Goal: Task Accomplishment & Management: Manage account settings

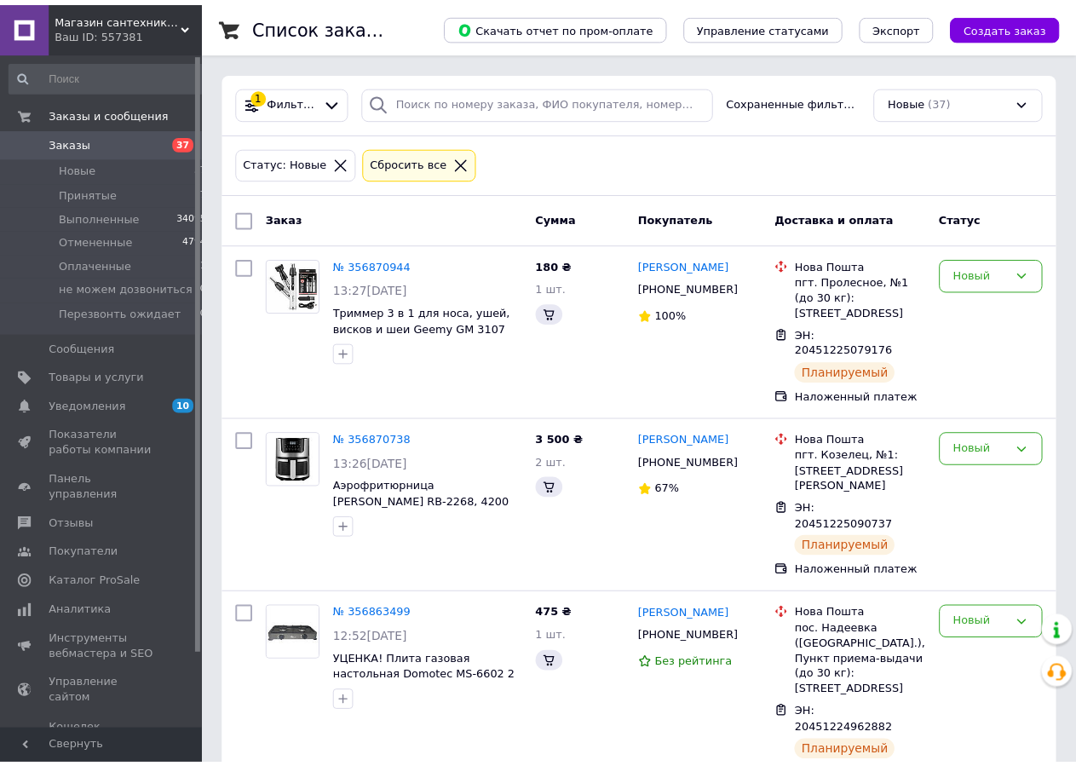
scroll to position [348, 0]
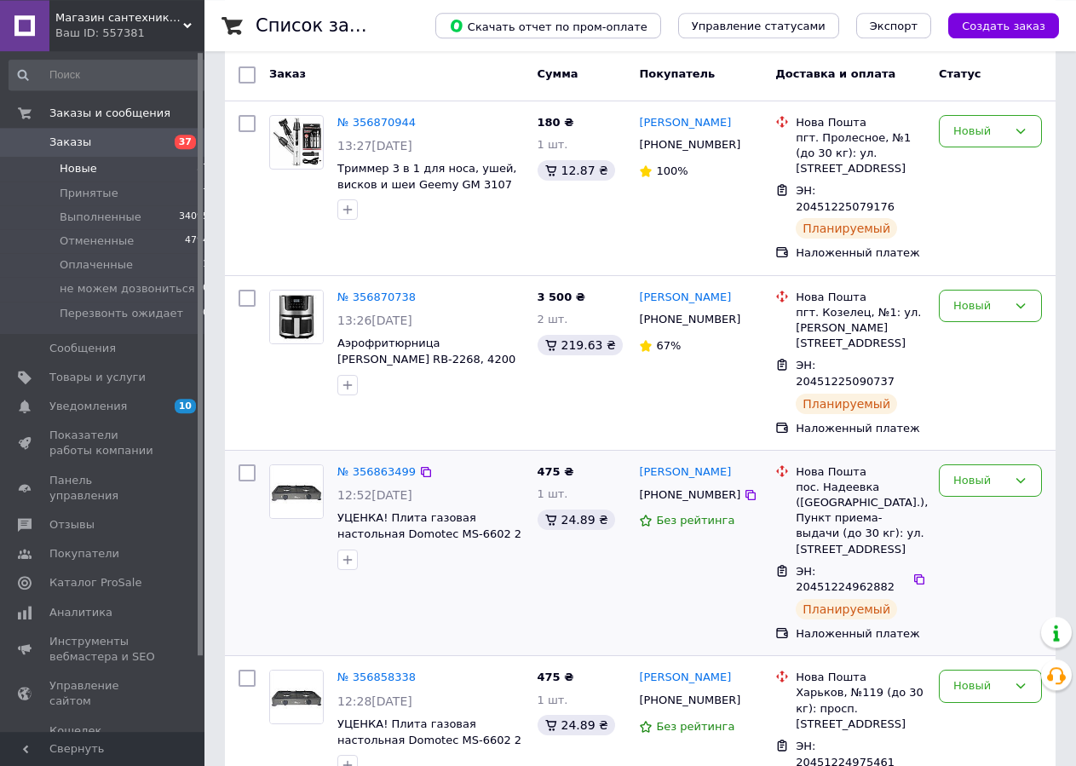
scroll to position [435, 0]
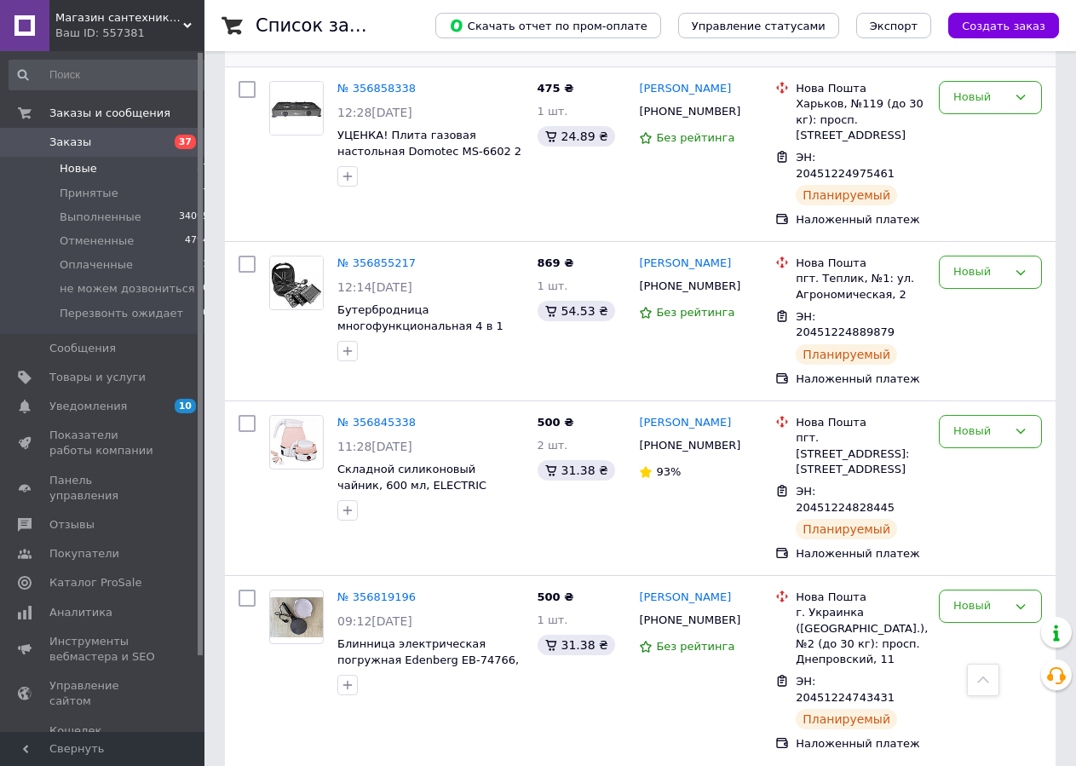
scroll to position [956, 0]
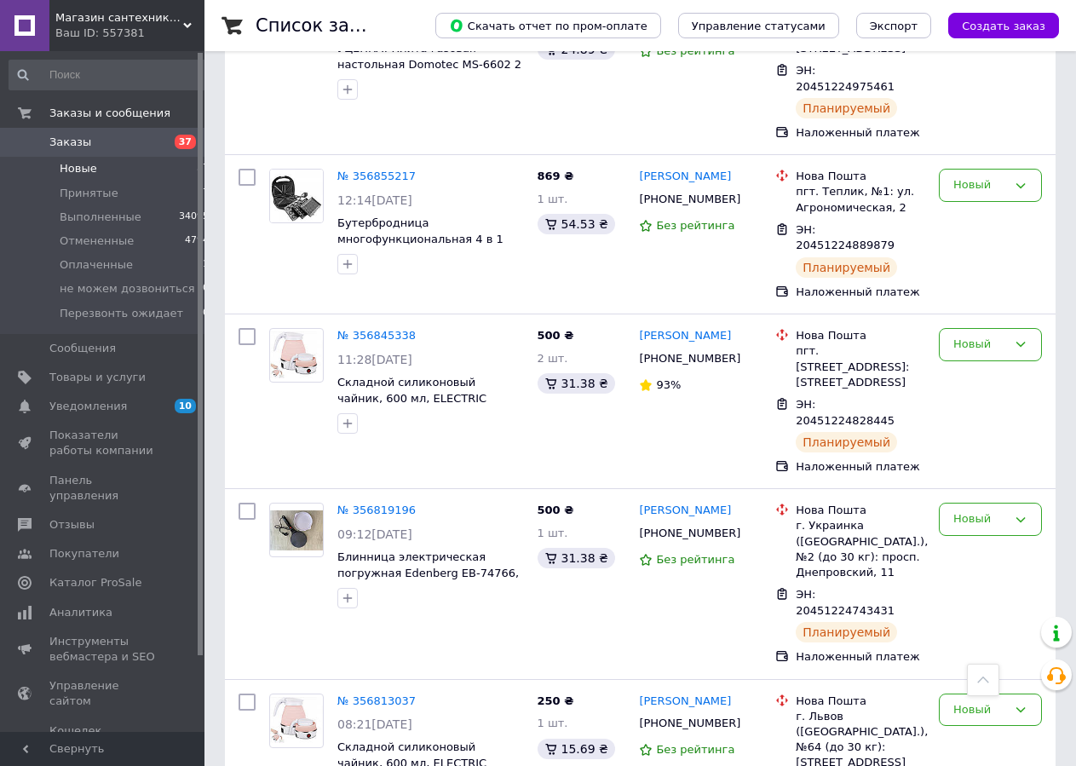
click at [109, 170] on li "Новые 37" at bounding box center [109, 169] width 219 height 24
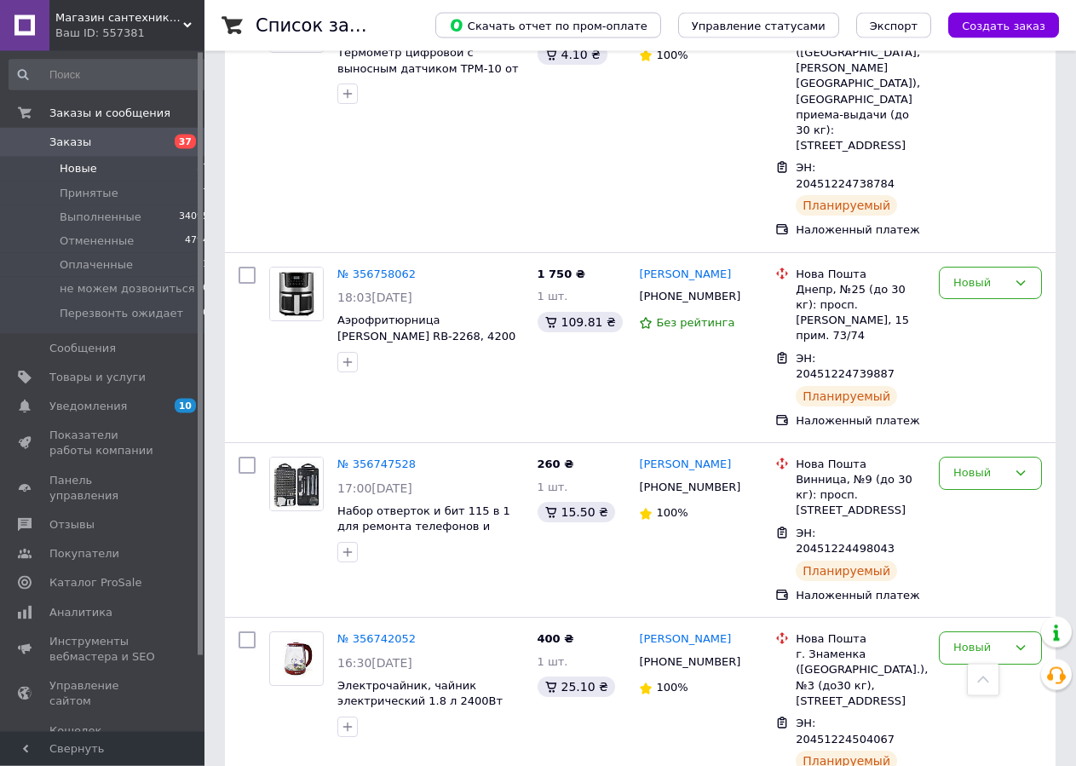
scroll to position [2868, 0]
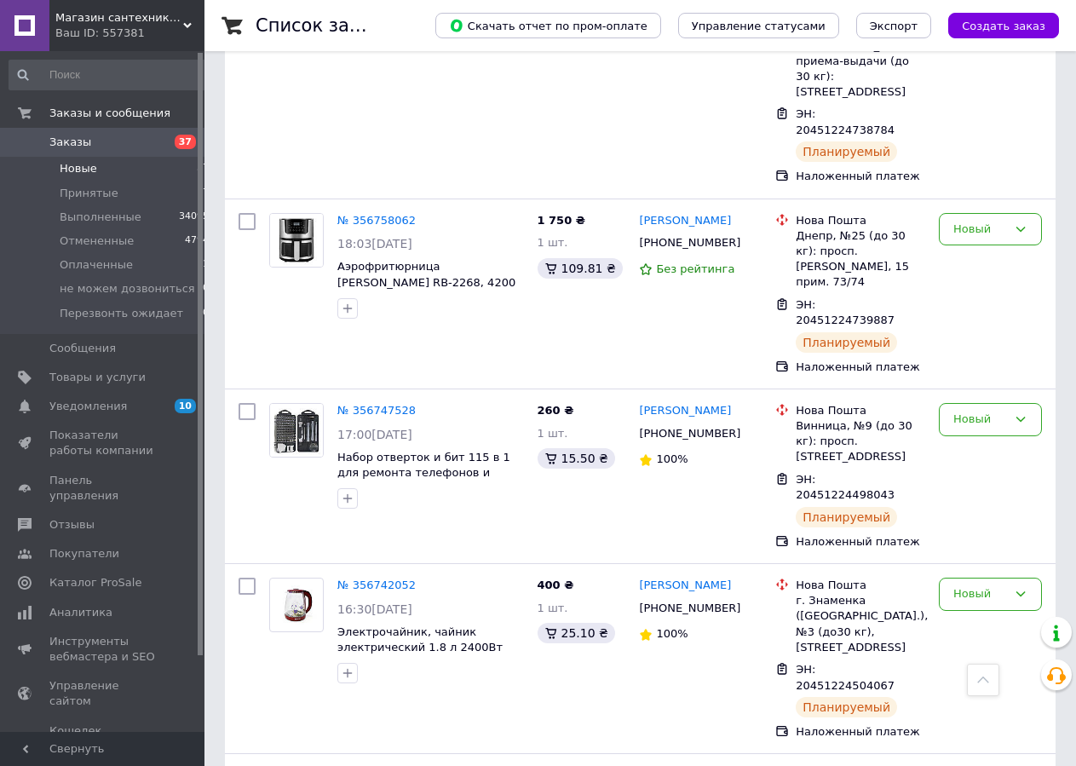
click at [118, 174] on li "Новые 37" at bounding box center [109, 169] width 219 height 24
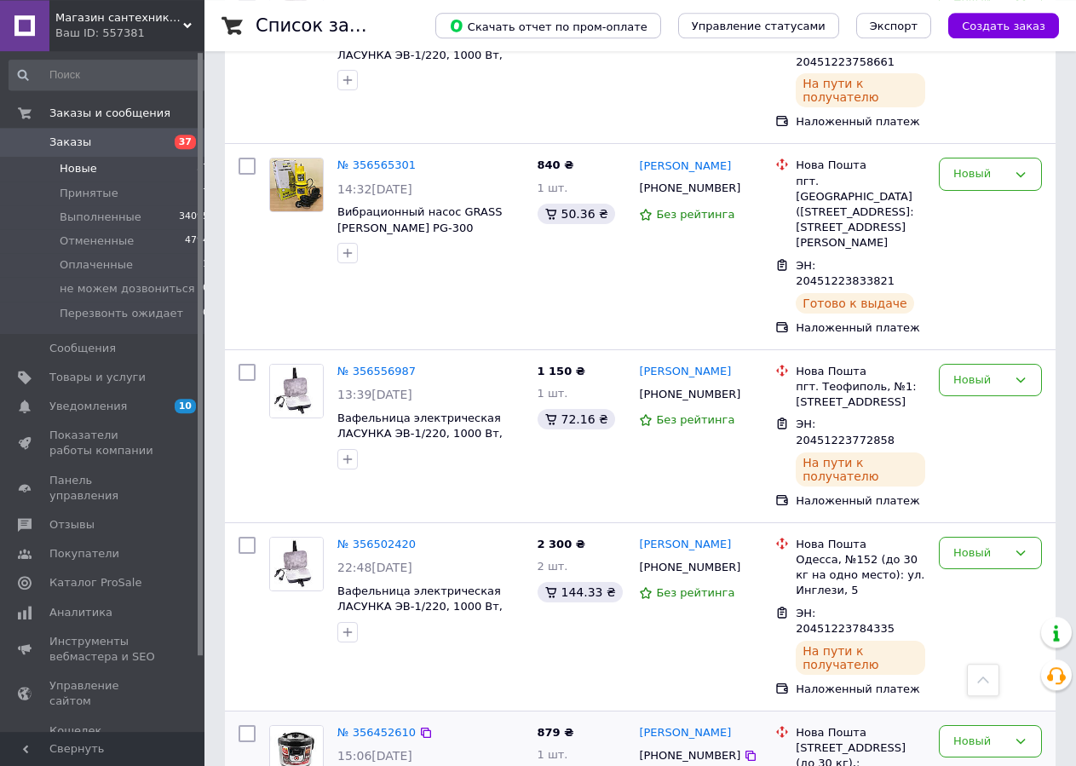
scroll to position [3911, 0]
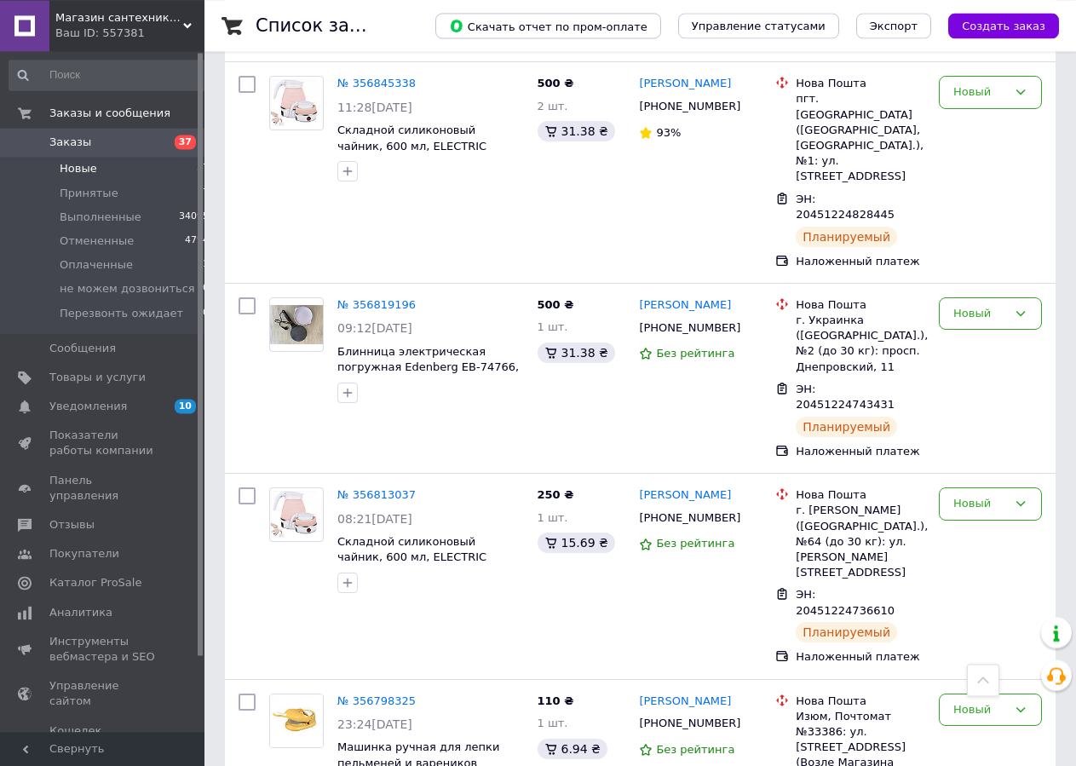
scroll to position [1304, 0]
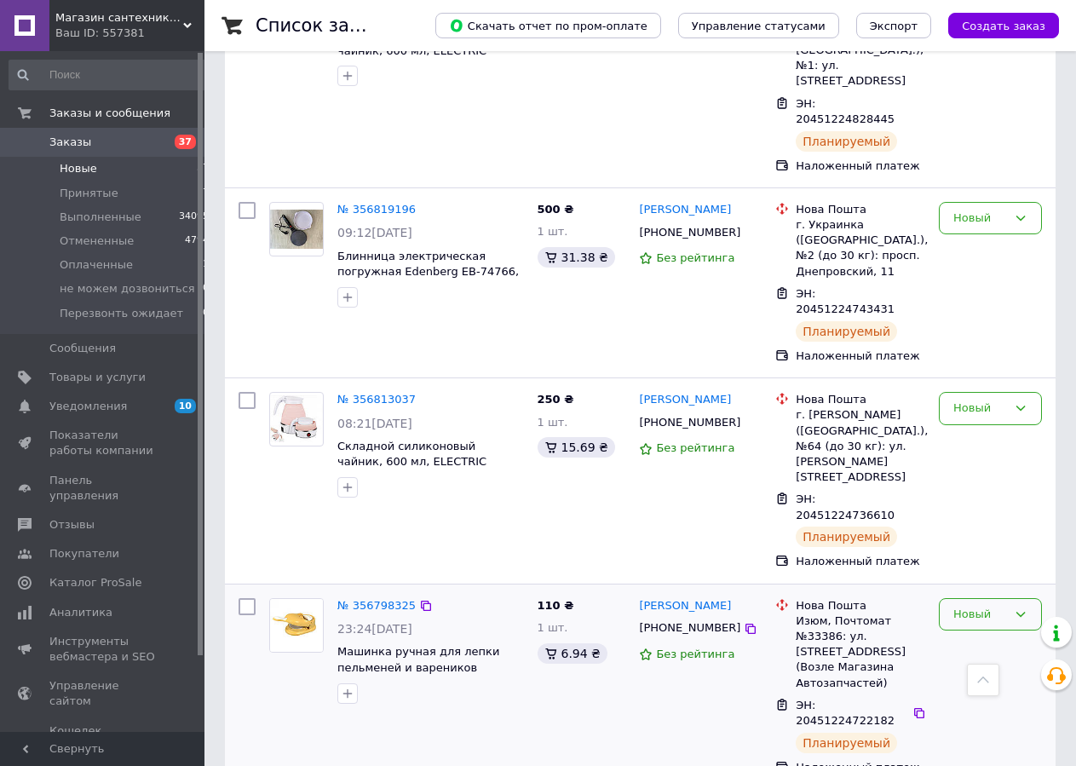
click at [996, 598] on div "Новый" at bounding box center [990, 614] width 103 height 33
click at [976, 665] on li "Выполнен" at bounding box center [990, 681] width 101 height 32
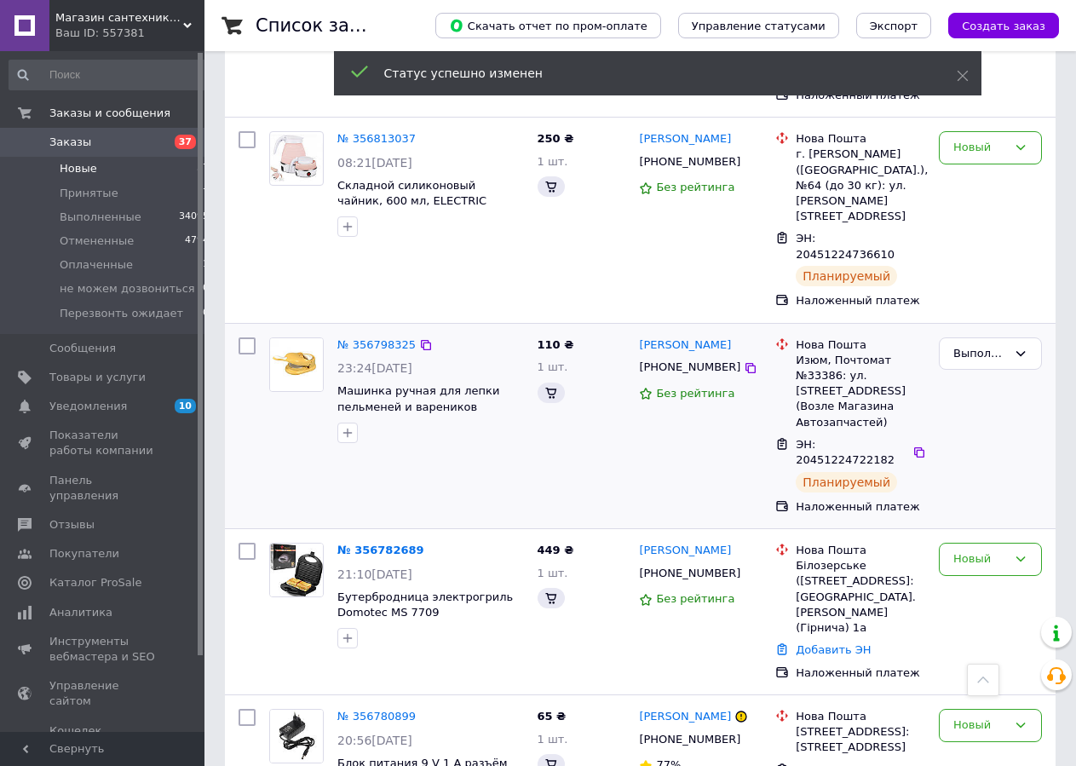
scroll to position [1651, 0]
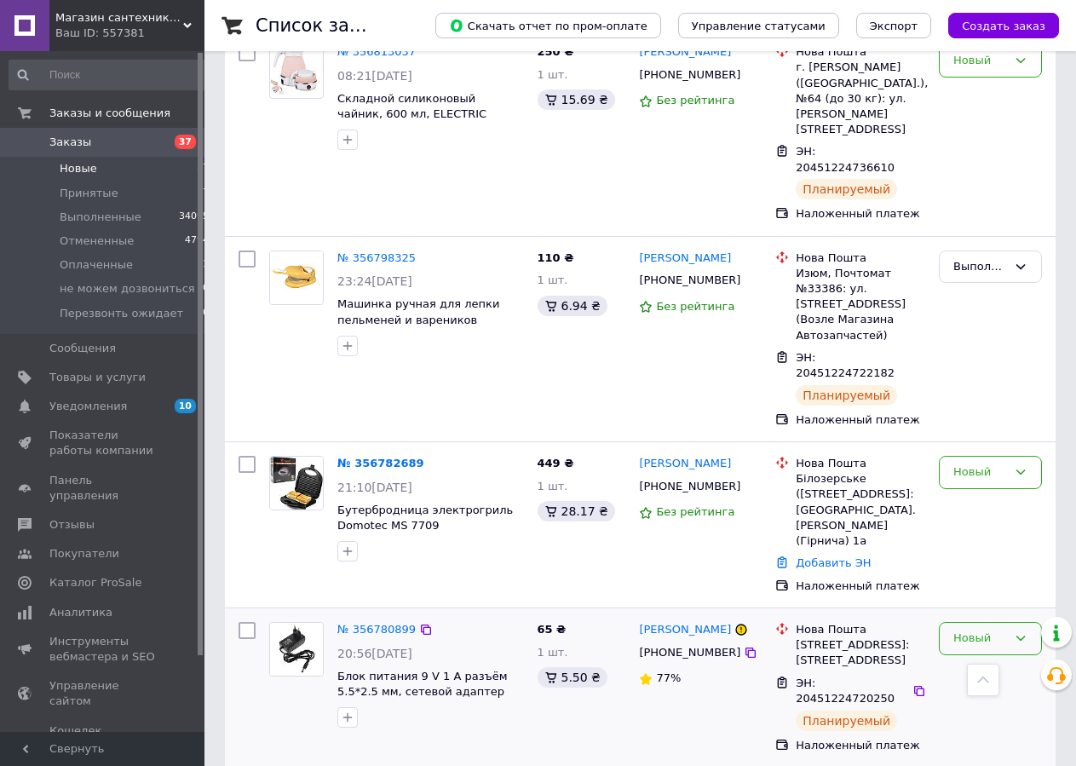
click at [973, 630] on div "Новый" at bounding box center [980, 639] width 54 height 18
click at [963, 689] on li "Выполнен" at bounding box center [990, 705] width 101 height 32
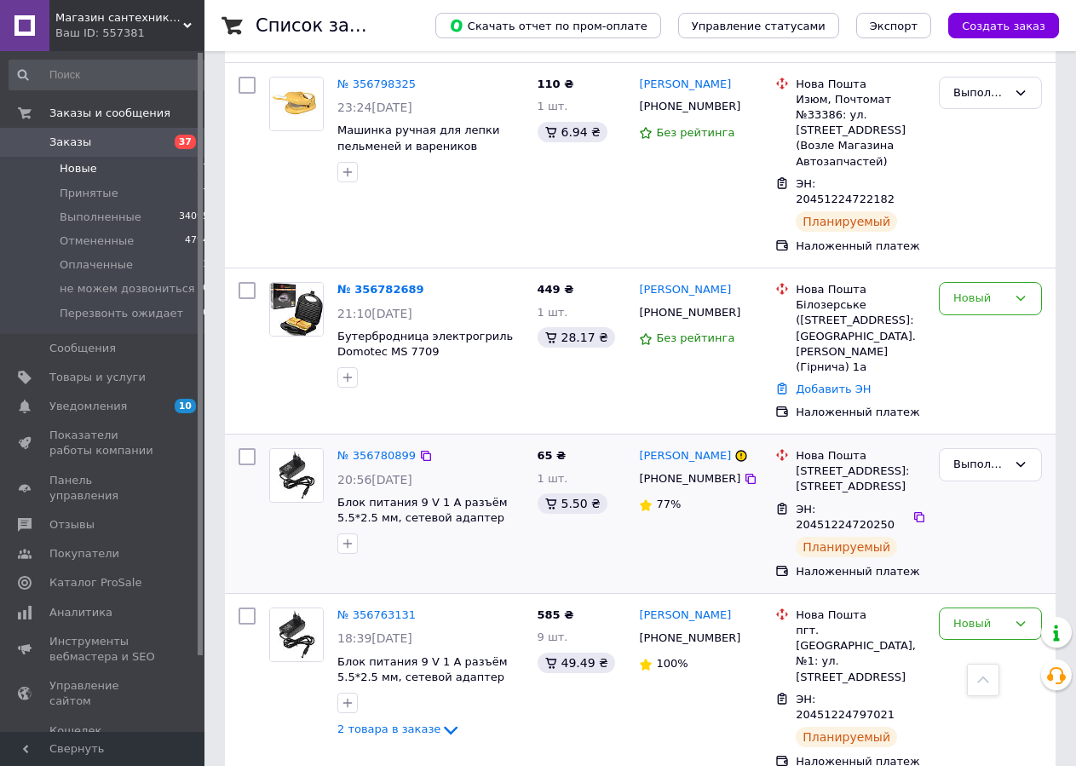
scroll to position [1999, 0]
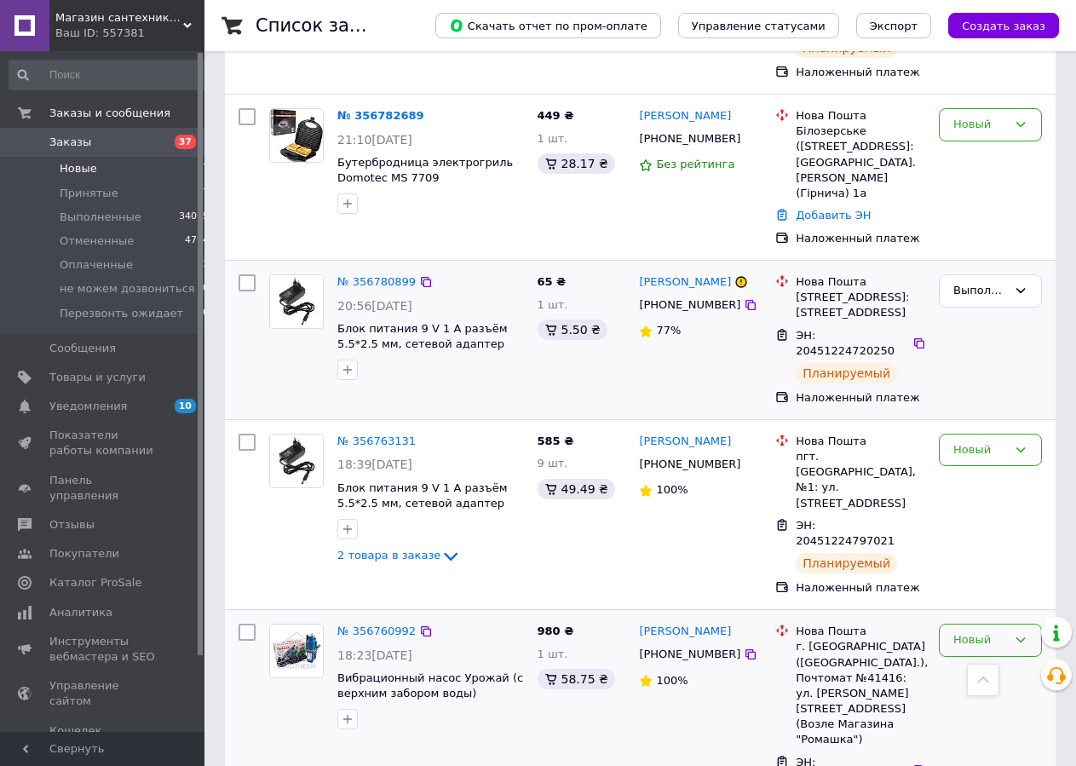
click at [981, 631] on div "Новый" at bounding box center [980, 640] width 54 height 18
click at [972, 691] on li "Выполнен" at bounding box center [990, 707] width 101 height 32
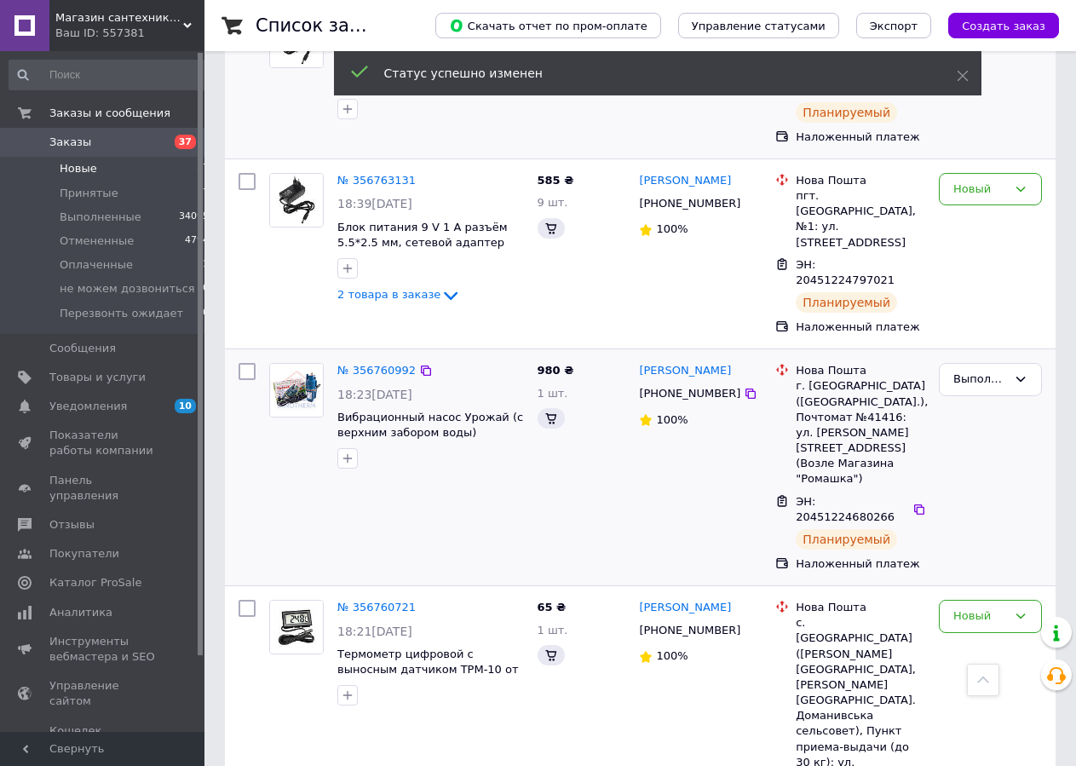
scroll to position [2433, 0]
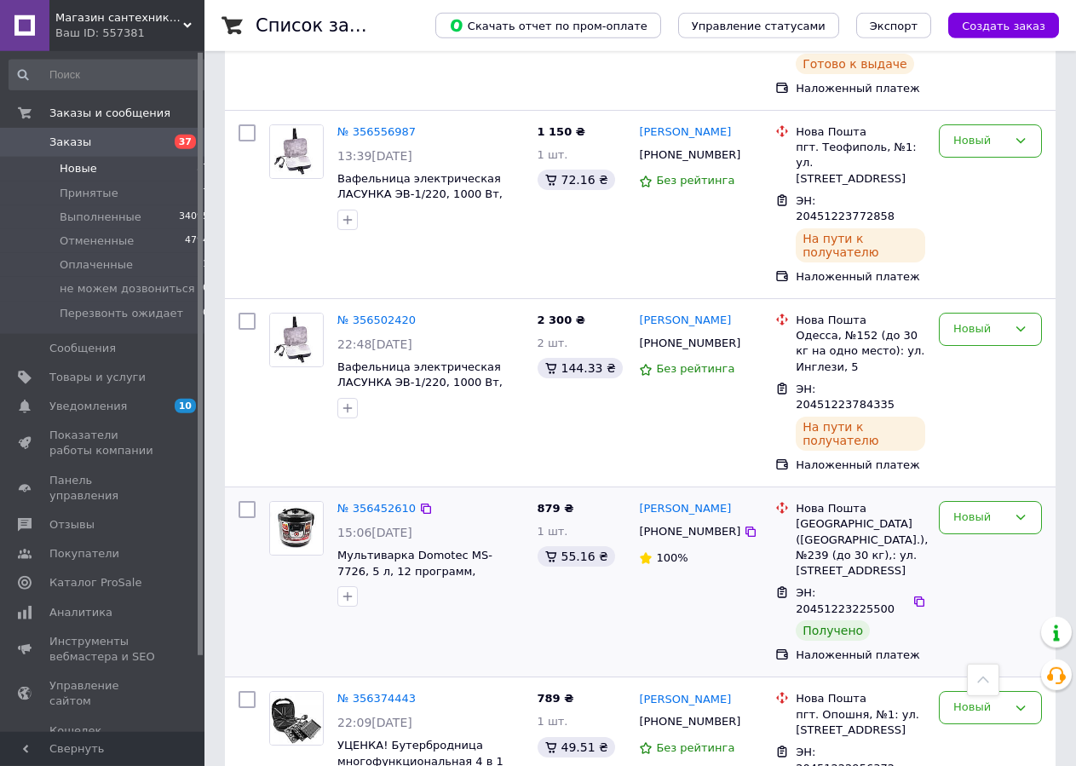
scroll to position [4345, 0]
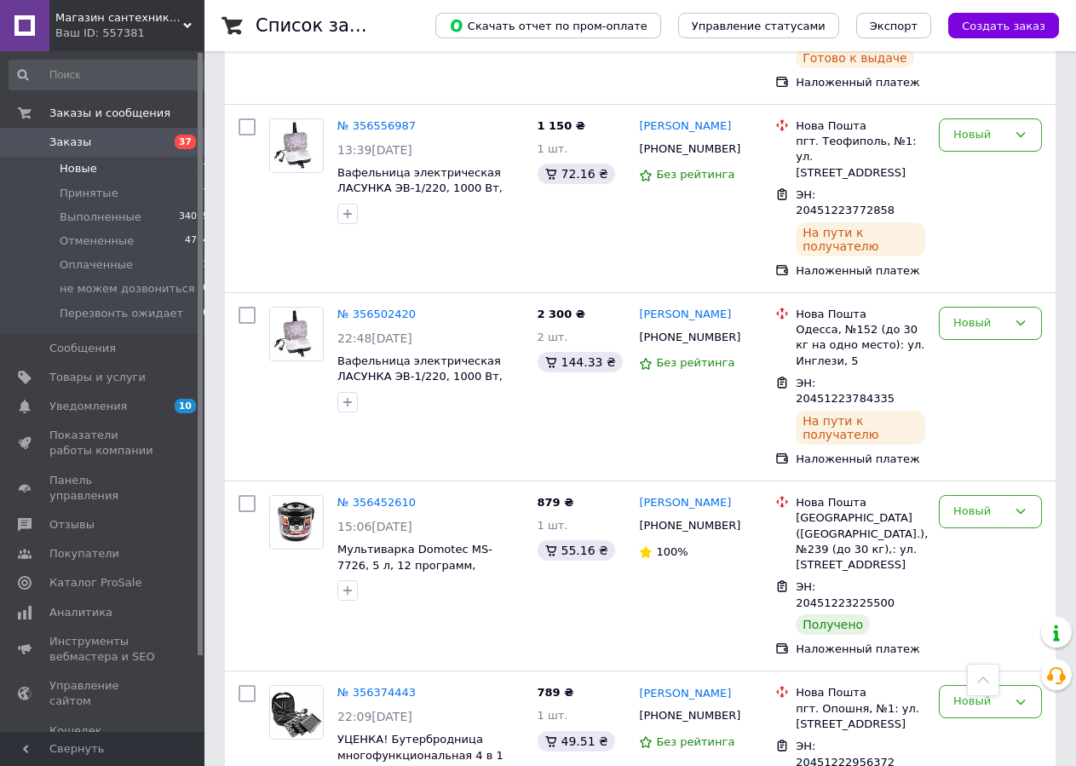
click at [99, 164] on li "Новые 37" at bounding box center [109, 169] width 219 height 24
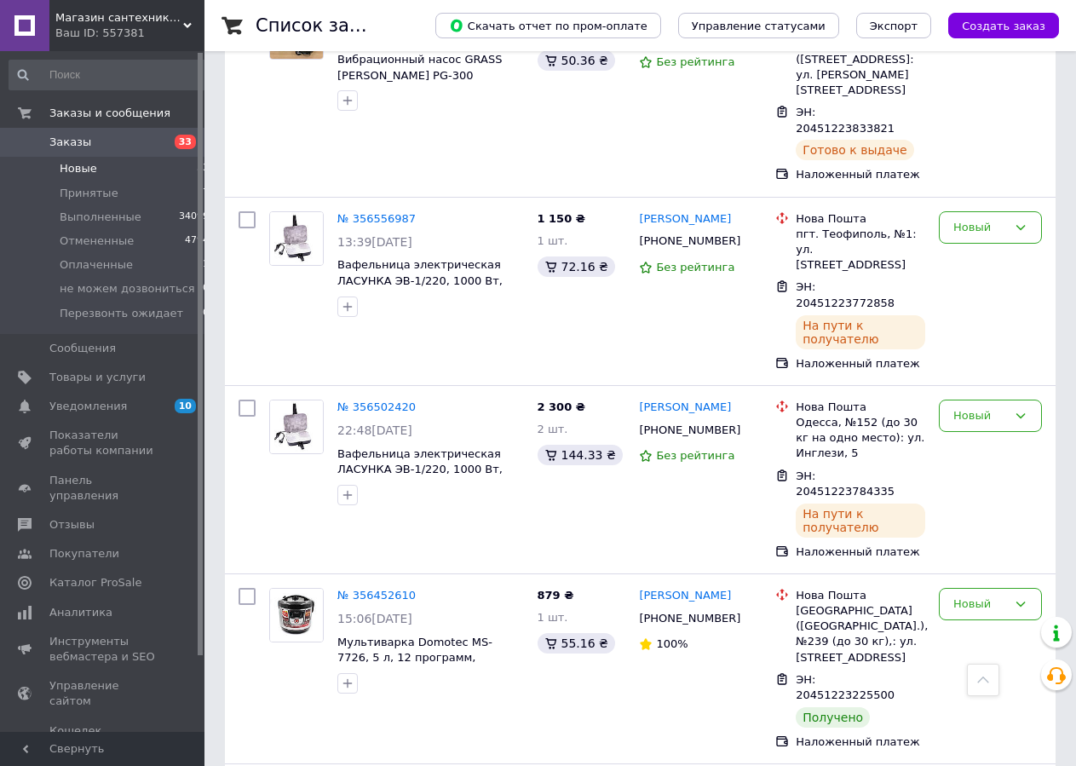
scroll to position [3737, 0]
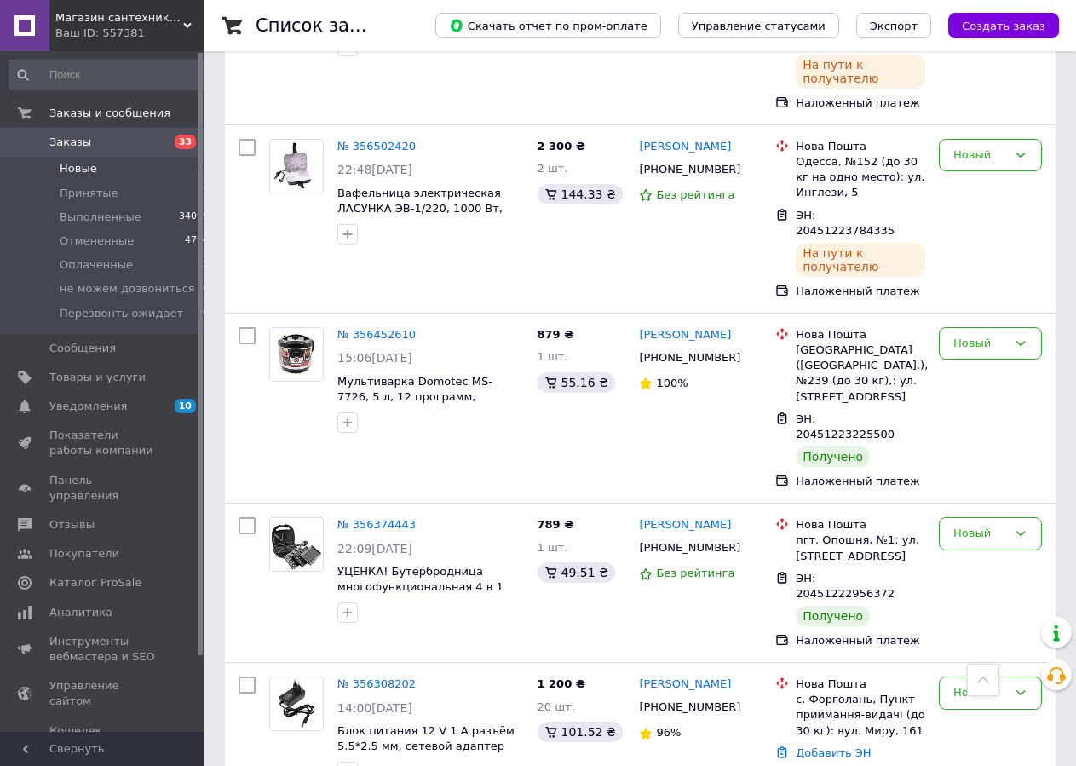
click at [115, 160] on li "Новые 33" at bounding box center [109, 169] width 219 height 24
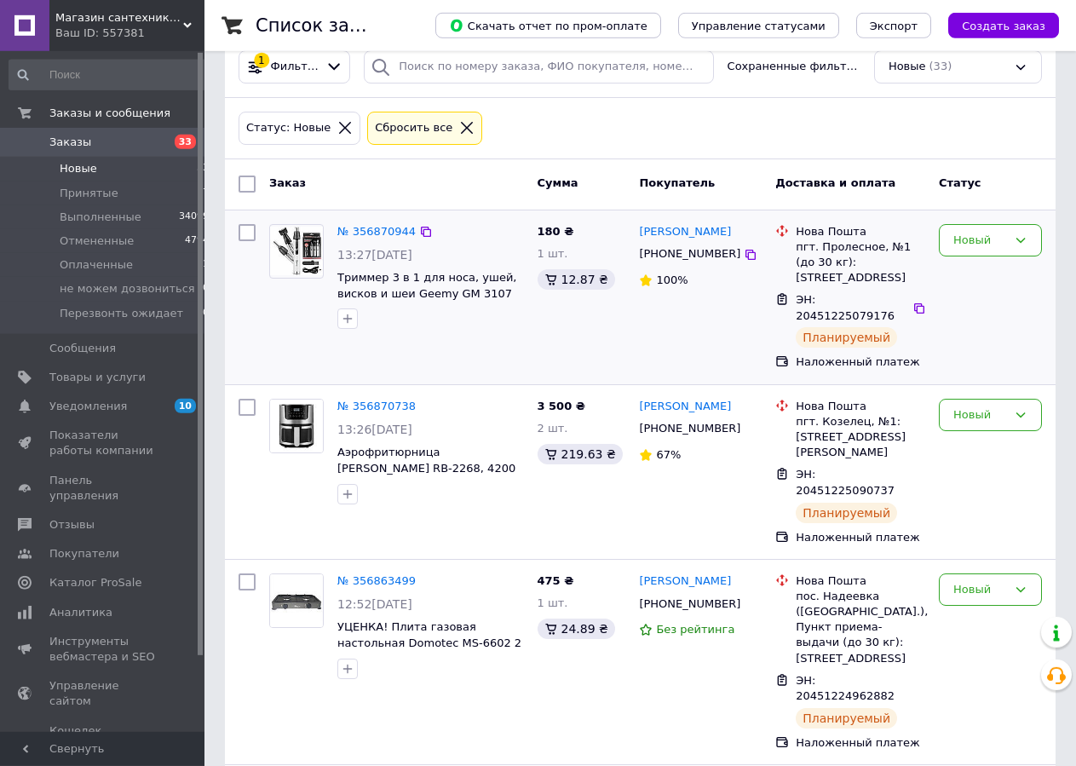
scroll to position [174, 0]
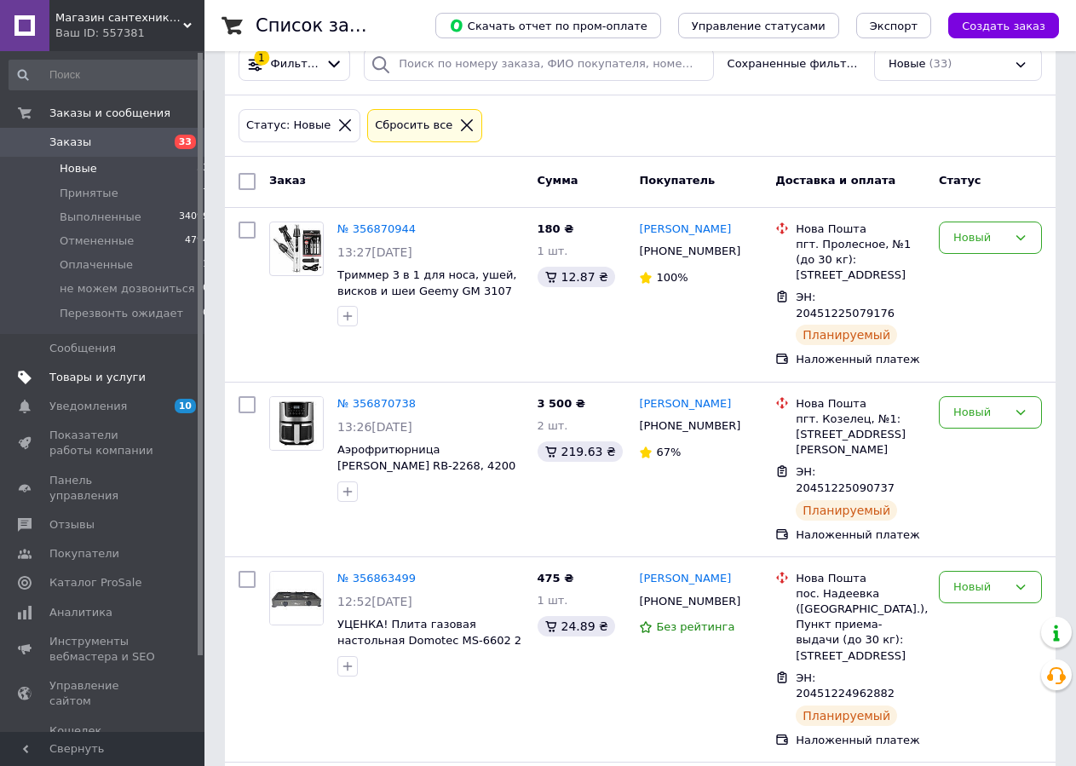
click at [95, 380] on span "Товары и услуги" at bounding box center [97, 377] width 96 height 15
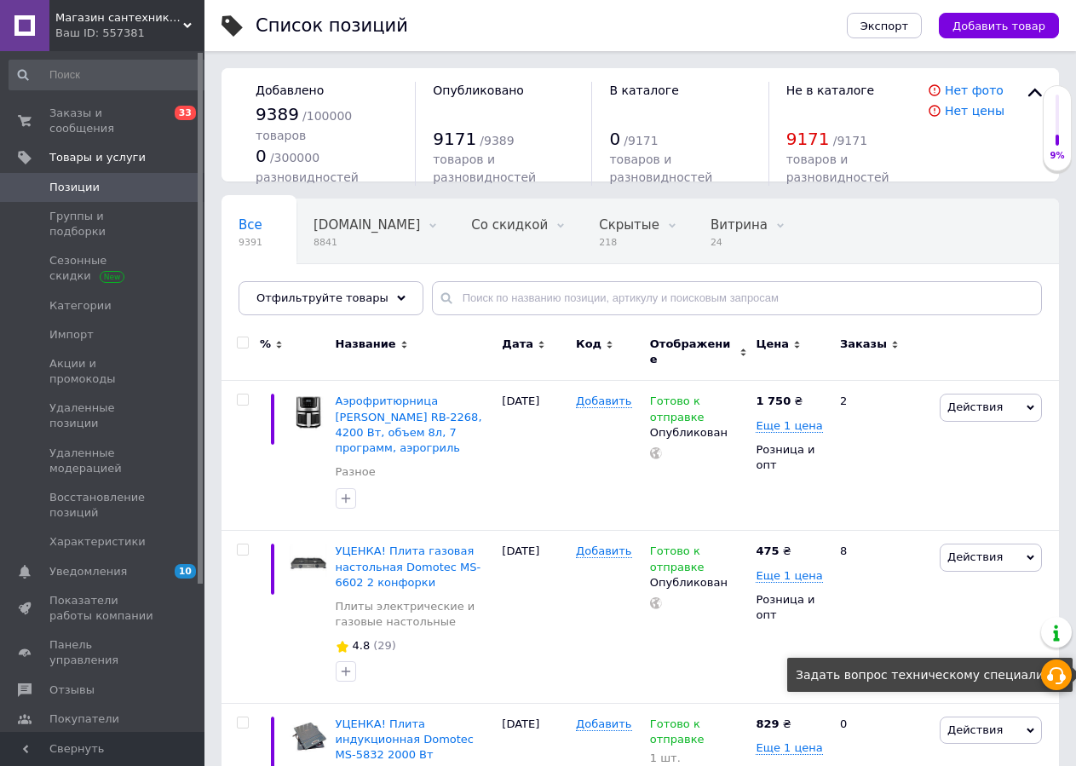
click at [1064, 676] on use at bounding box center [1056, 675] width 19 height 17
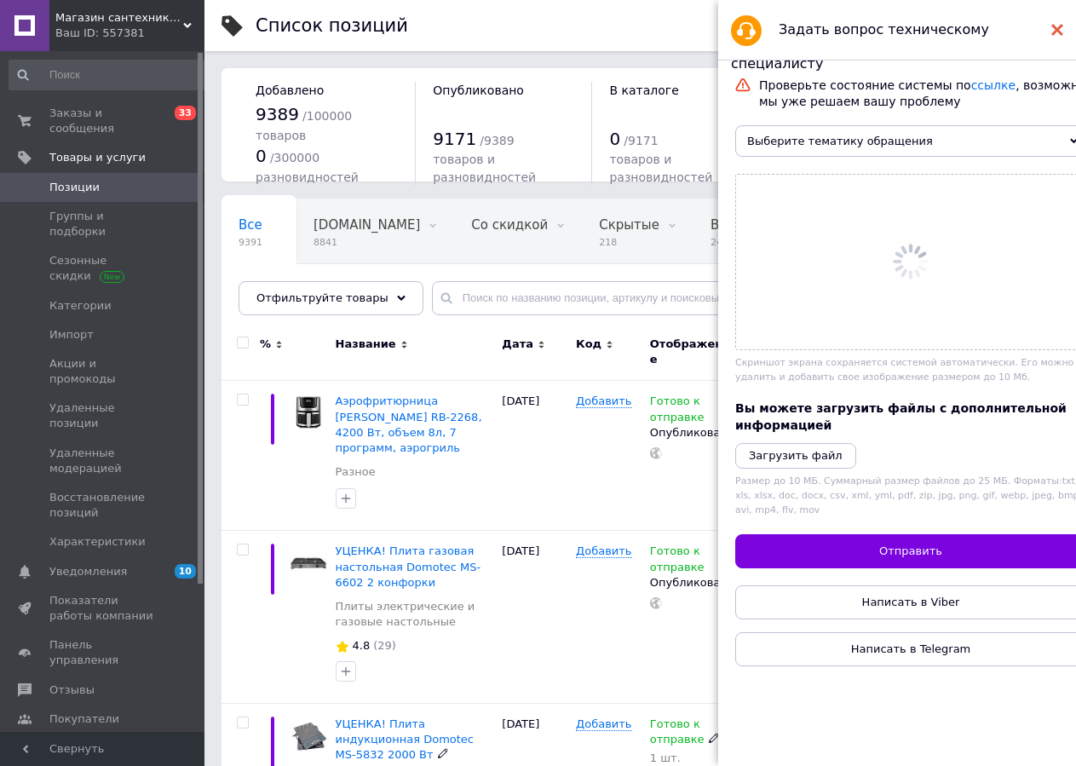
click at [584, 597] on div "Добавить" at bounding box center [609, 617] width 74 height 173
click at [909, 151] on span "Выберите тематику обращения" at bounding box center [910, 141] width 351 height 32
click at [0, 0] on li "Каталог ProSale" at bounding box center [0, 0] width 0 height 0
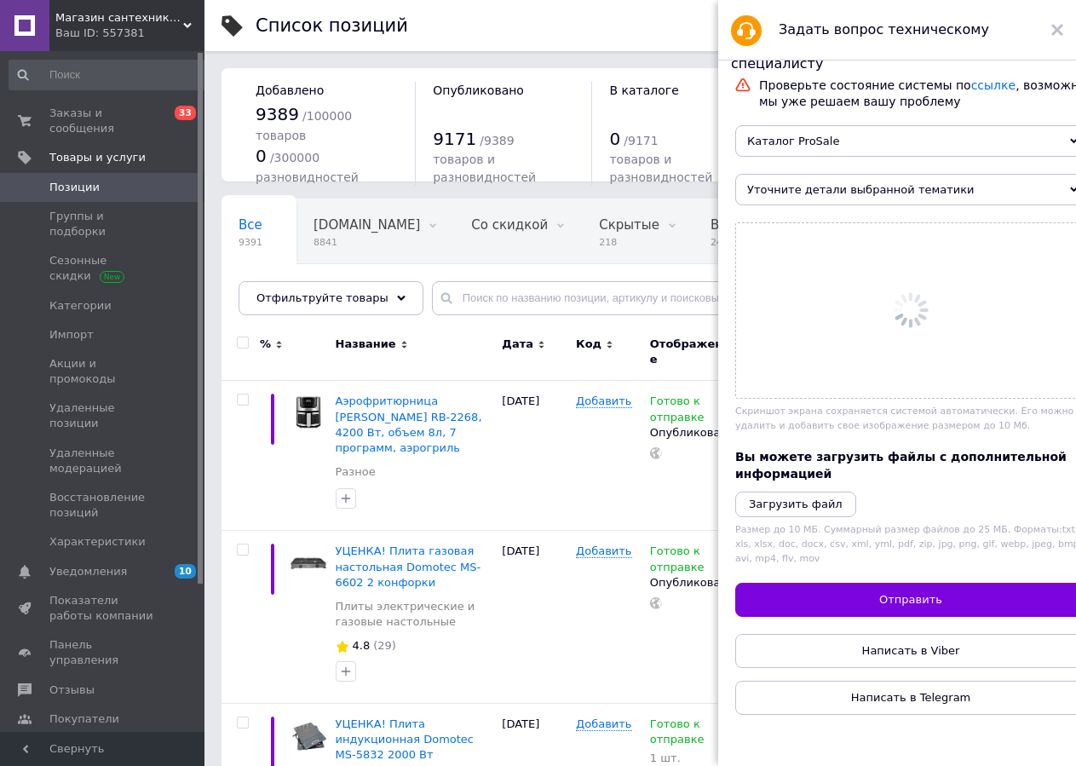
click at [803, 196] on span "Уточните детали выбранной тематики" at bounding box center [910, 190] width 351 height 32
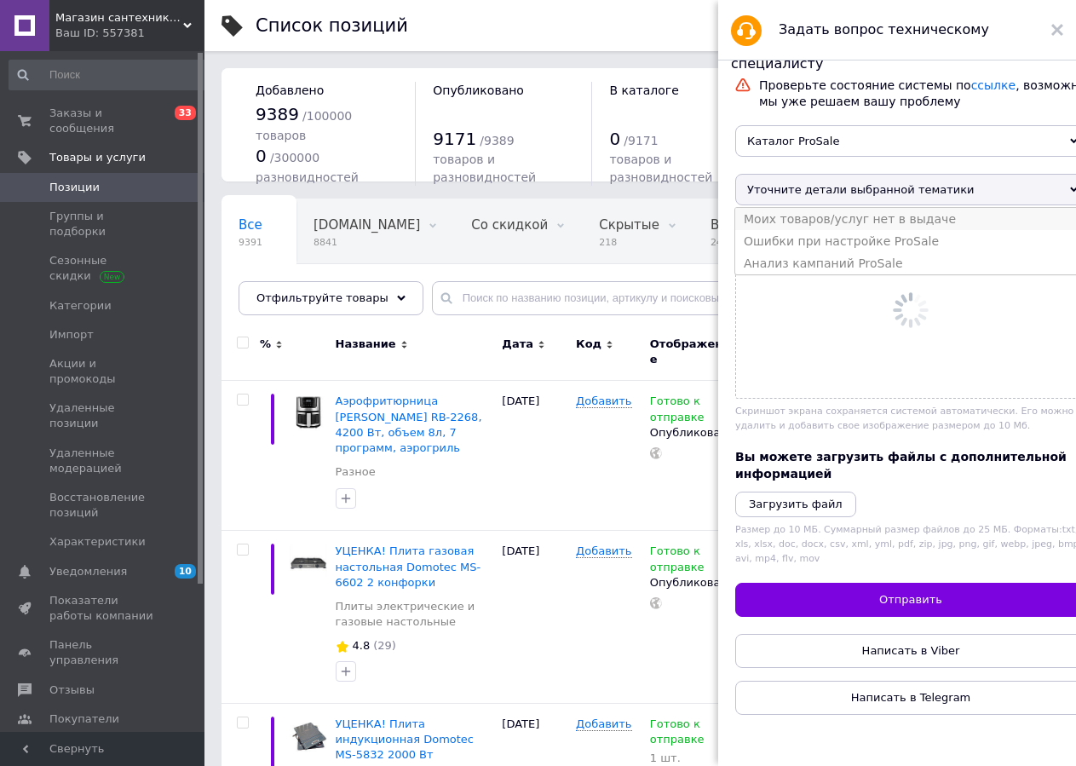
click at [839, 228] on li "Моих товаров/услуг нет в выдаче" at bounding box center [910, 219] width 351 height 22
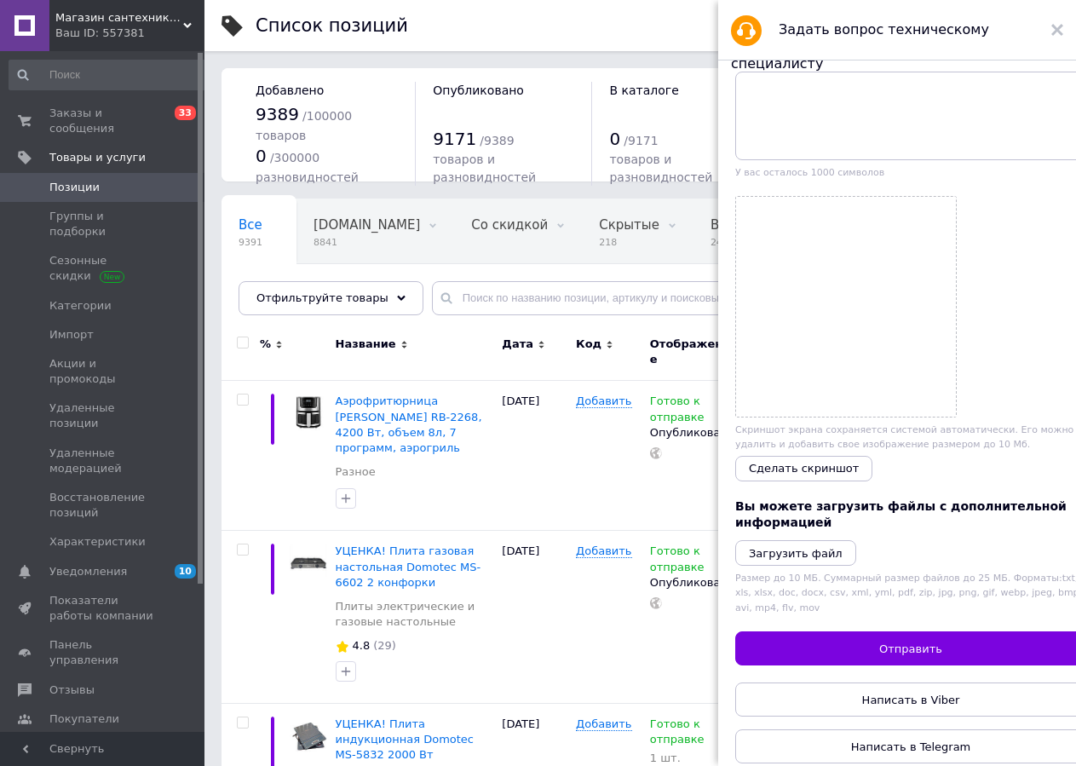
scroll to position [194, 0]
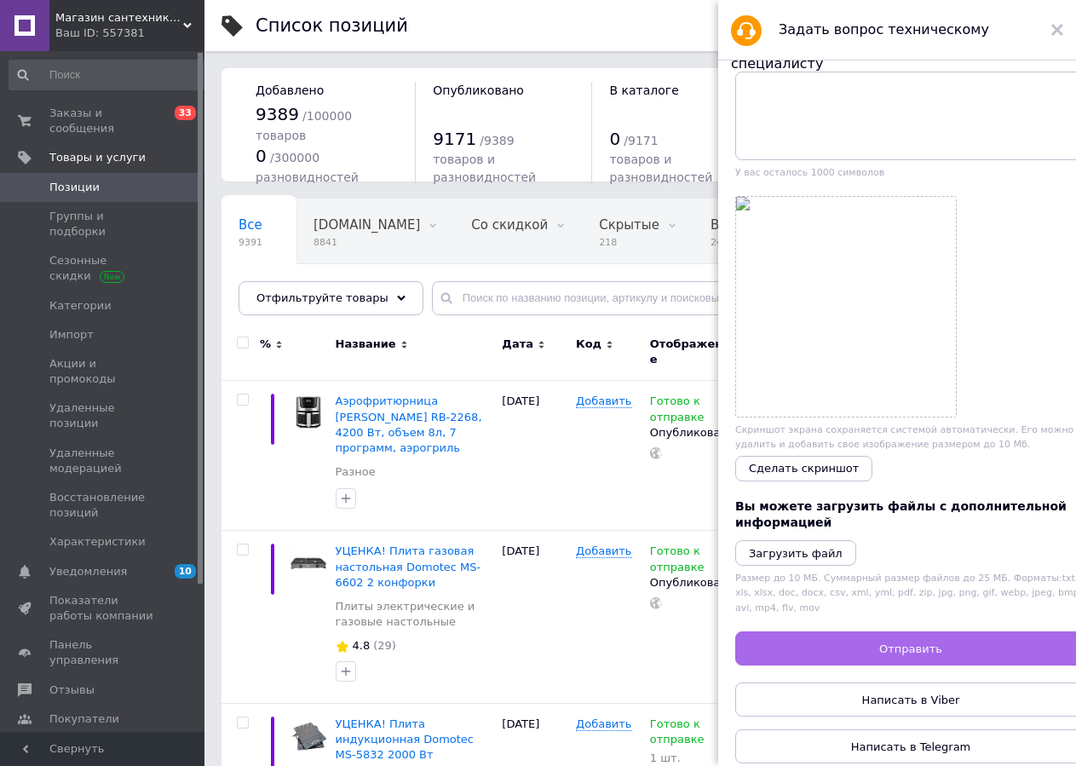
click at [895, 642] on span "Отправить" at bounding box center [910, 648] width 63 height 13
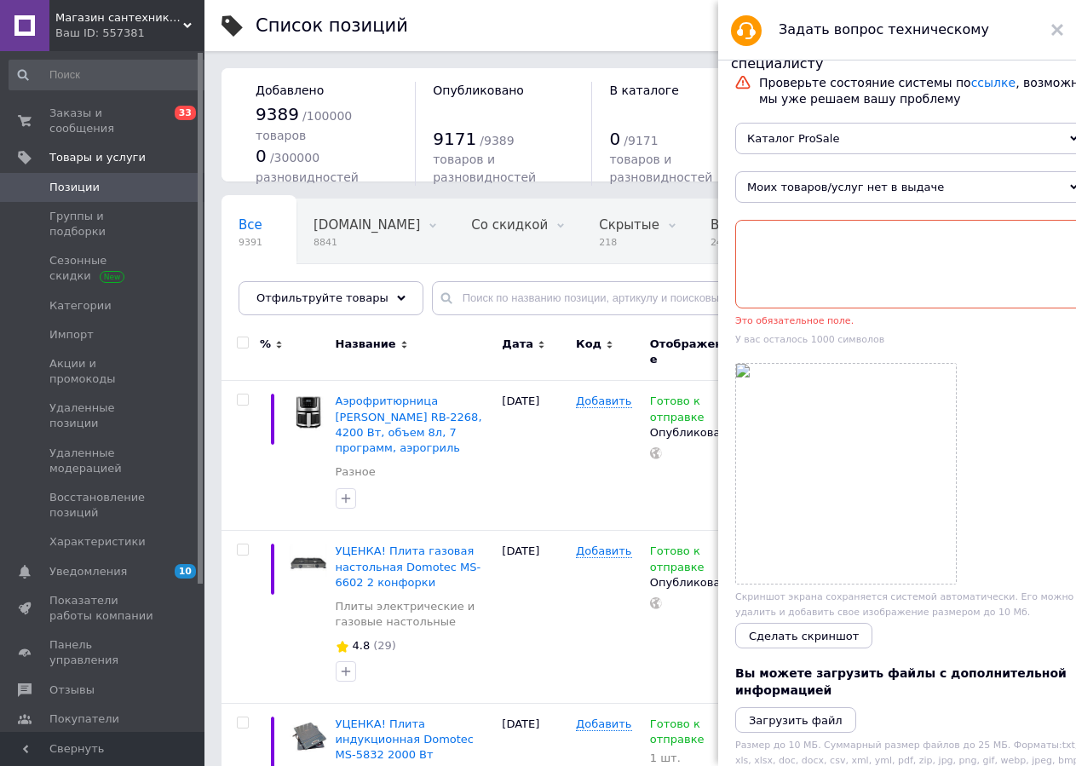
scroll to position [0, 0]
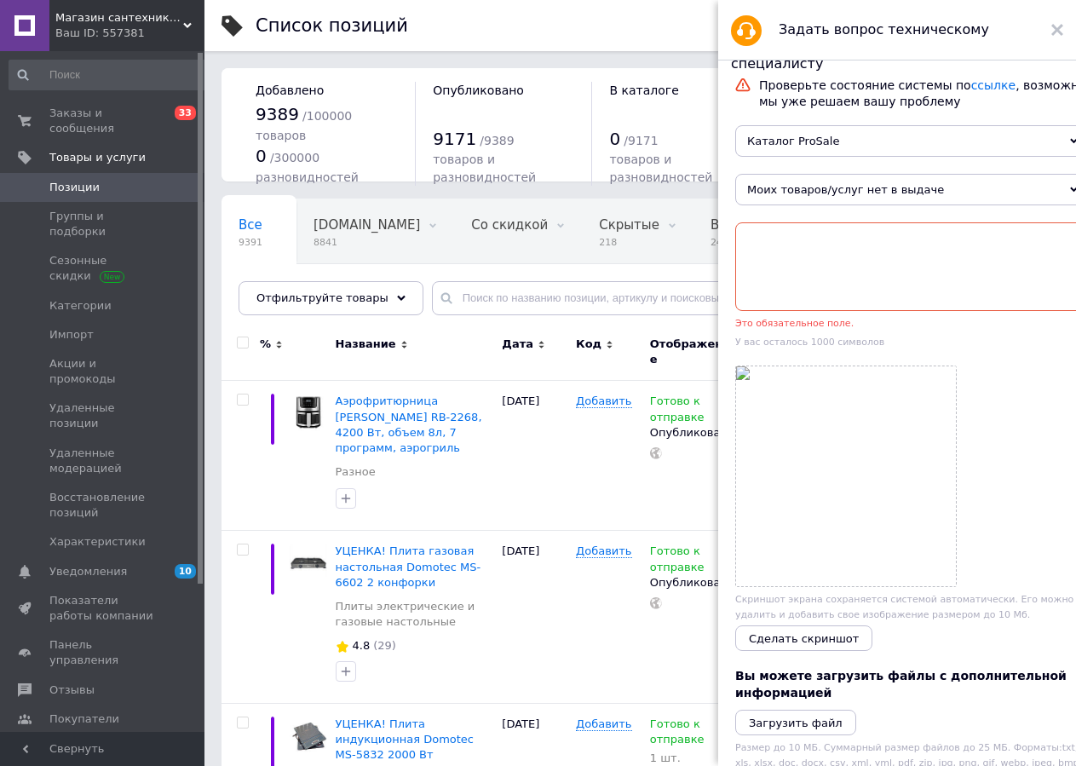
click at [807, 256] on textarea at bounding box center [910, 266] width 351 height 89
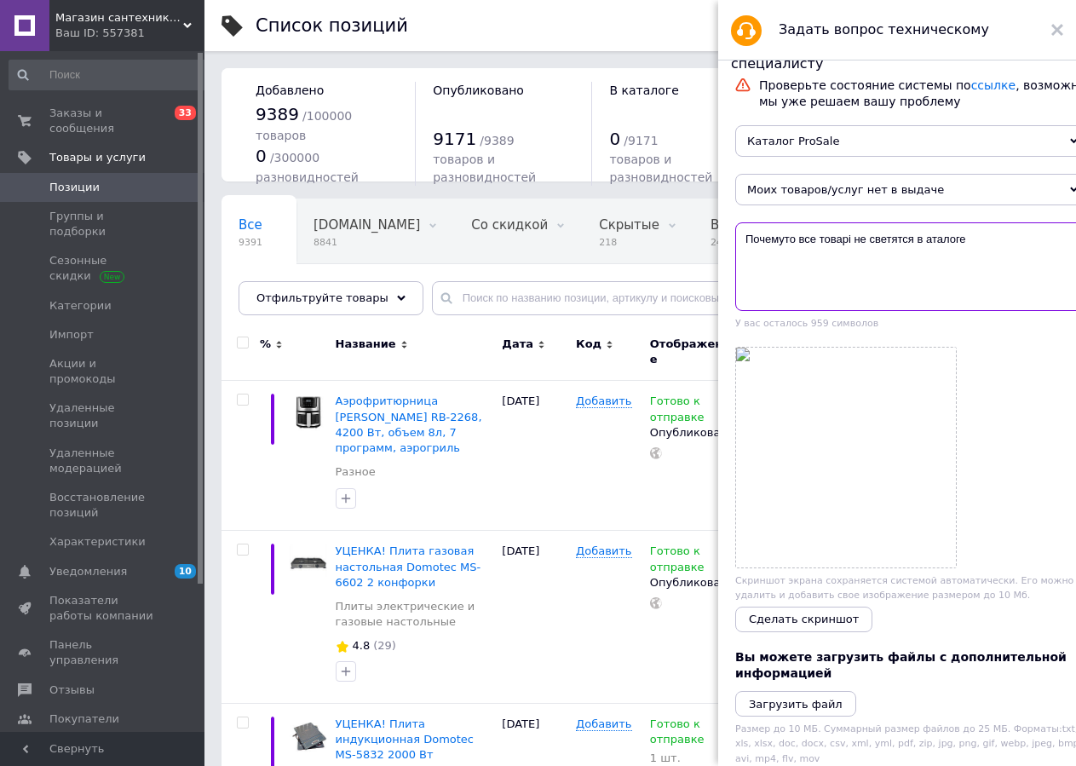
click at [926, 247] on textarea "Почемуто все товарі не светятся в аталоге" at bounding box center [910, 266] width 351 height 89
click at [928, 247] on textarea "Почемуто все товарі не светятся в аталоге" at bounding box center [910, 266] width 351 height 89
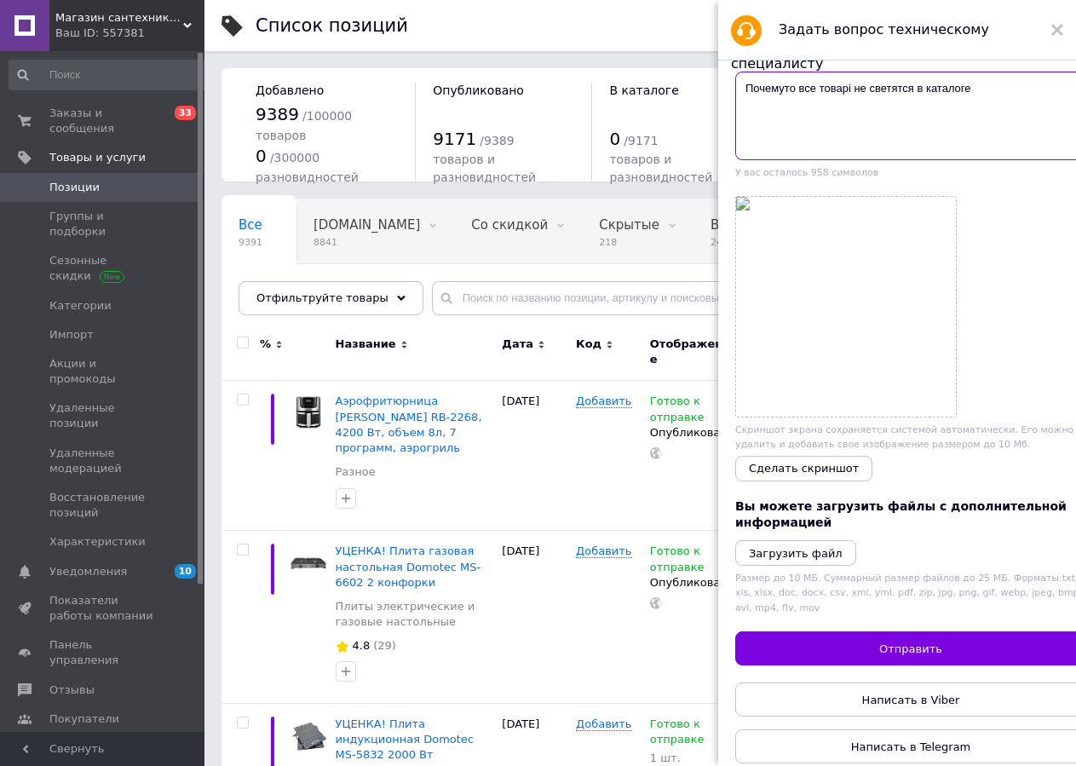
scroll to position [194, 0]
type textarea "Почемуто все товарі не светятся в каталоге"
click at [987, 651] on div "Проверьте состояние системы по ссылке , возможно мы уже решаем вашу проблему Ка…" at bounding box center [910, 345] width 351 height 837
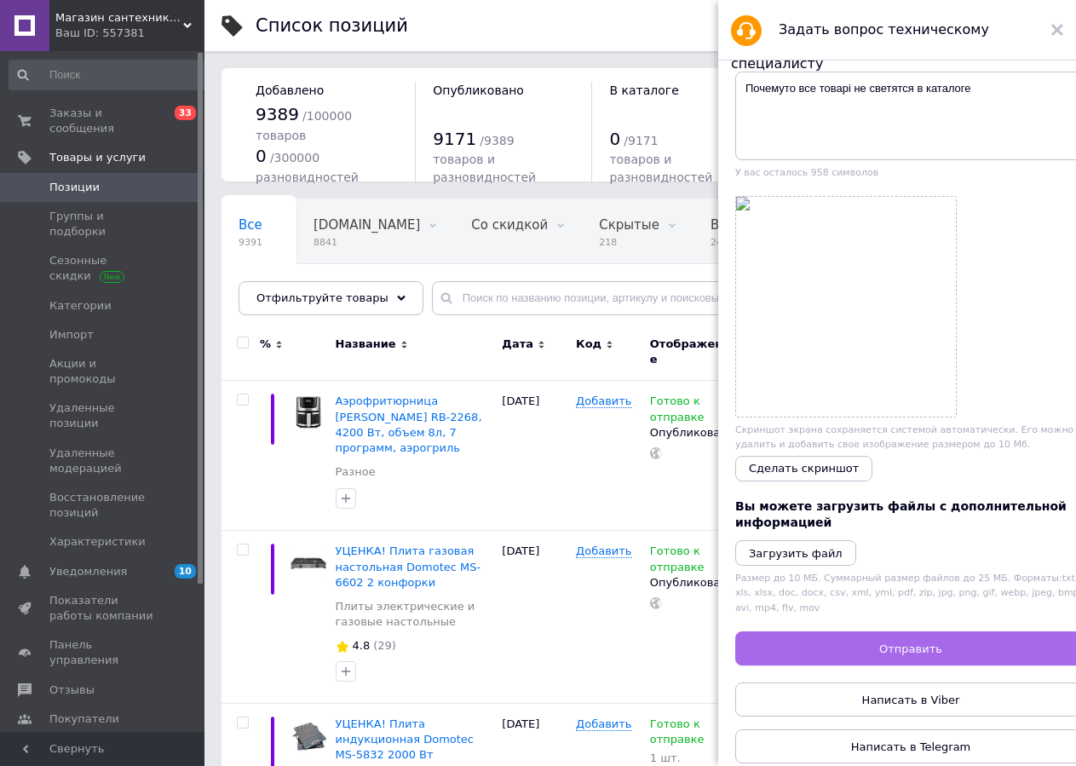
click at [985, 631] on button "Отправить" at bounding box center [910, 648] width 351 height 34
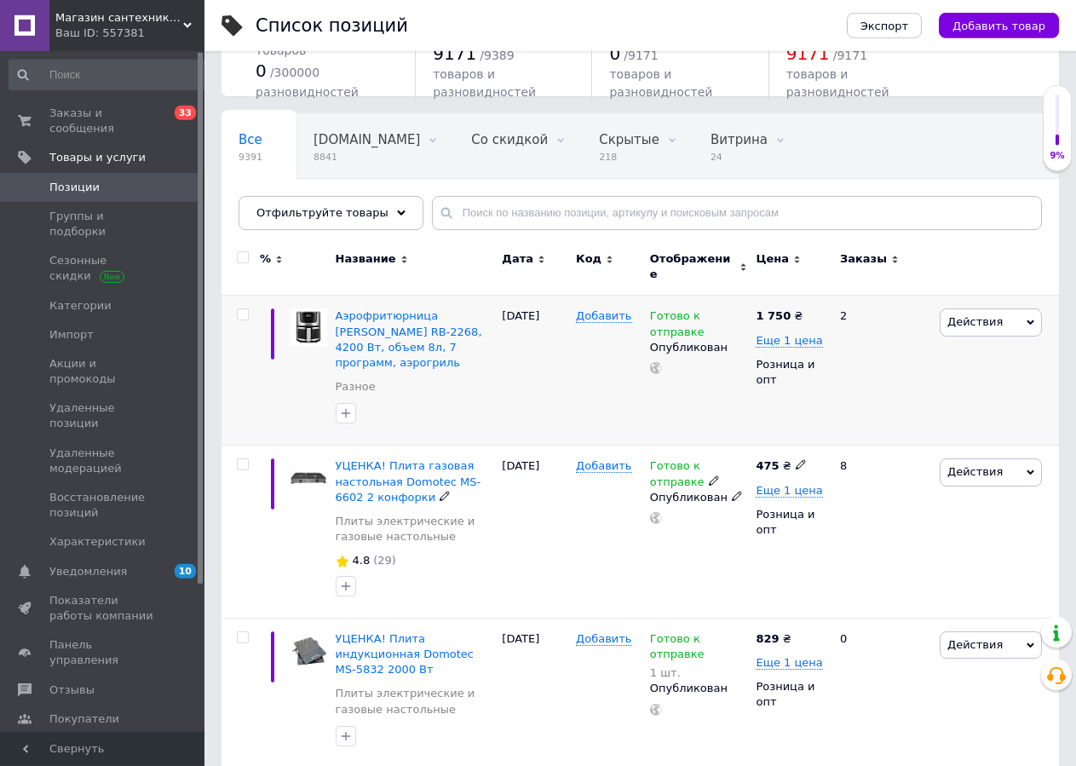
scroll to position [0, 0]
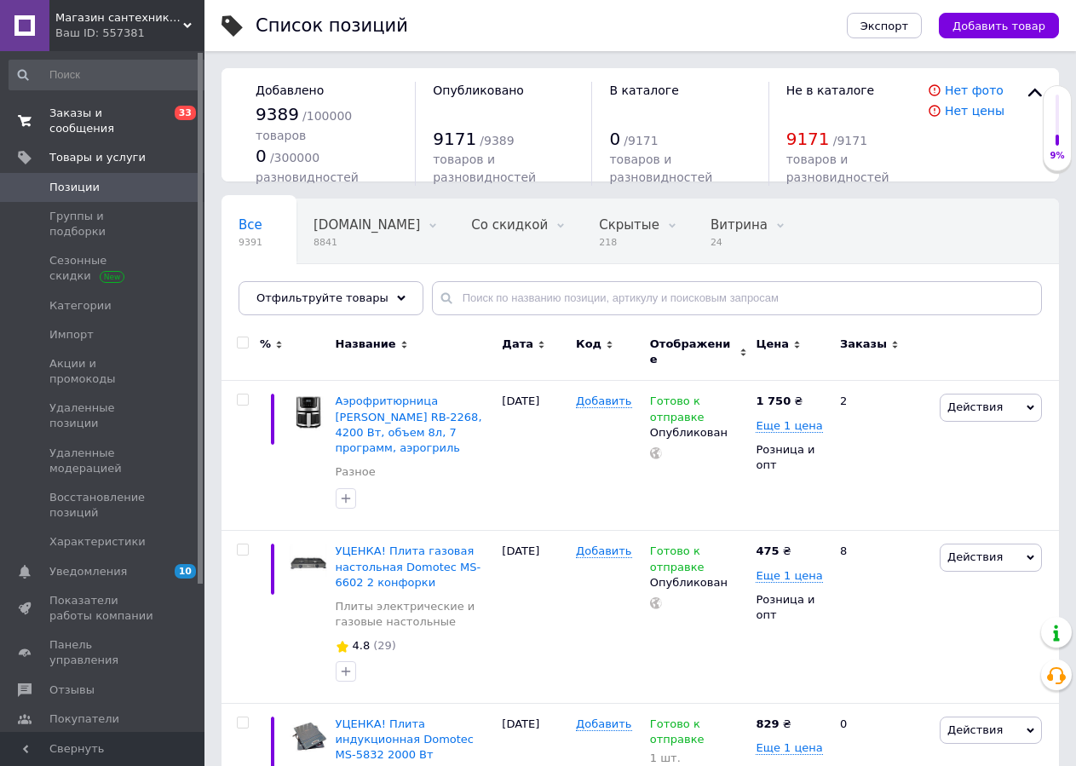
click at [109, 112] on span "Заказы и сообщения" at bounding box center [103, 121] width 108 height 31
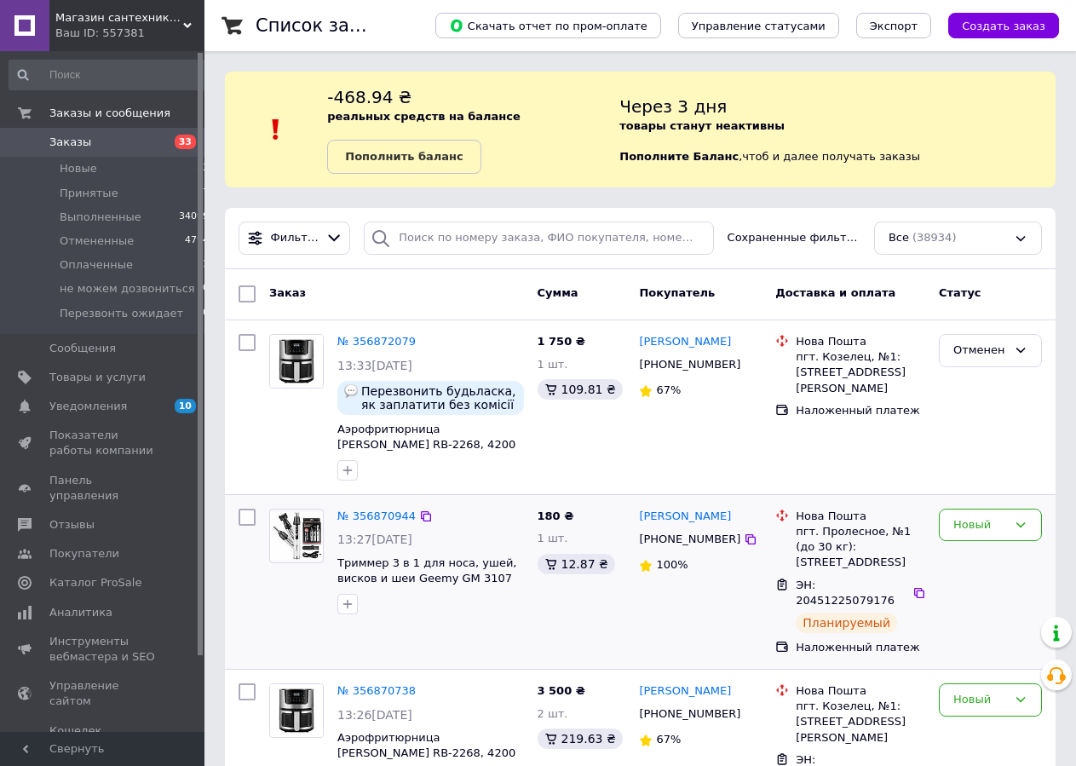
scroll to position [174, 0]
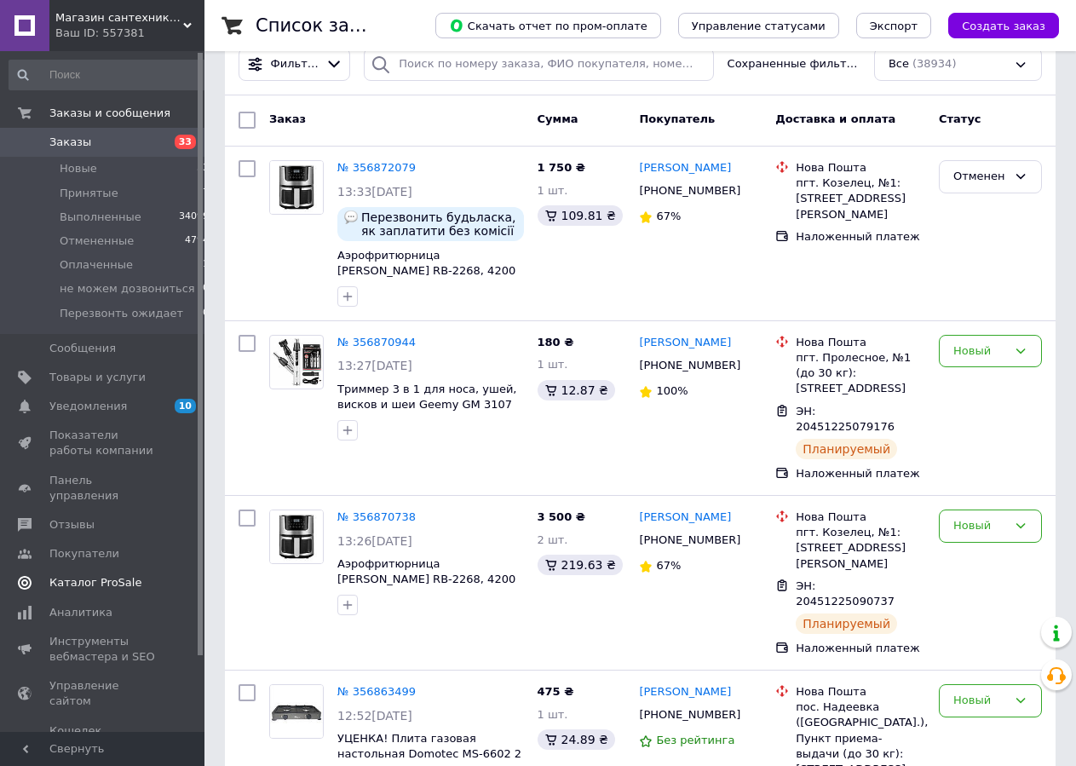
click at [124, 578] on link "Каталог ProSale" at bounding box center [109, 582] width 219 height 29
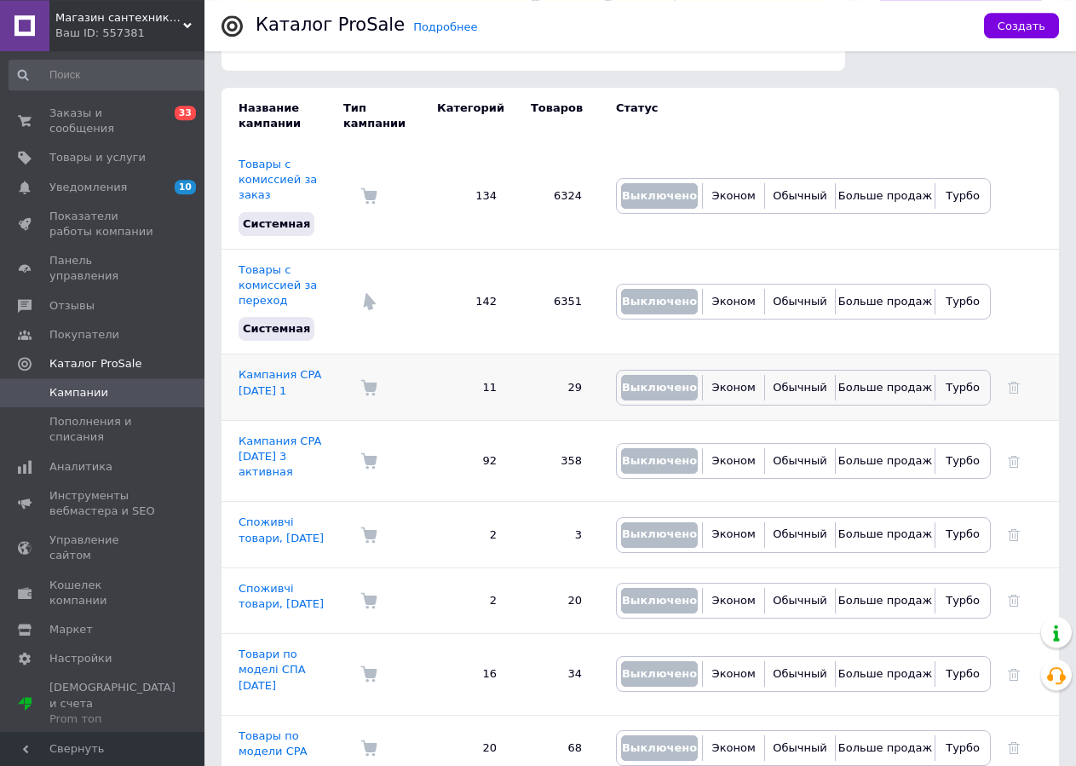
scroll to position [261, 0]
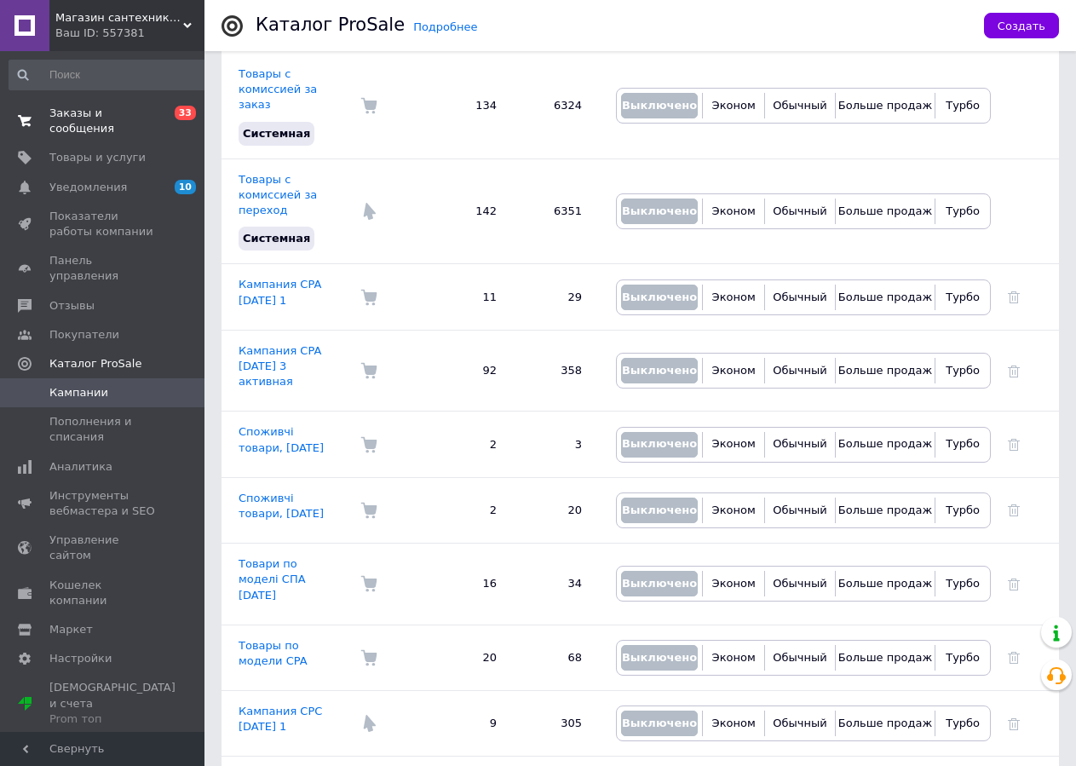
click at [109, 107] on span "Заказы и сообщения" at bounding box center [103, 121] width 108 height 31
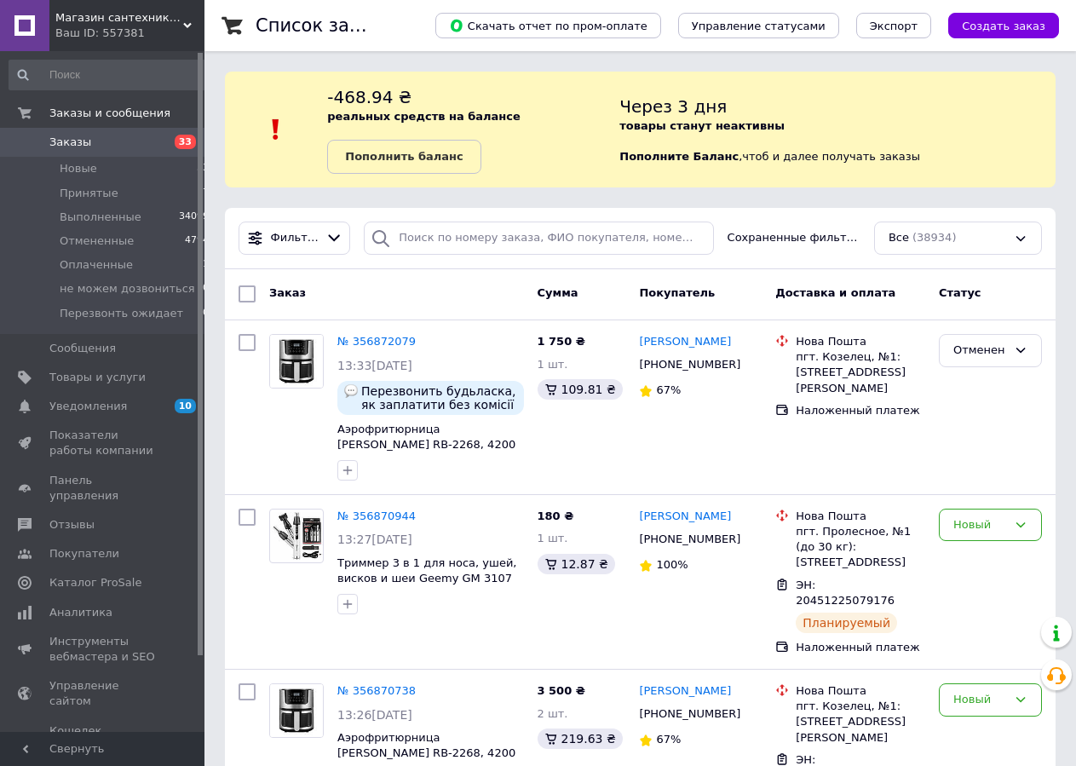
click at [1065, 689] on div at bounding box center [1056, 674] width 31 height 31
click at [1065, 683] on icon at bounding box center [1056, 675] width 20 height 20
click at [1056, 682] on icon at bounding box center [1056, 675] width 20 height 20
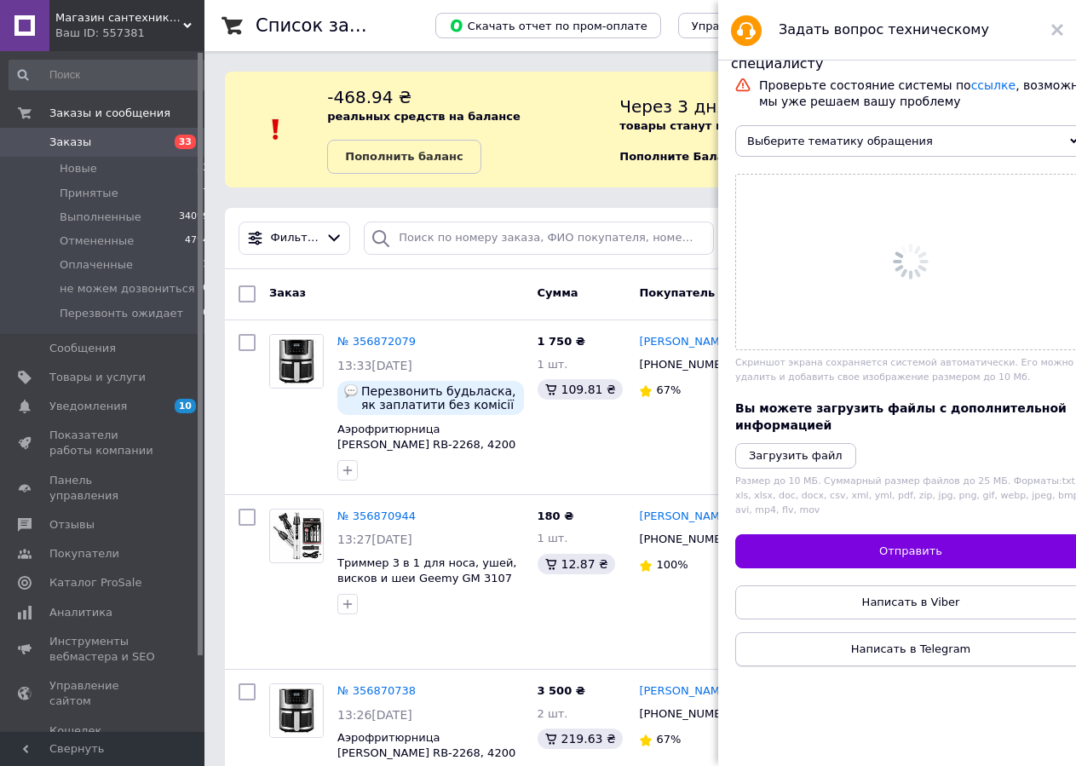
scroll to position [521, 0]
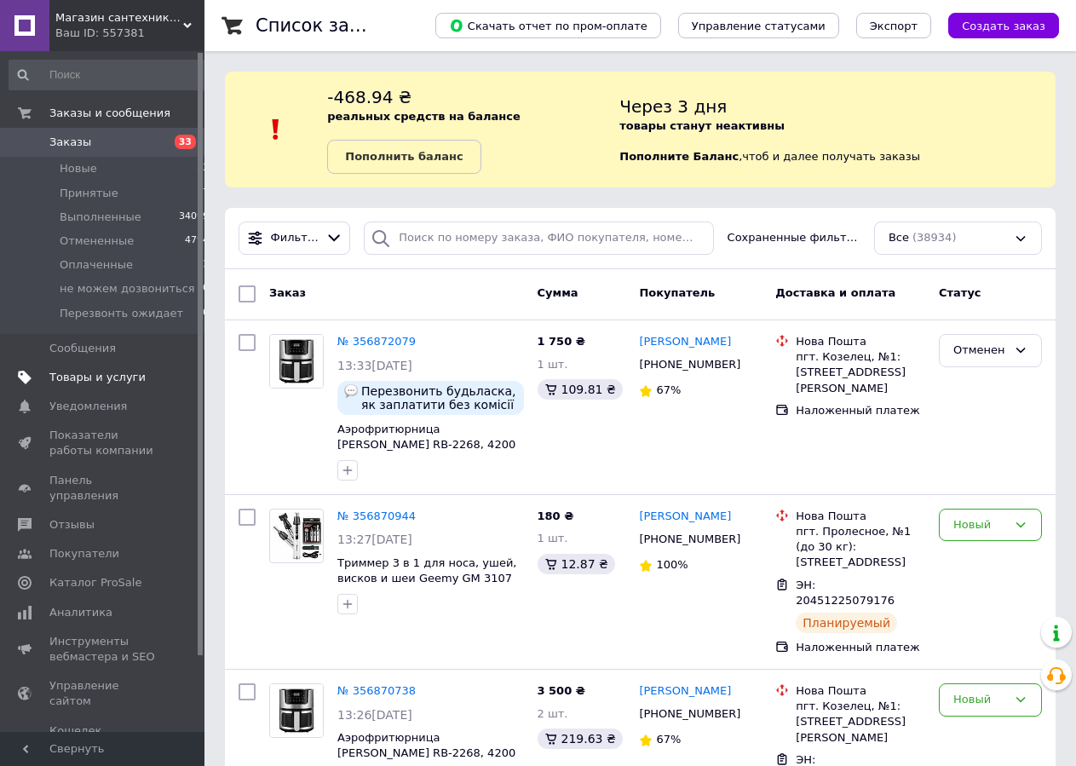
click at [115, 372] on span "Товары и услуги" at bounding box center [97, 377] width 96 height 15
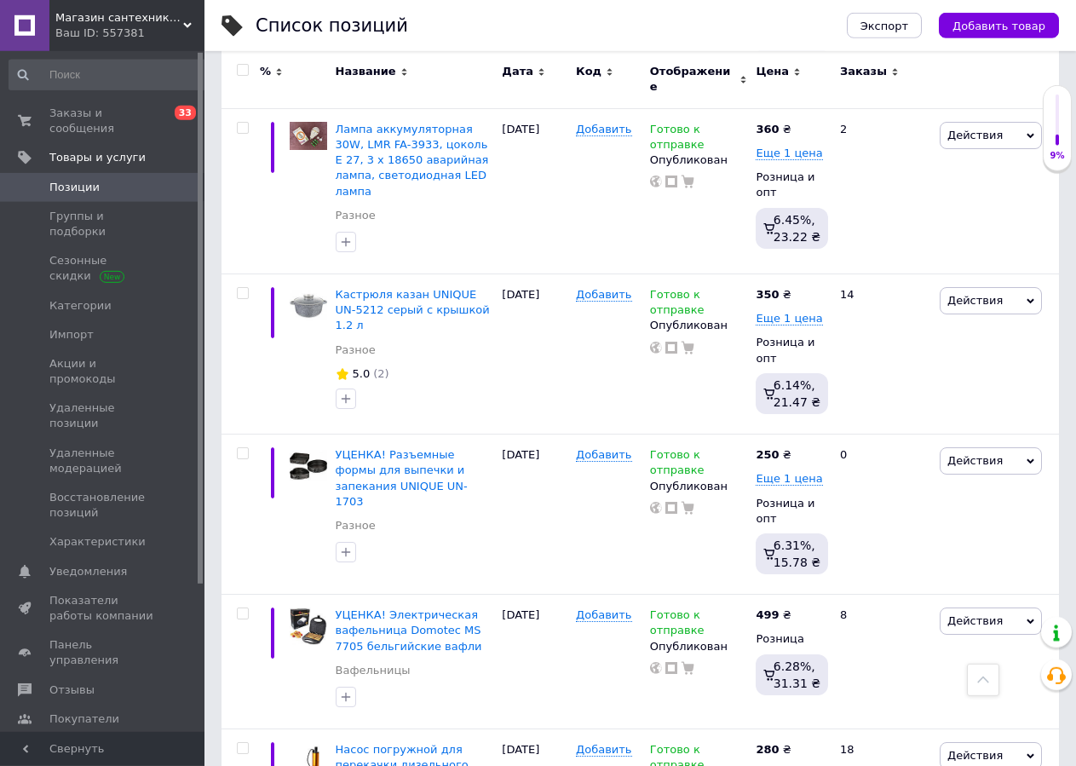
click at [117, 740] on span "Каталог ProSale" at bounding box center [95, 747] width 92 height 15
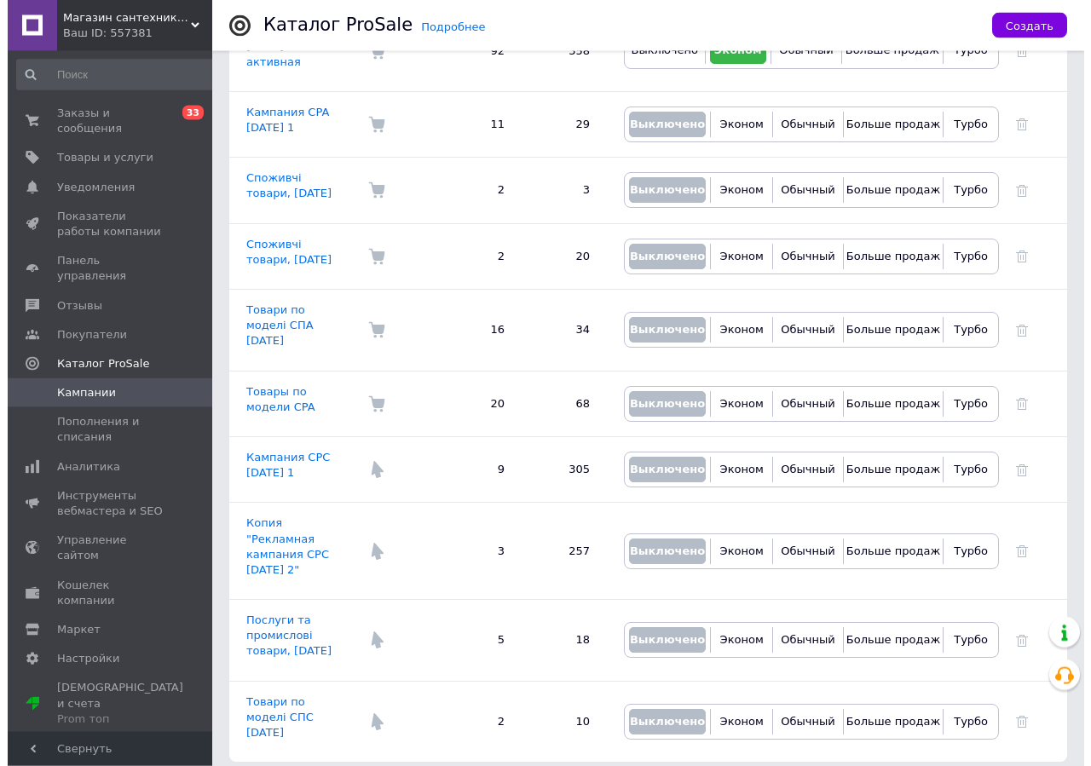
scroll to position [527, 0]
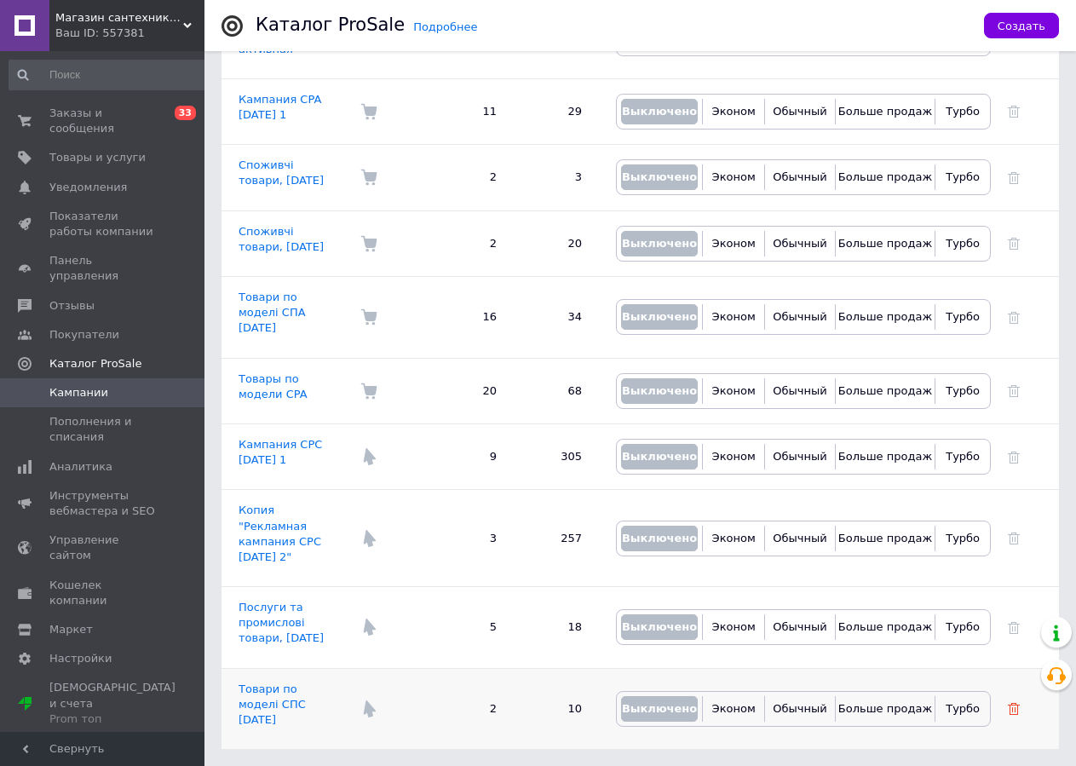
click at [1014, 709] on icon at bounding box center [1014, 709] width 12 height 12
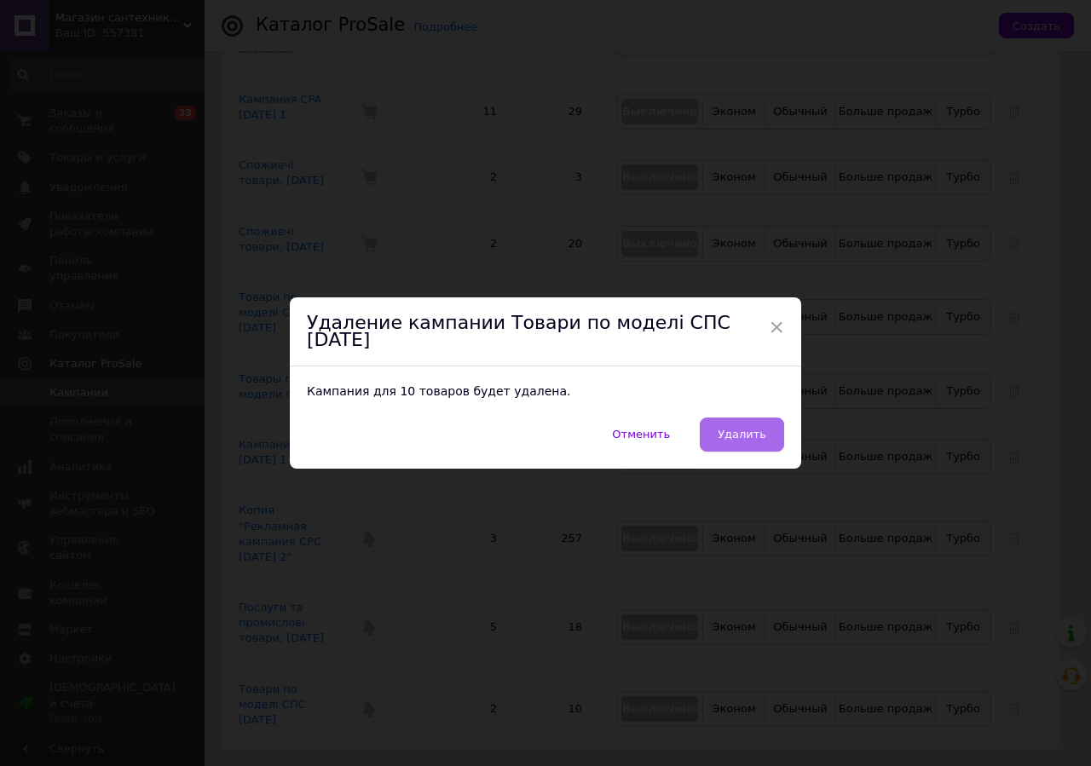
click at [745, 429] on span "Удалить" at bounding box center [741, 434] width 49 height 13
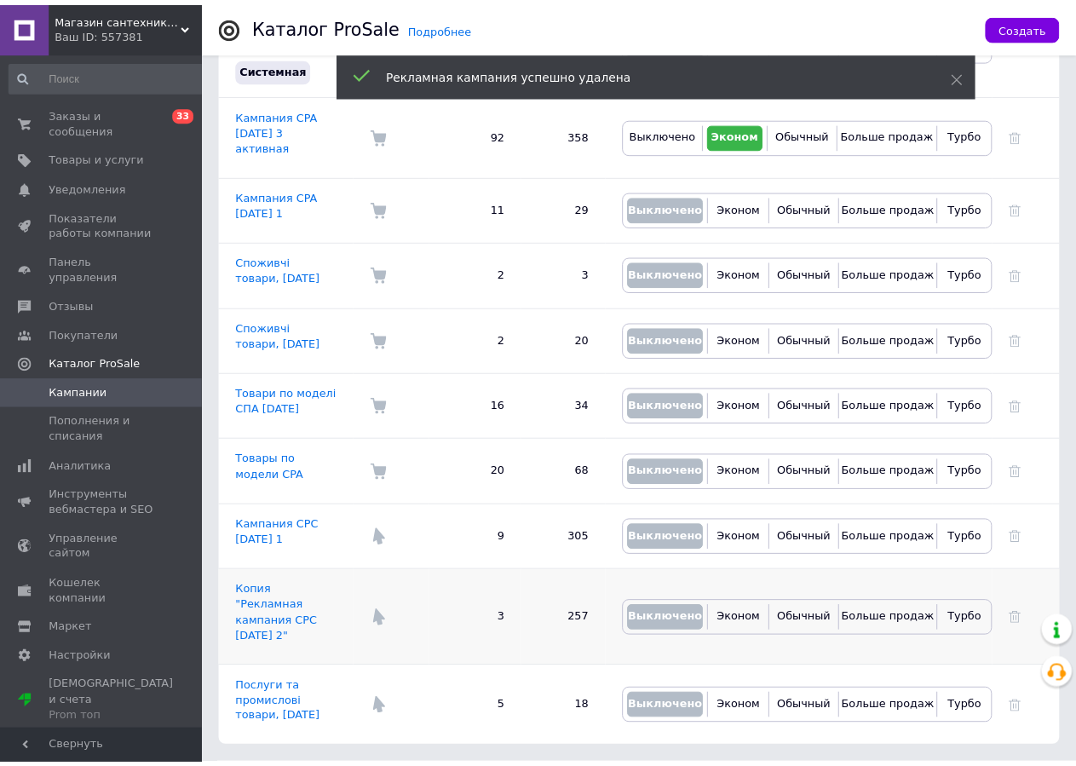
scroll to position [446, 0]
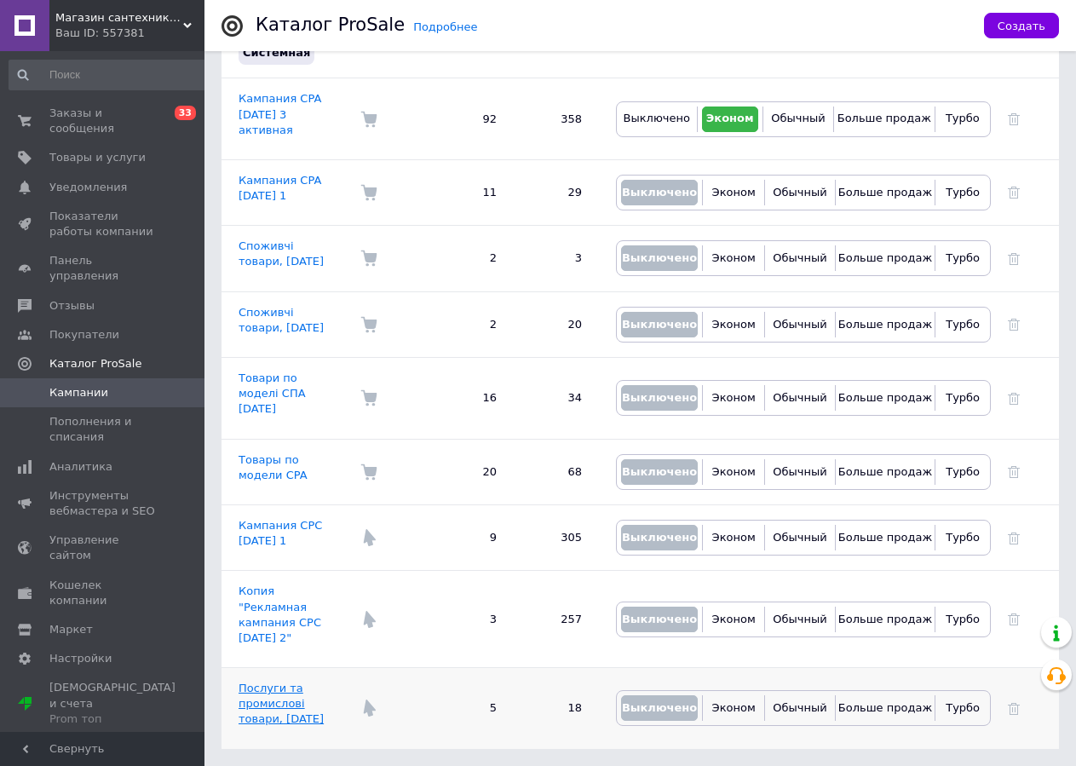
click at [262, 694] on link "Послуги та промислові товари, 10.06.2022" at bounding box center [281, 703] width 85 height 43
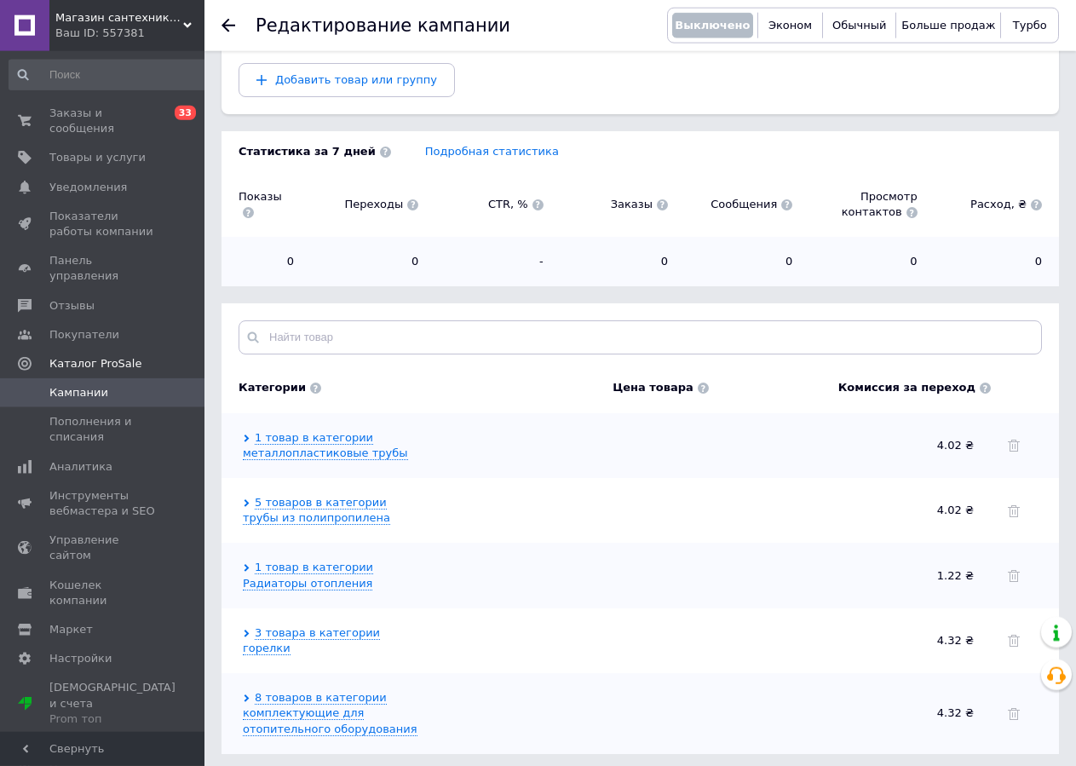
scroll to position [273, 0]
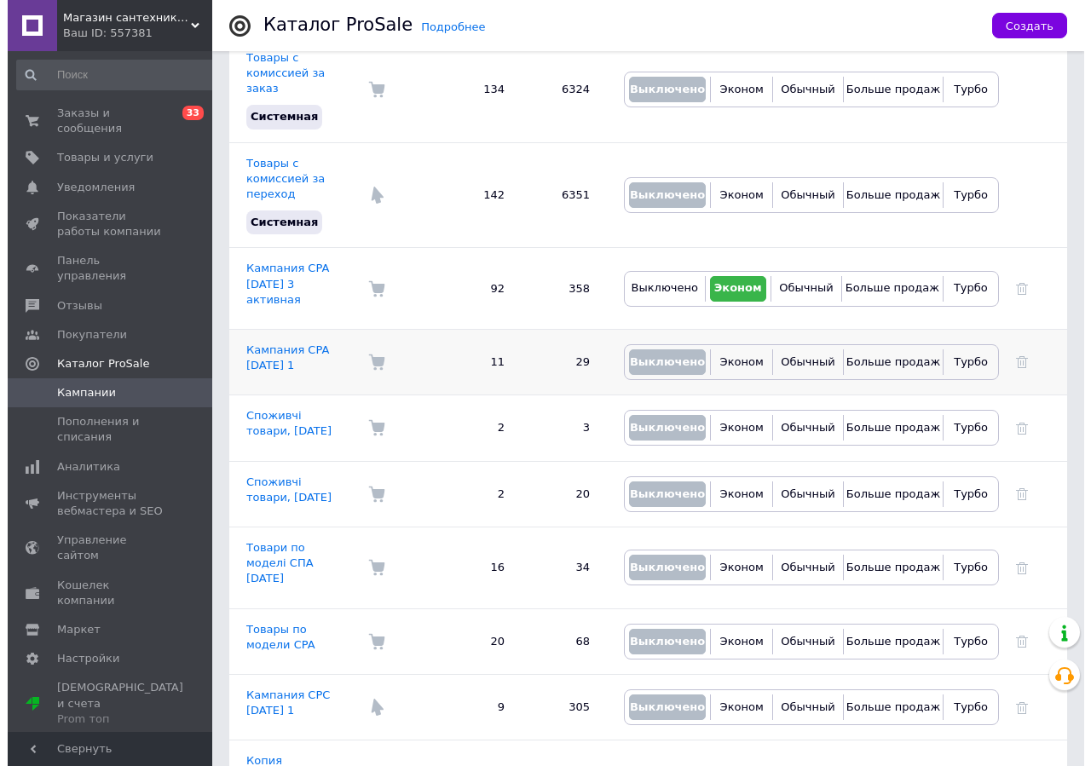
scroll to position [446, 0]
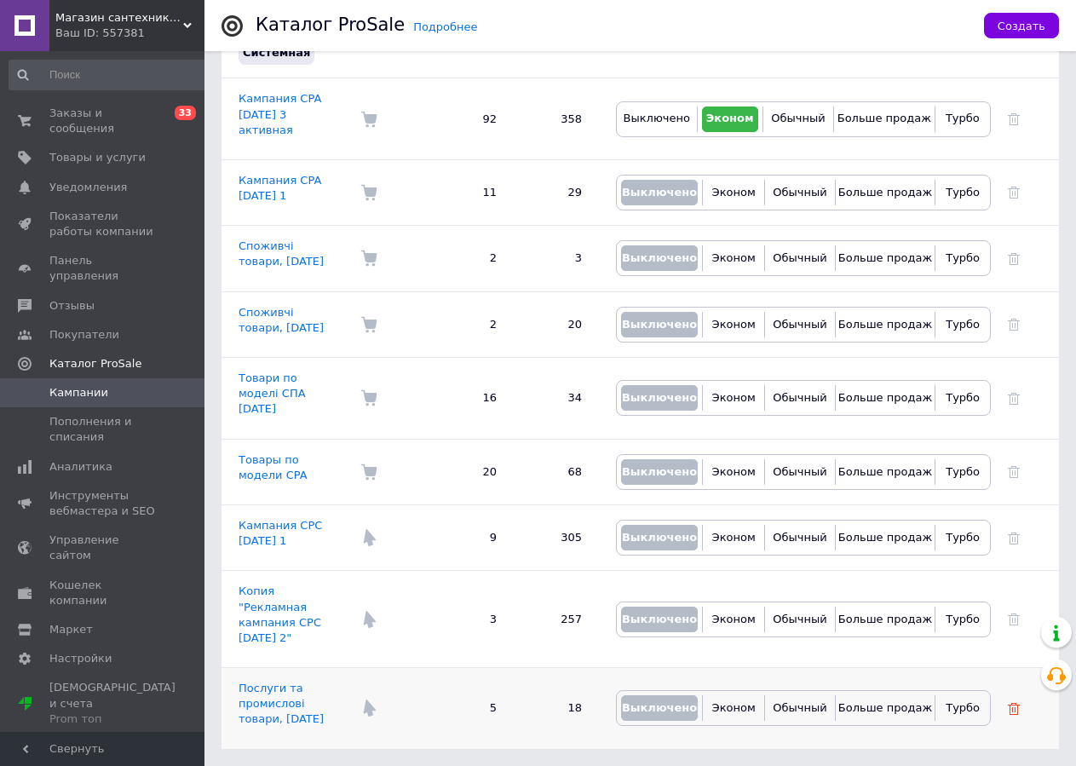
click at [1014, 703] on icon at bounding box center [1014, 709] width 12 height 12
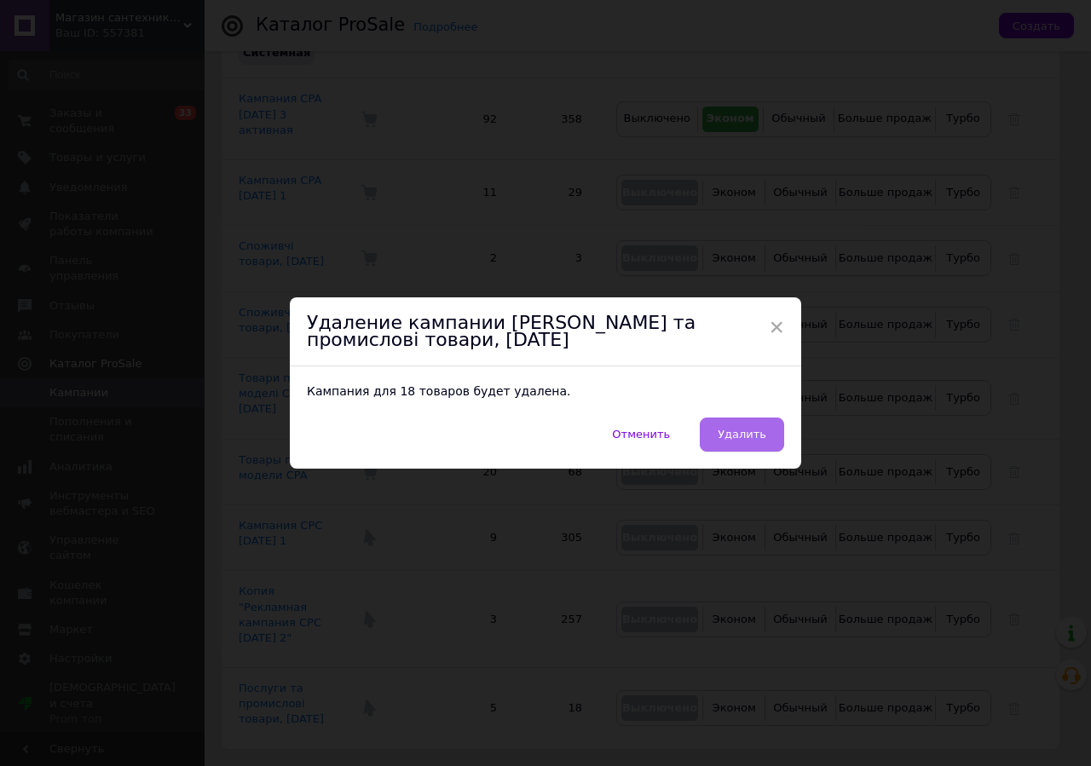
click at [740, 440] on span "Удалить" at bounding box center [741, 434] width 49 height 13
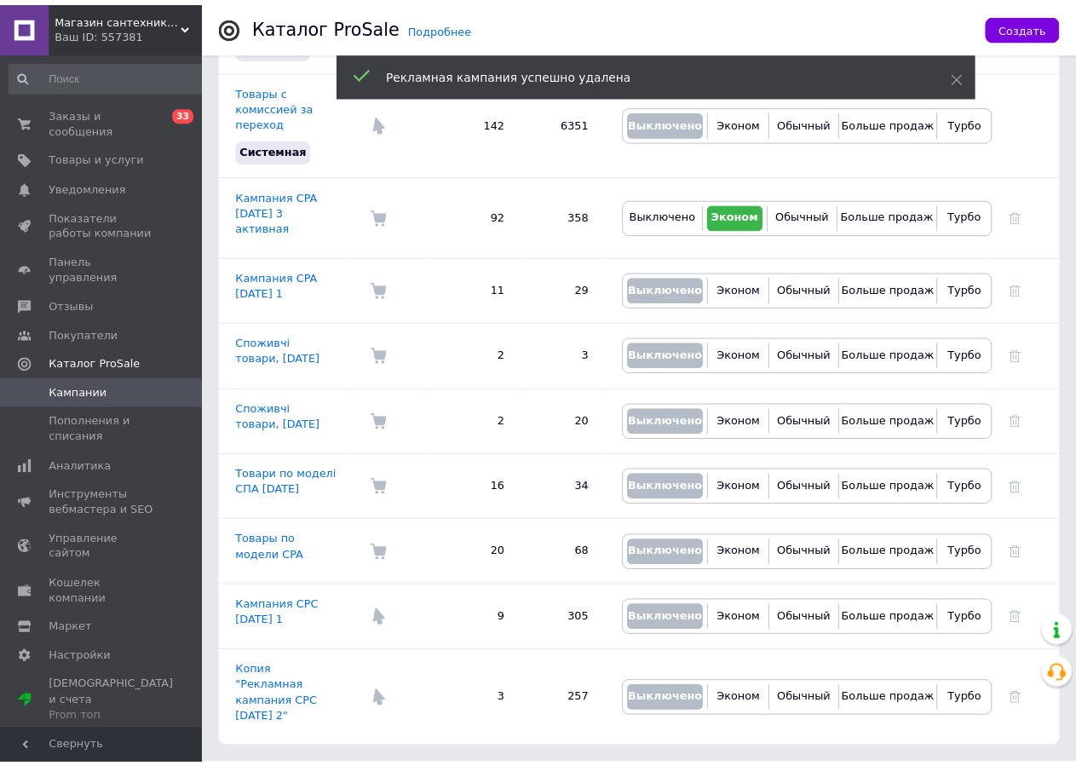
scroll to position [349, 0]
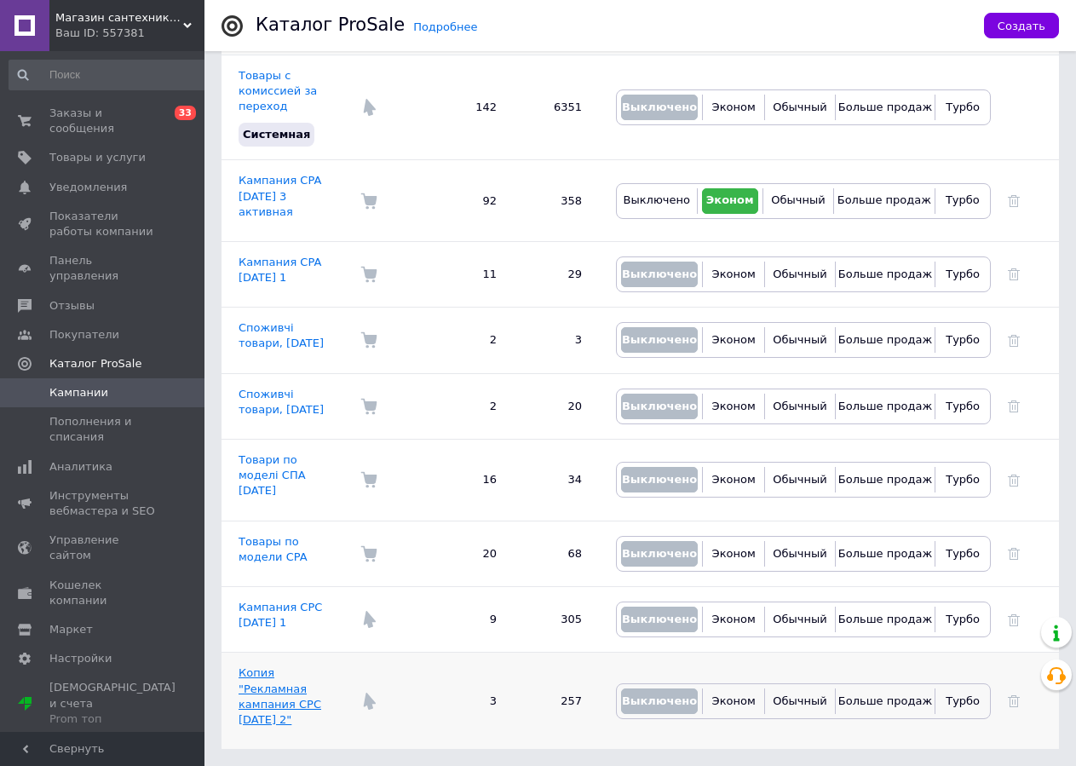
click at [277, 712] on link "Копия "Рекламная кампания CPC 26.02.2019 2"" at bounding box center [280, 696] width 83 height 60
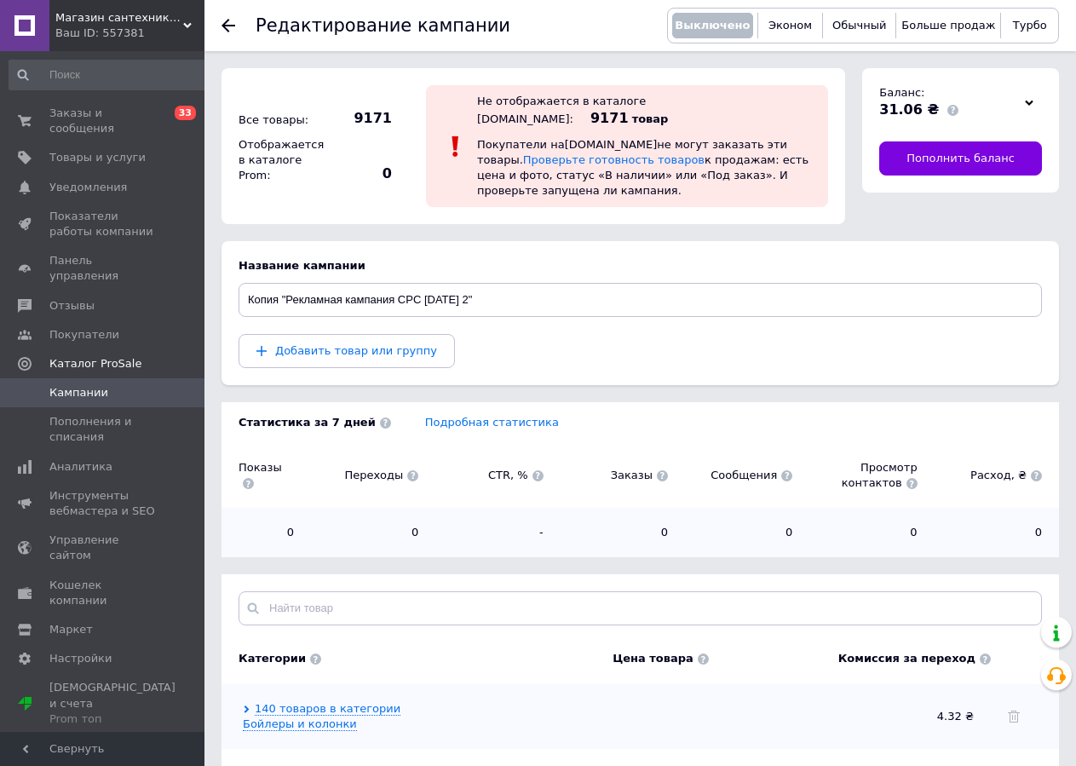
scroll to position [158, 0]
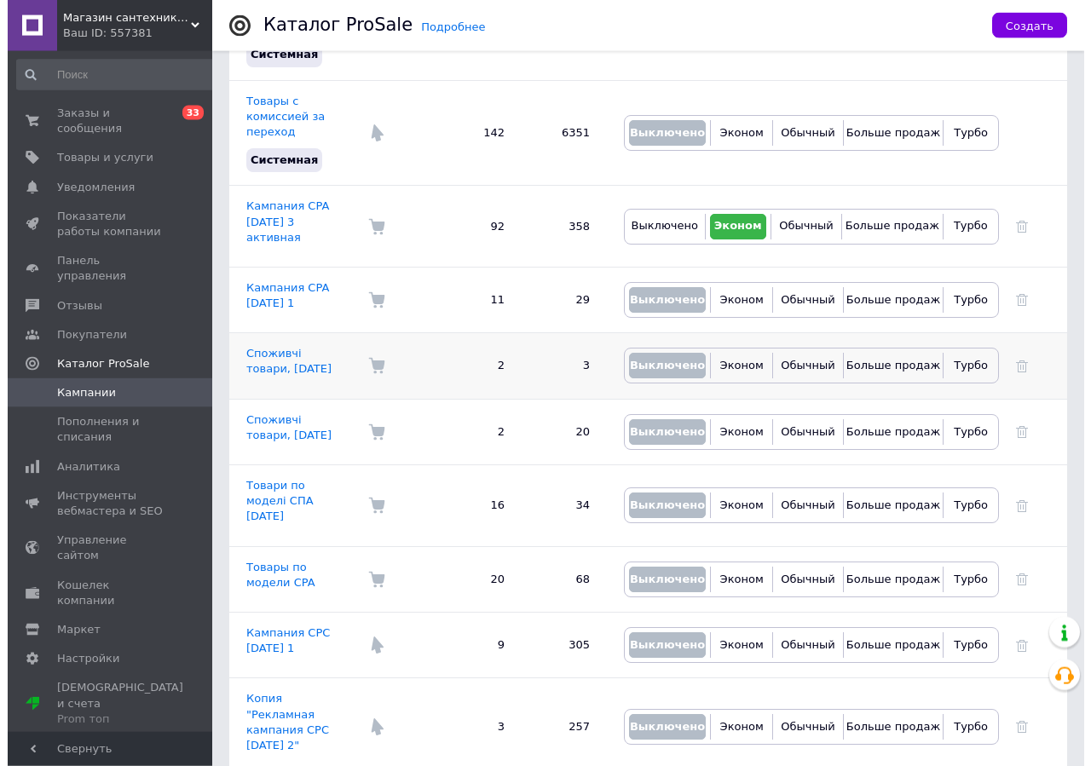
scroll to position [348, 0]
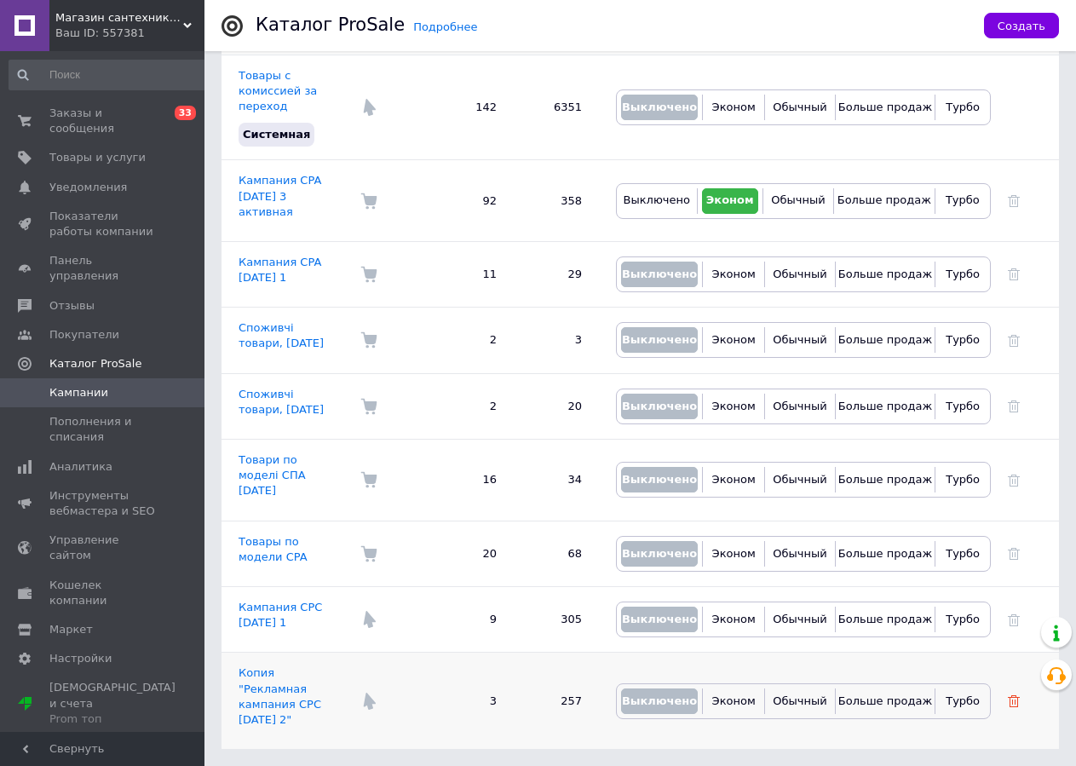
click at [1011, 705] on icon at bounding box center [1014, 701] width 12 height 12
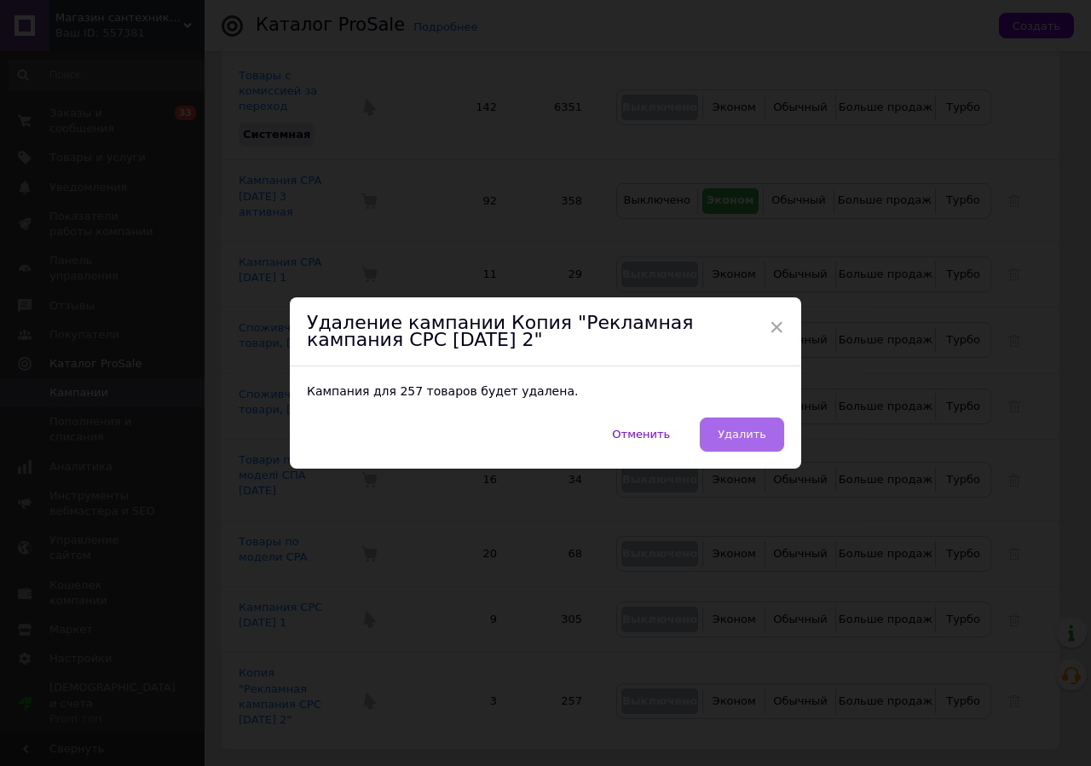
click at [741, 433] on span "Удалить" at bounding box center [741, 434] width 49 height 13
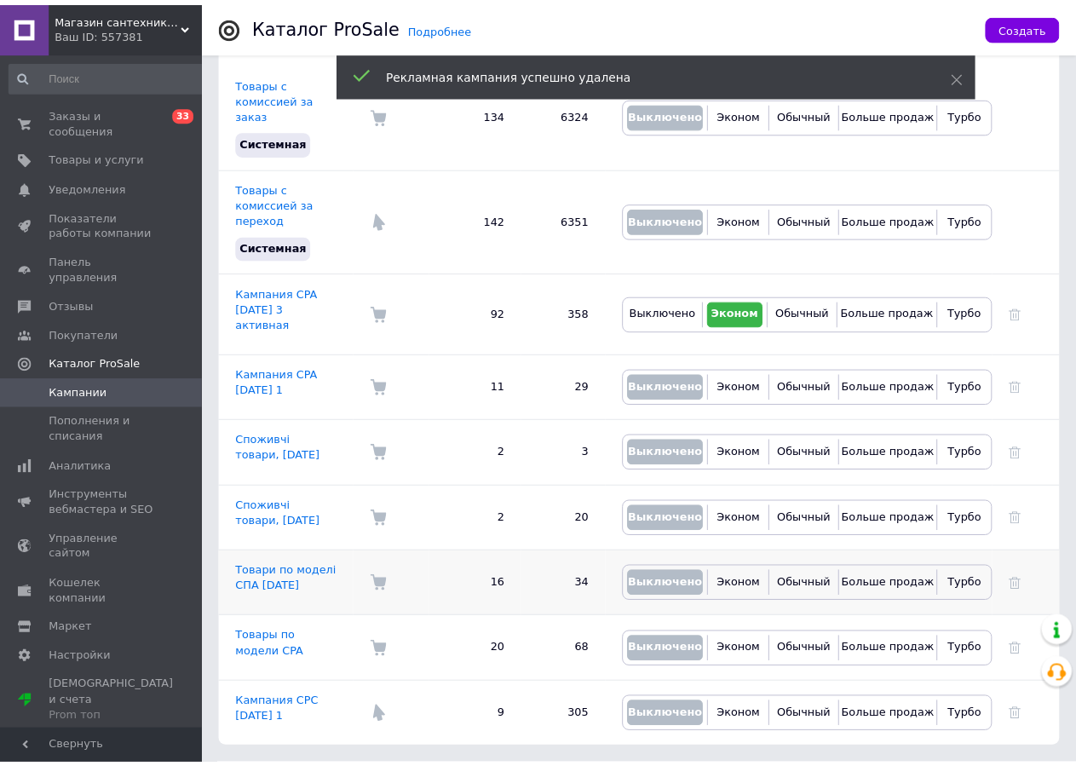
scroll to position [253, 0]
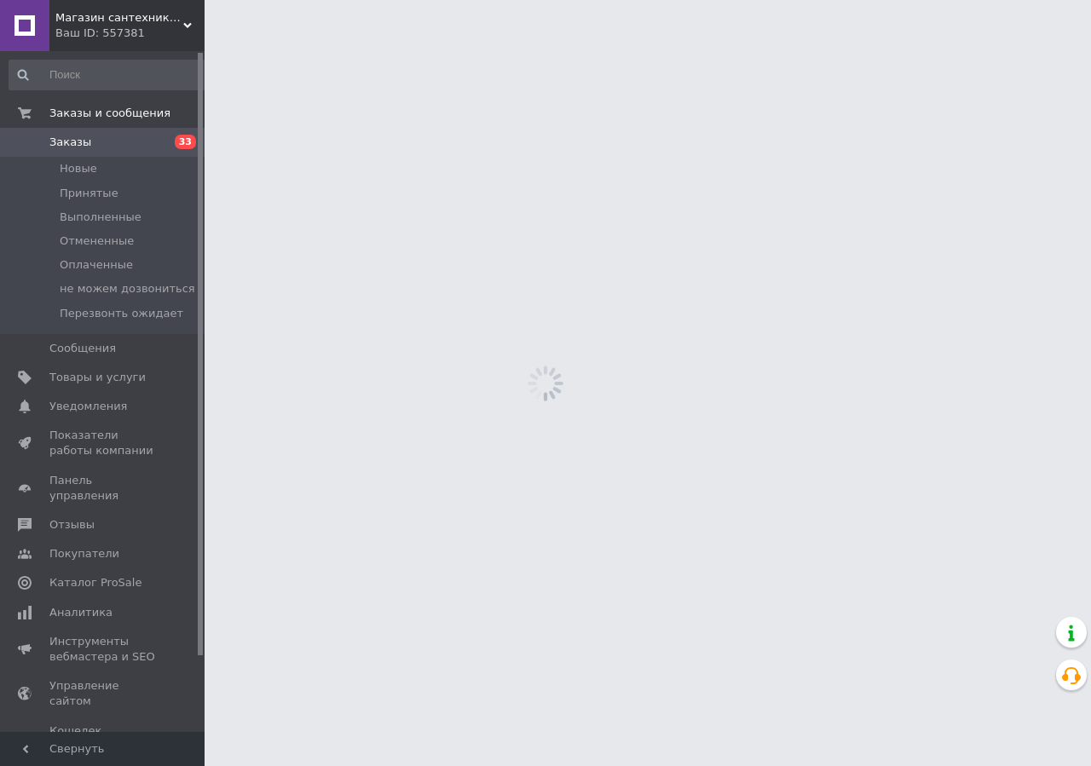
click at [180, 132] on link "Заказы 33" at bounding box center [109, 142] width 219 height 29
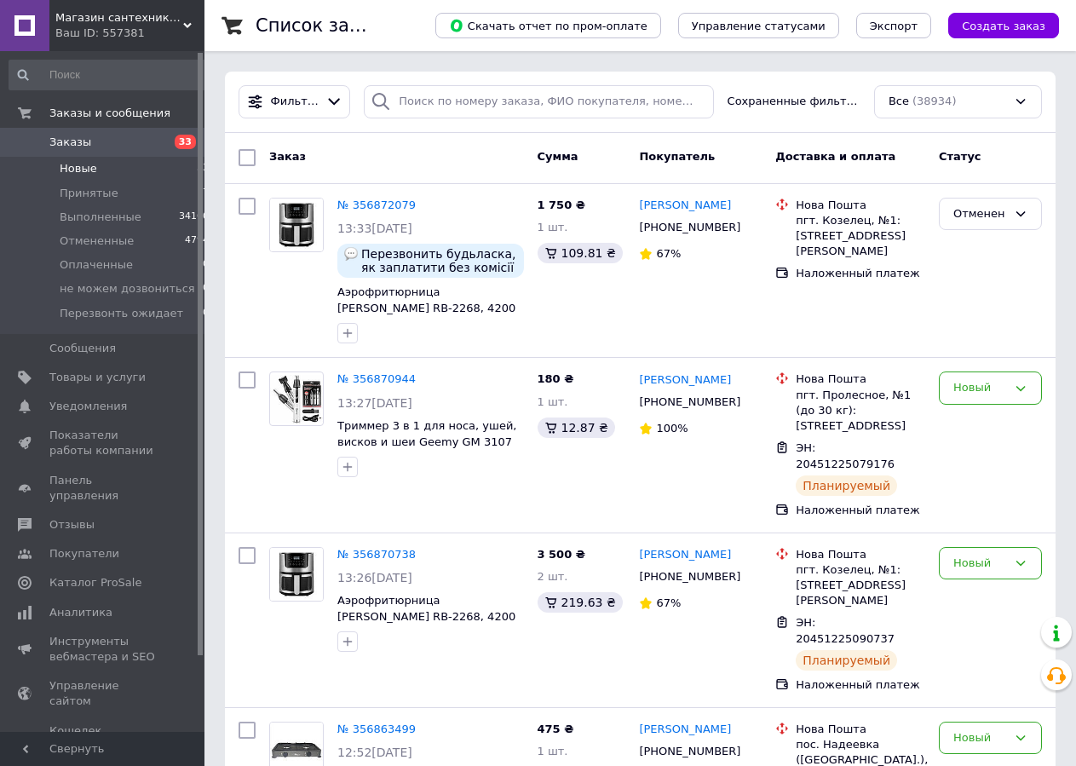
click at [83, 171] on span "Новые" at bounding box center [78, 168] width 37 height 15
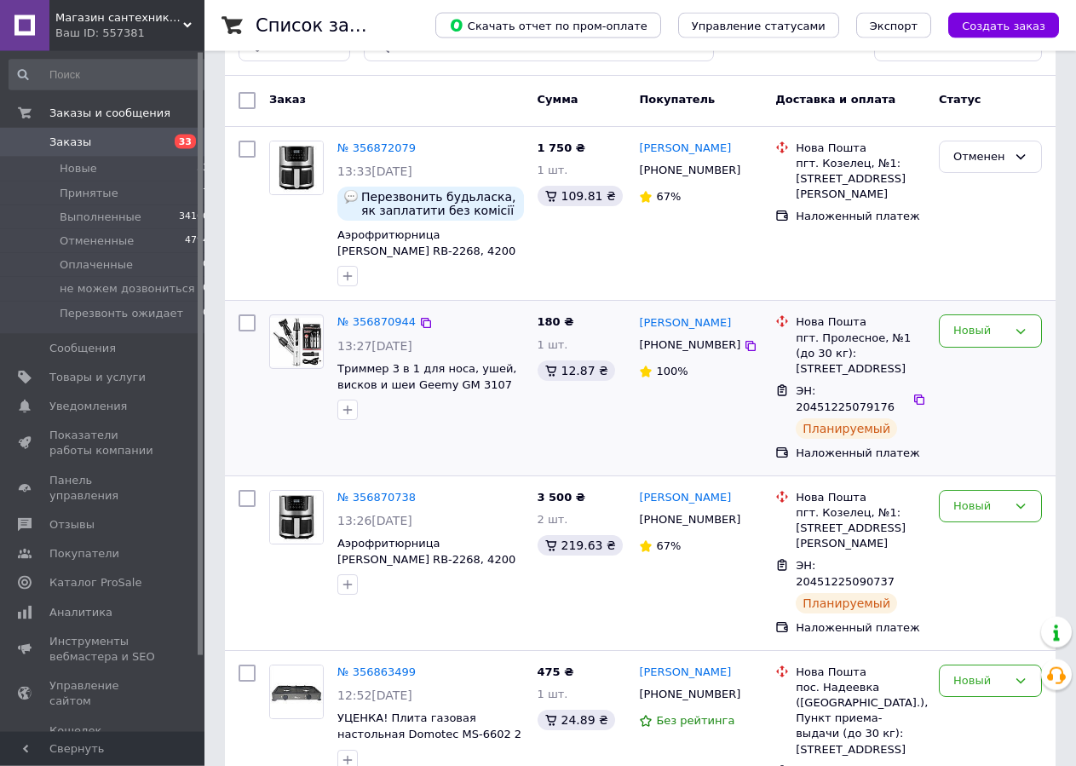
scroll to position [87, 0]
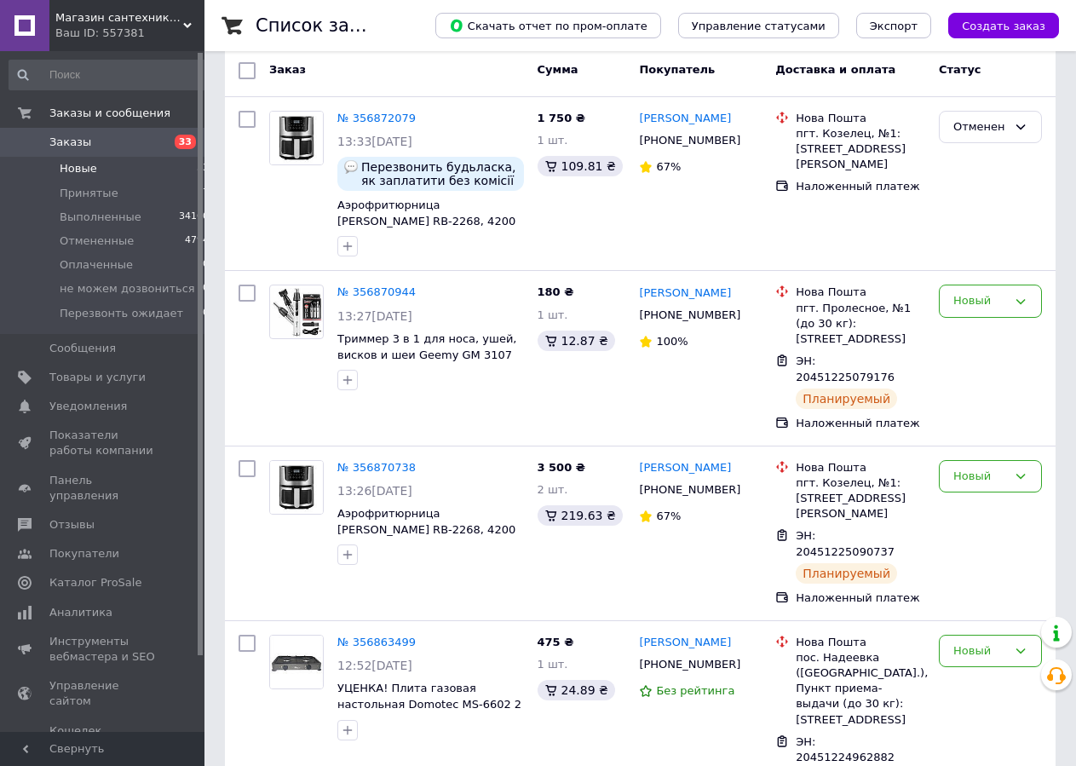
click at [64, 163] on span "Новые" at bounding box center [78, 168] width 37 height 15
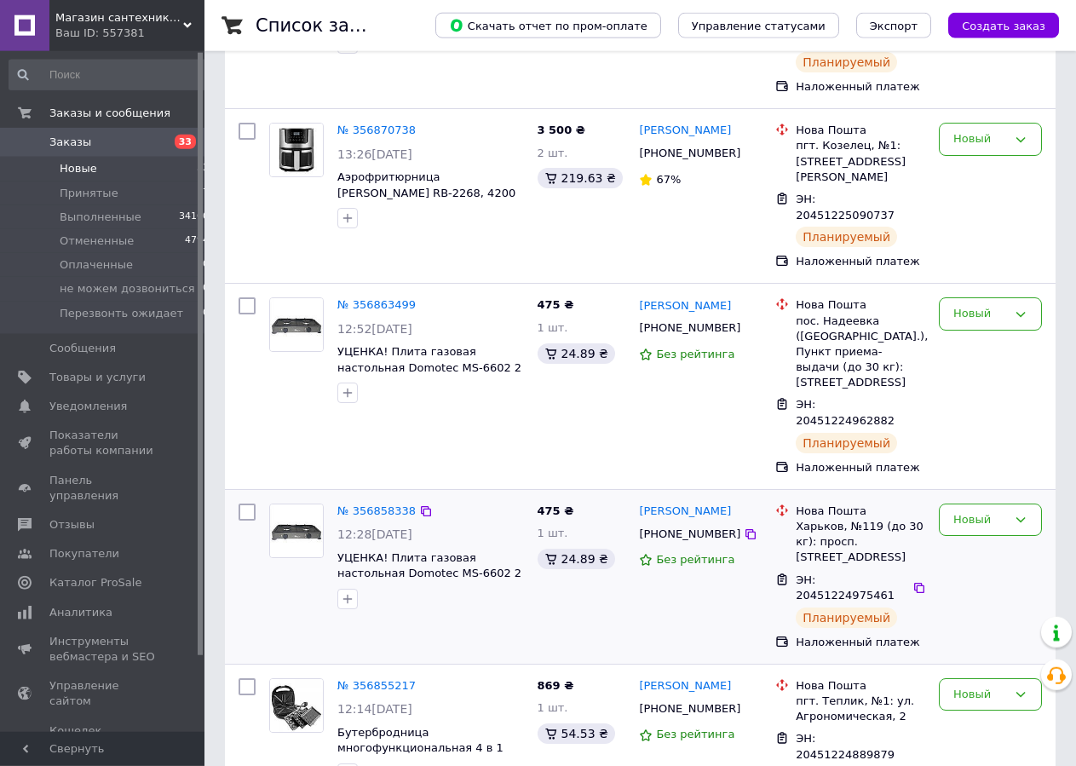
scroll to position [348, 0]
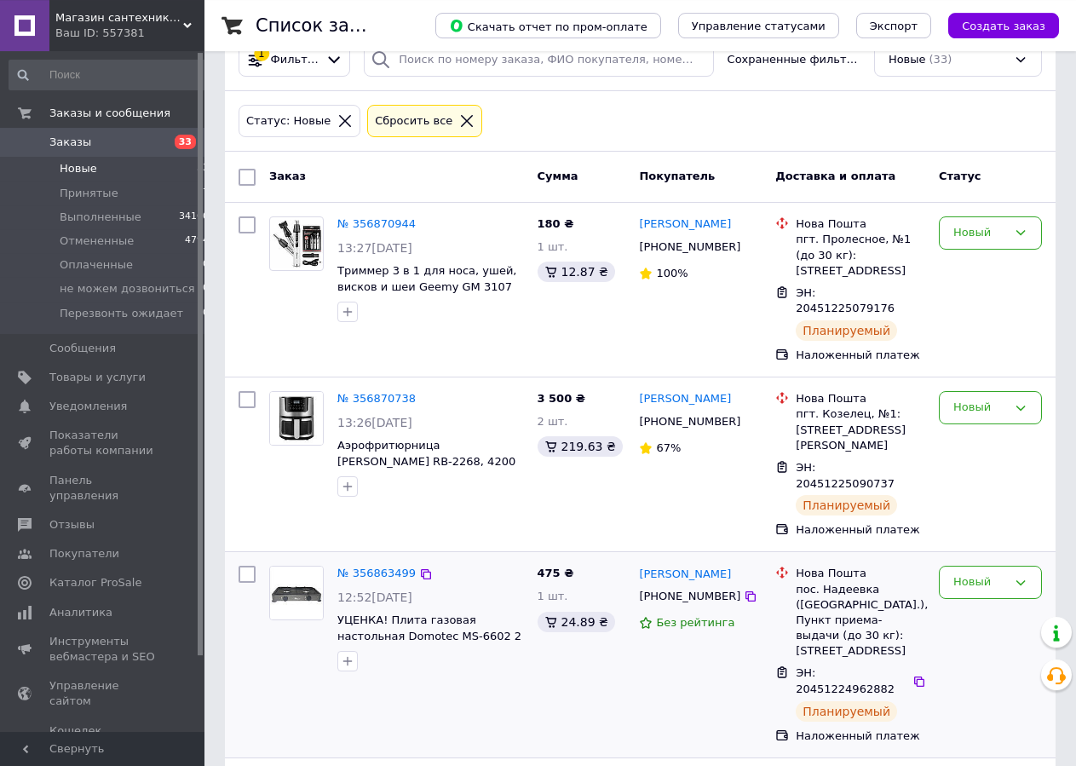
scroll to position [87, 0]
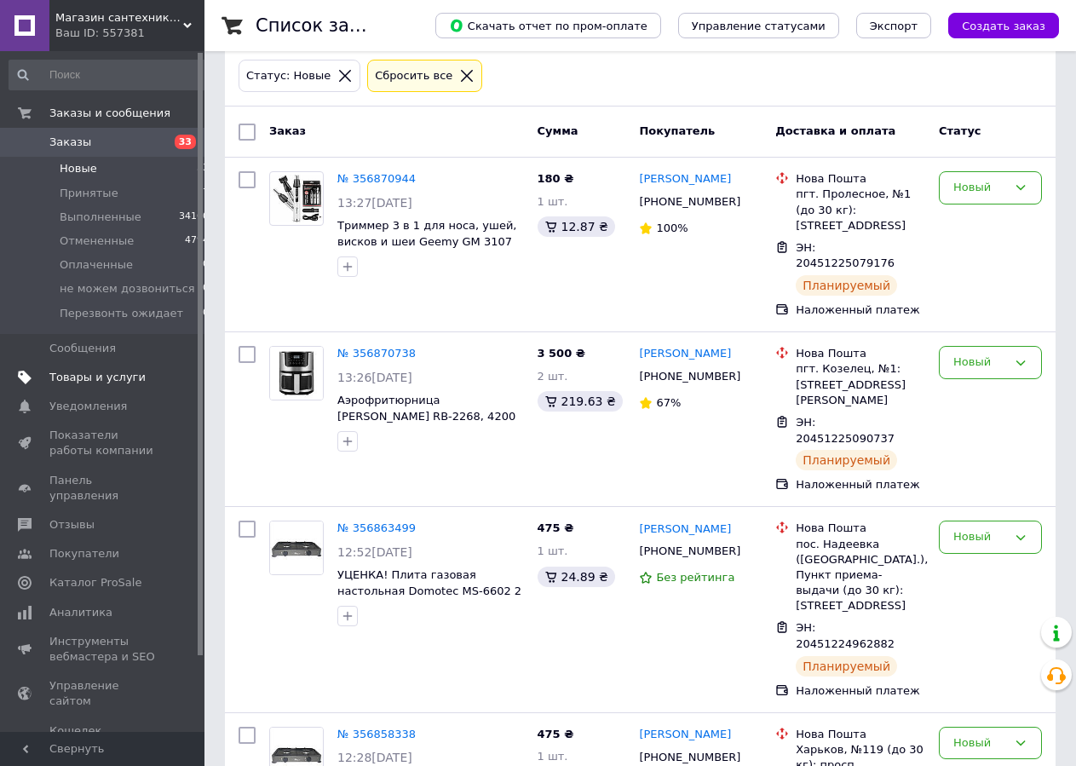
click at [92, 385] on span "Товары и услуги" at bounding box center [97, 377] width 96 height 15
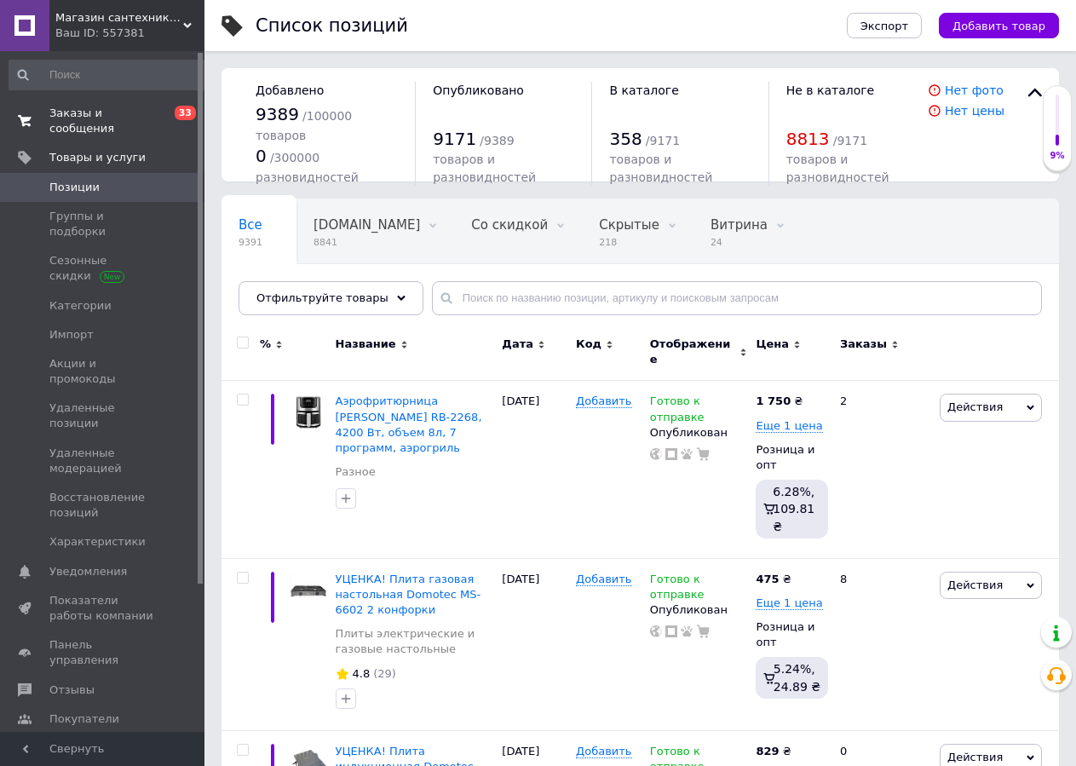
click at [107, 118] on span "Заказы и сообщения" at bounding box center [103, 121] width 108 height 31
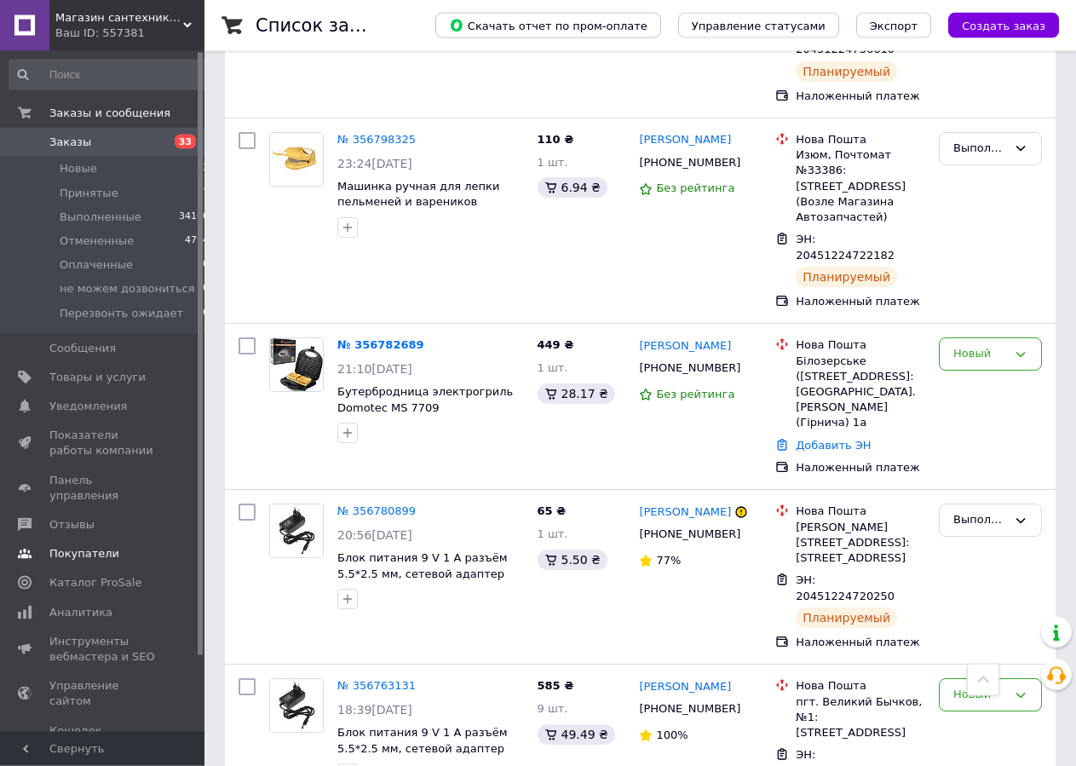
scroll to position [1738, 0]
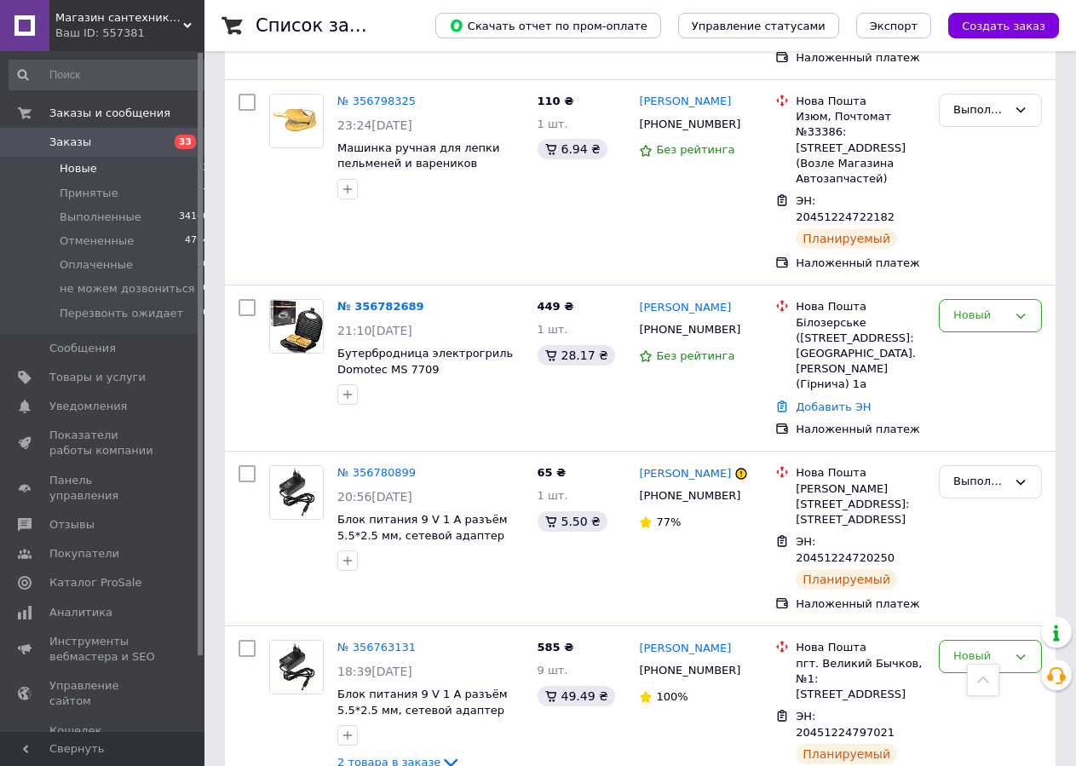
click at [77, 171] on span "Новые" at bounding box center [78, 168] width 37 height 15
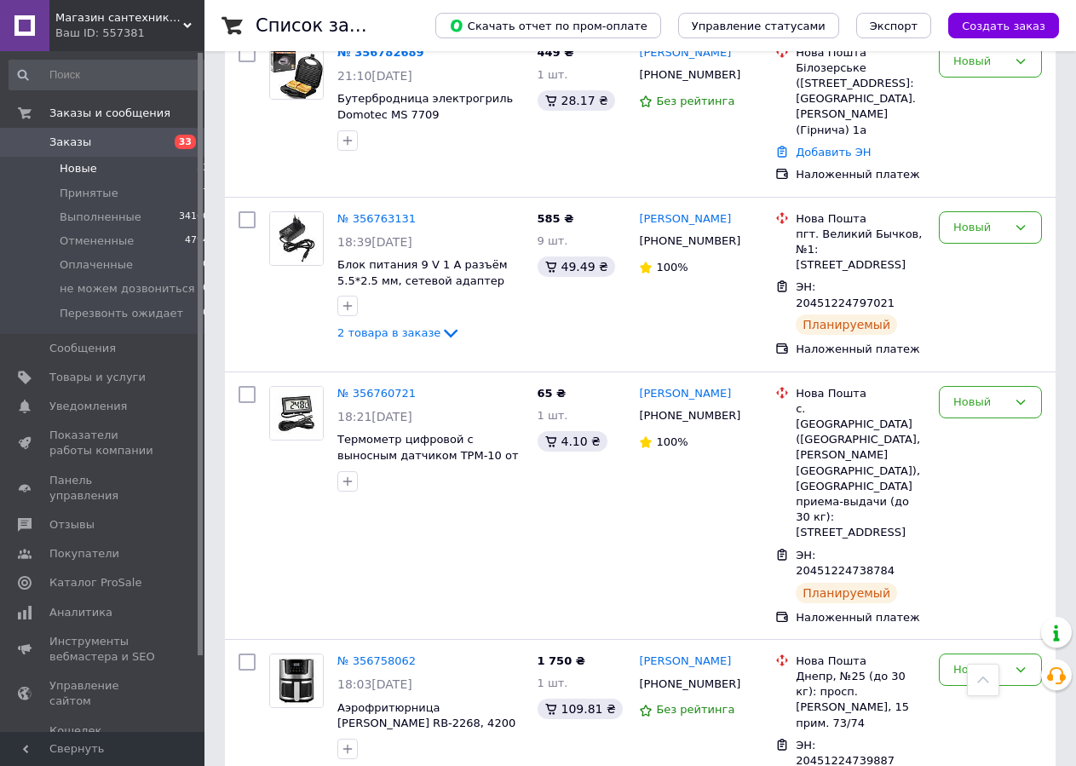
scroll to position [1738, 0]
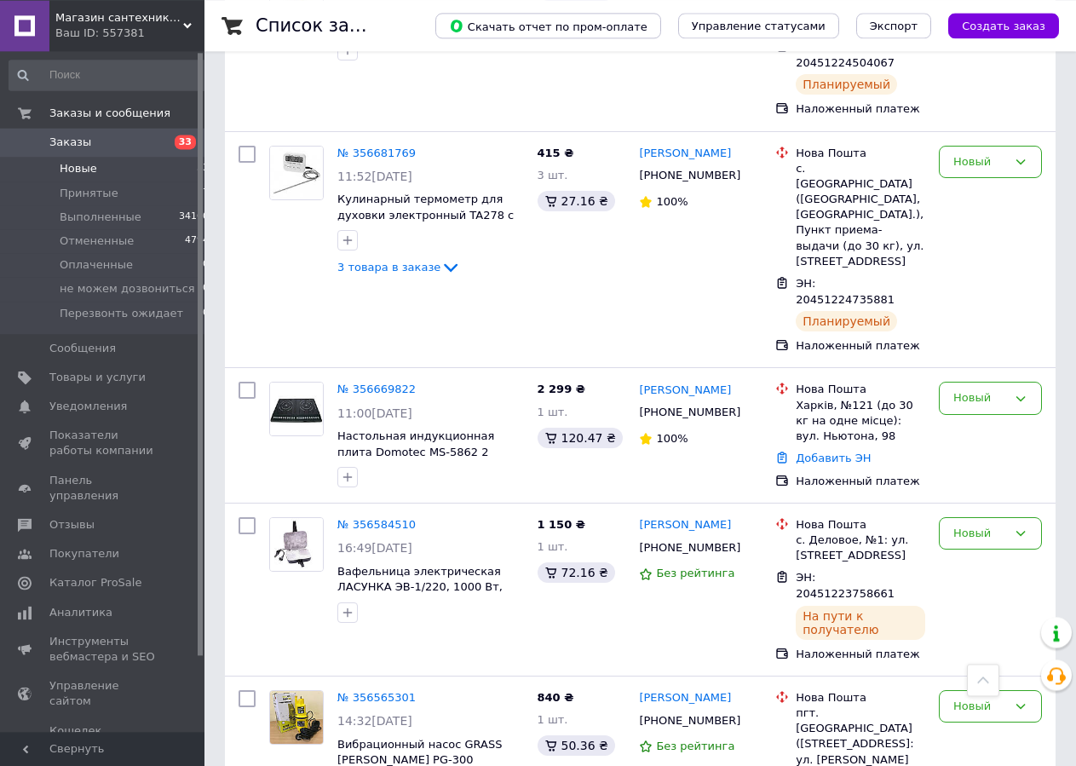
scroll to position [2694, 0]
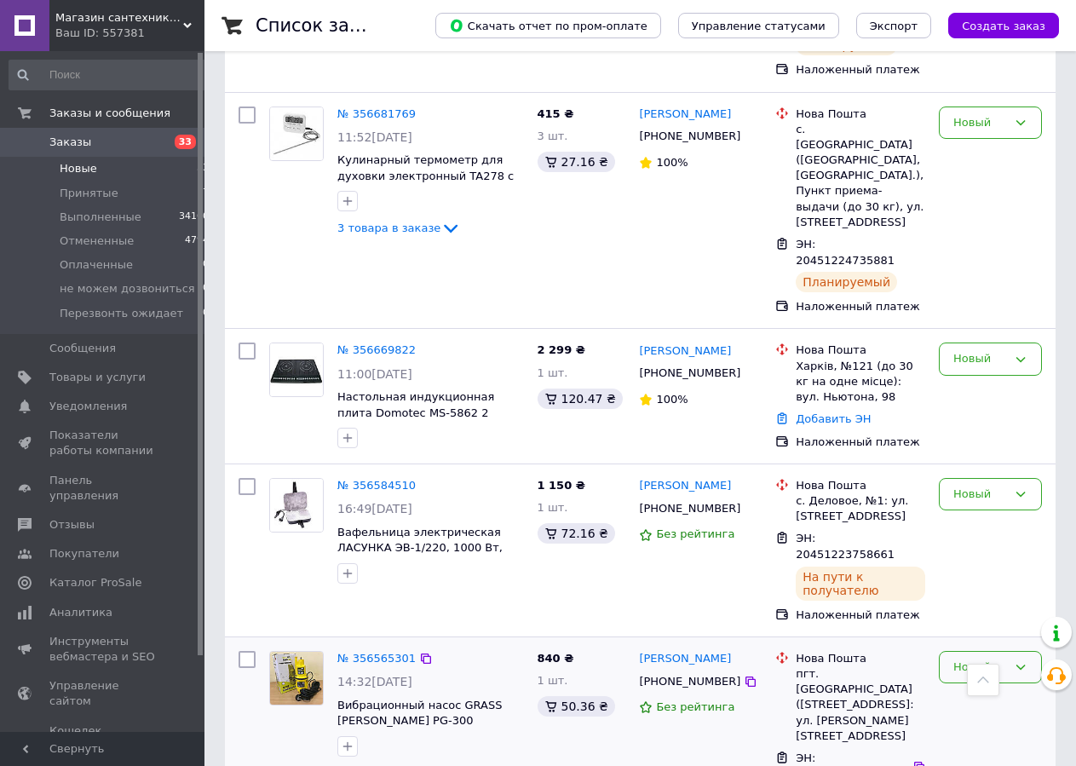
click at [989, 659] on div "Новый" at bounding box center [980, 668] width 54 height 18
click at [966, 718] on li "Выполнен" at bounding box center [990, 734] width 101 height 32
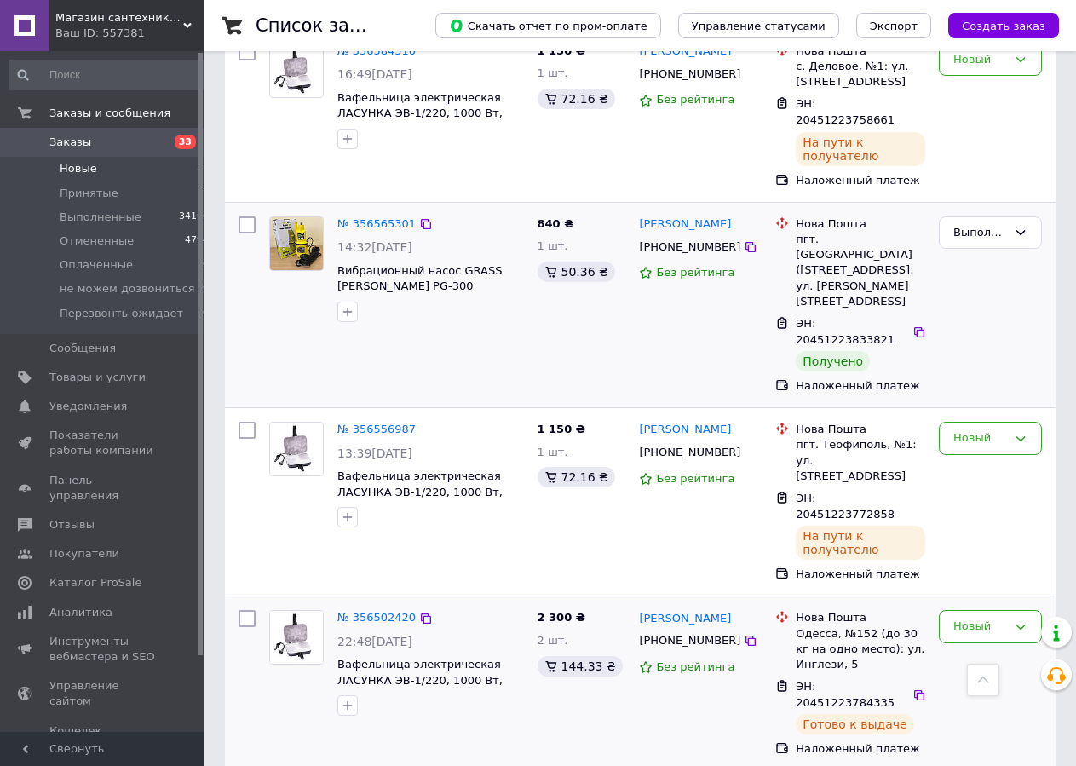
scroll to position [3215, 0]
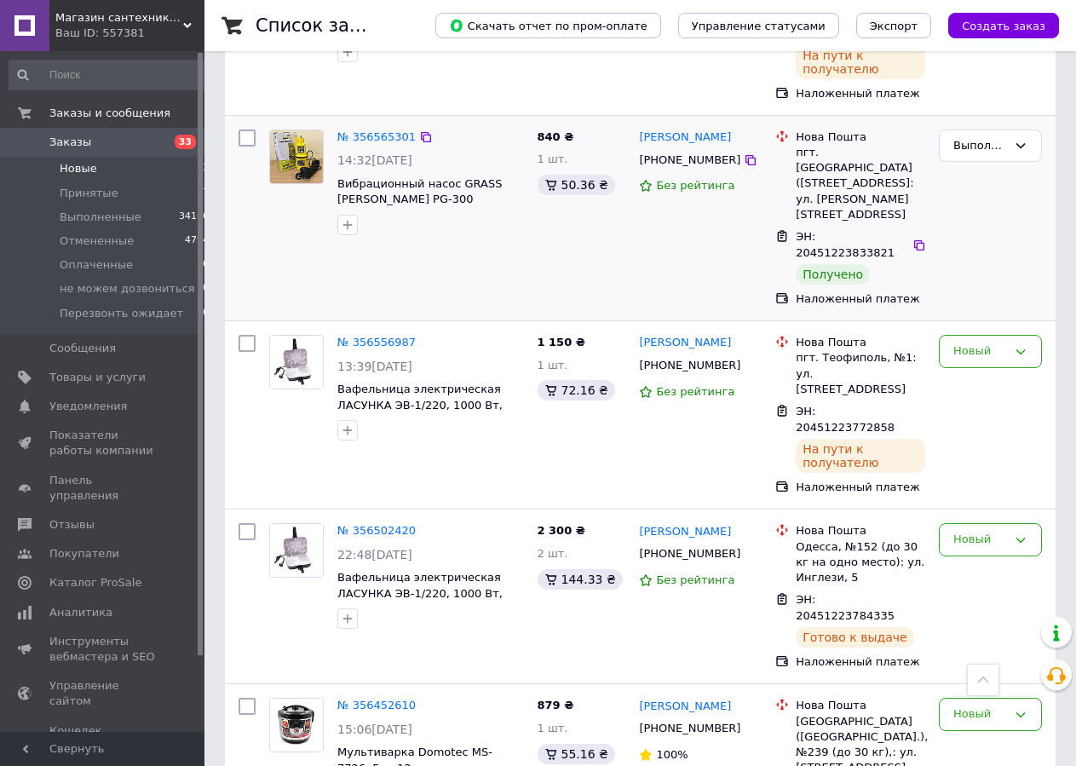
click at [989, 691] on div "Новый" at bounding box center [990, 779] width 117 height 176
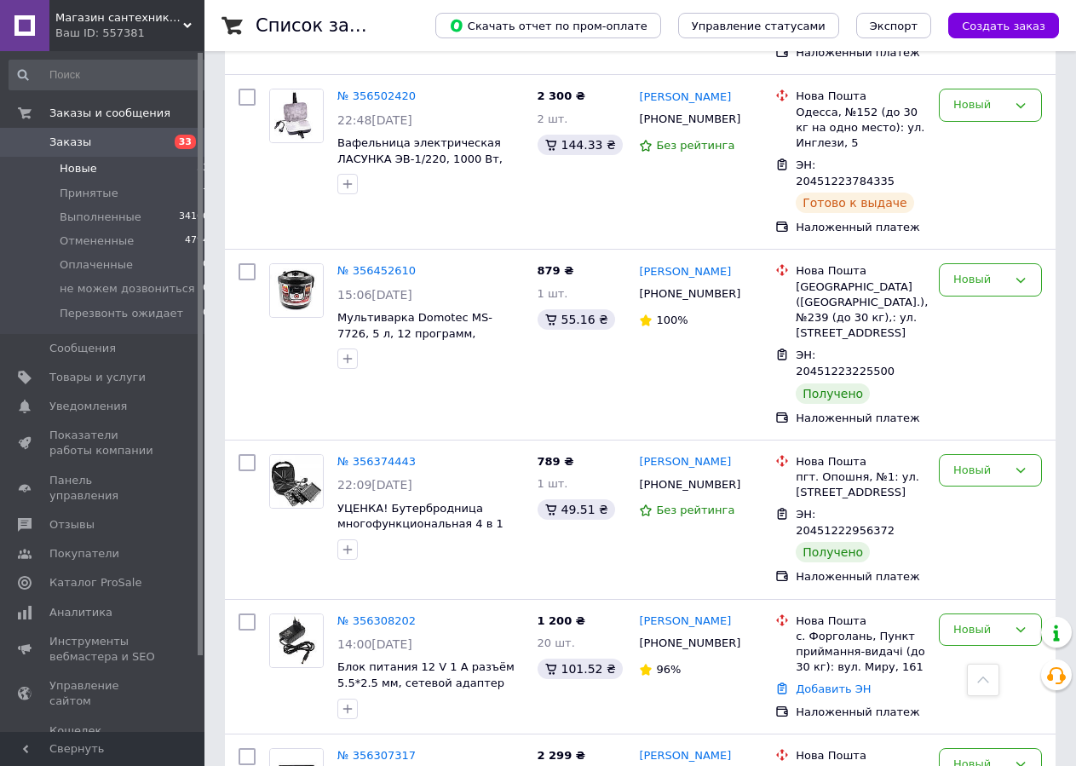
scroll to position [3302, 0]
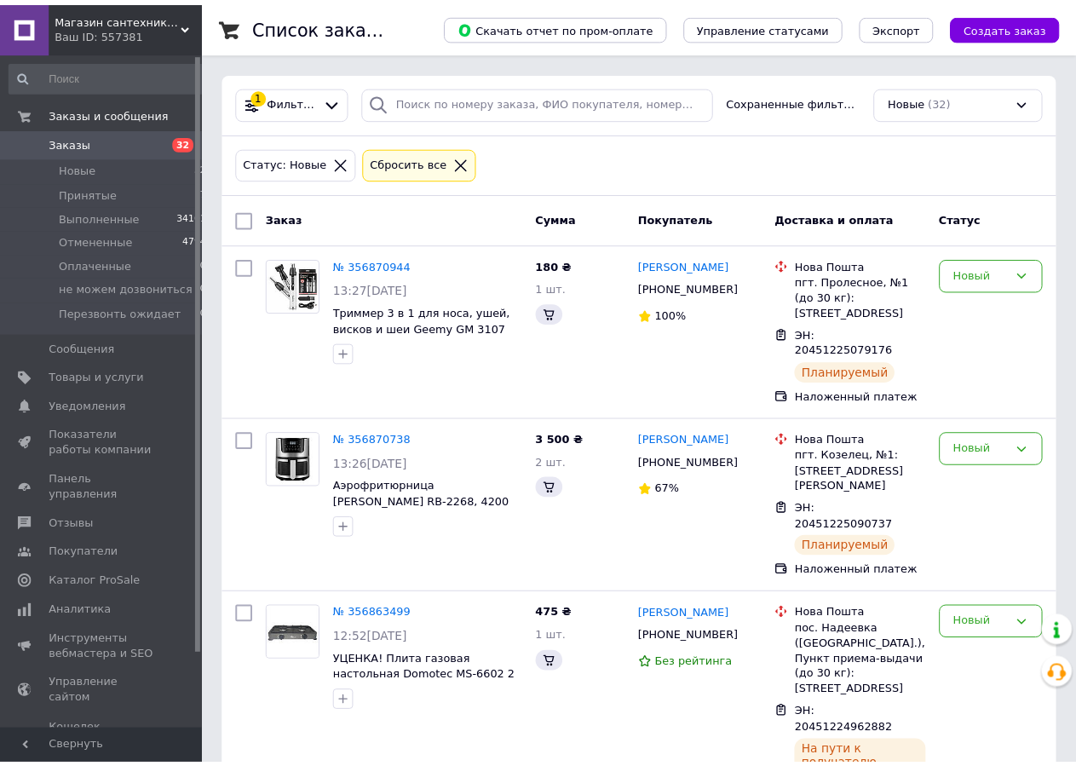
scroll to position [3302, 0]
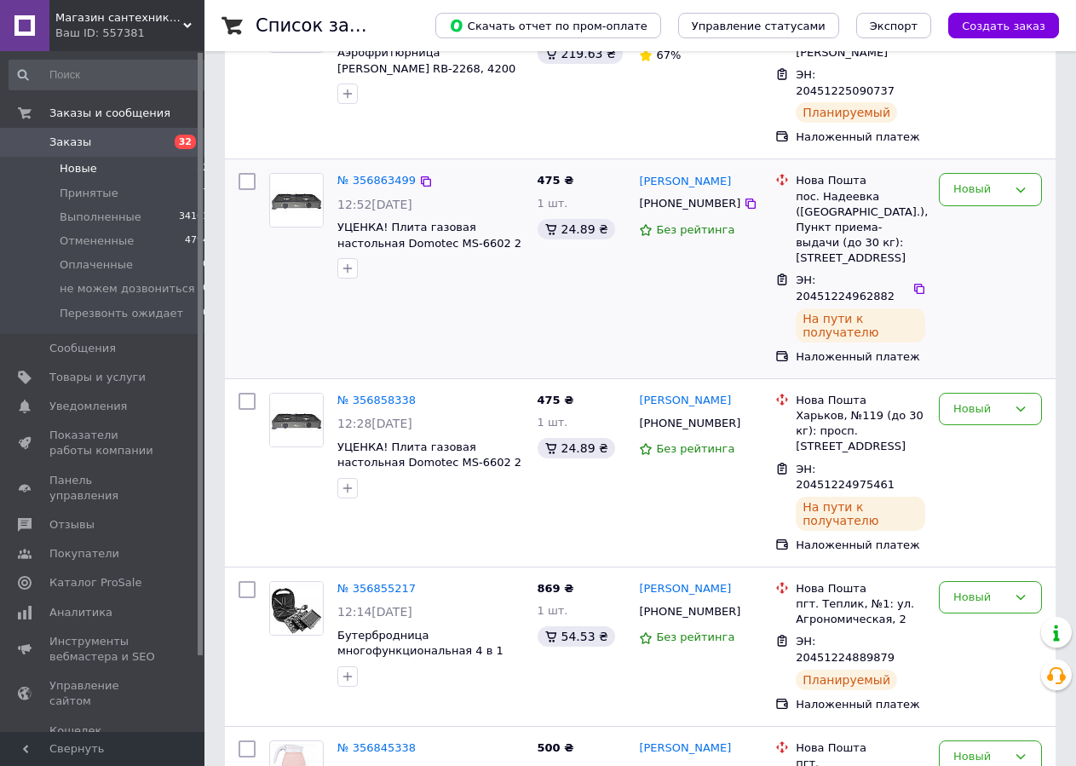
scroll to position [782, 0]
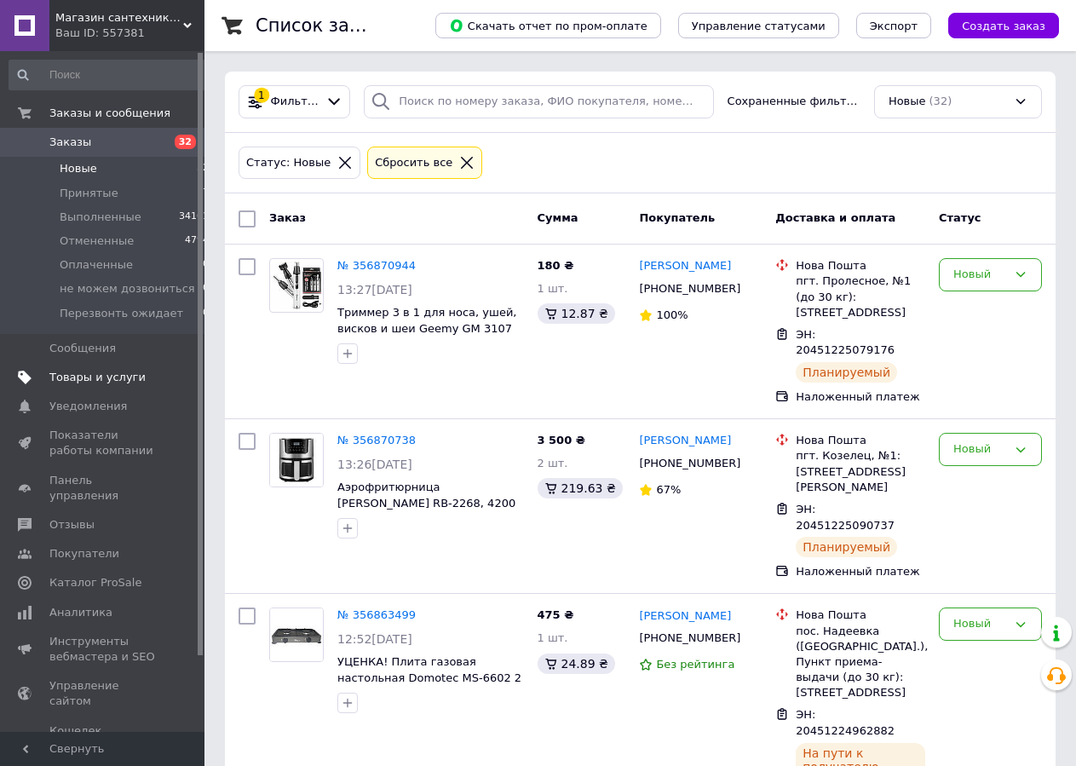
click at [102, 369] on link "Товары и услуги" at bounding box center [109, 377] width 219 height 29
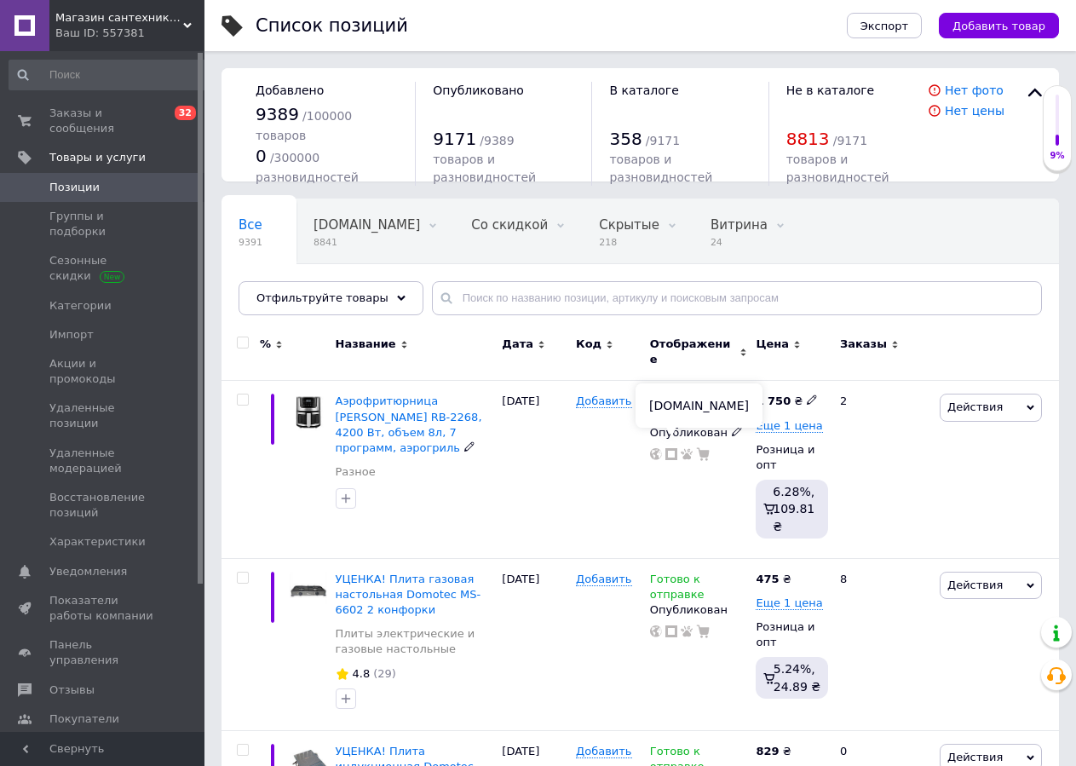
scroll to position [174, 0]
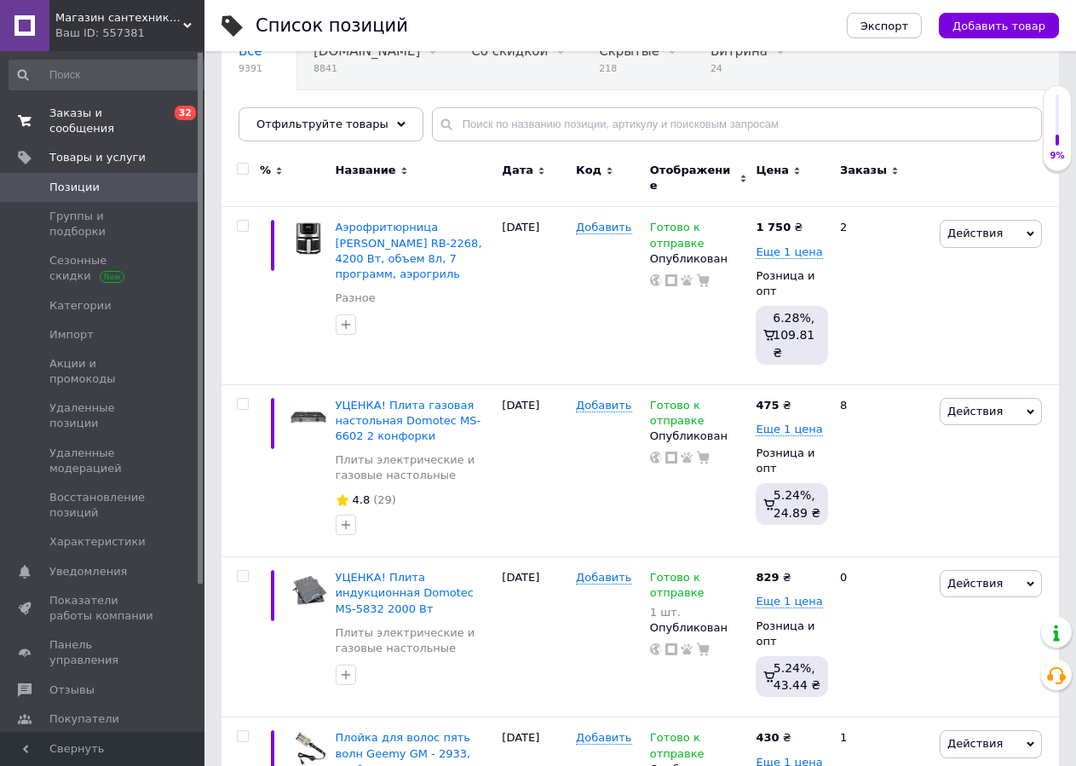
click at [79, 108] on span "Заказы и сообщения" at bounding box center [103, 121] width 108 height 31
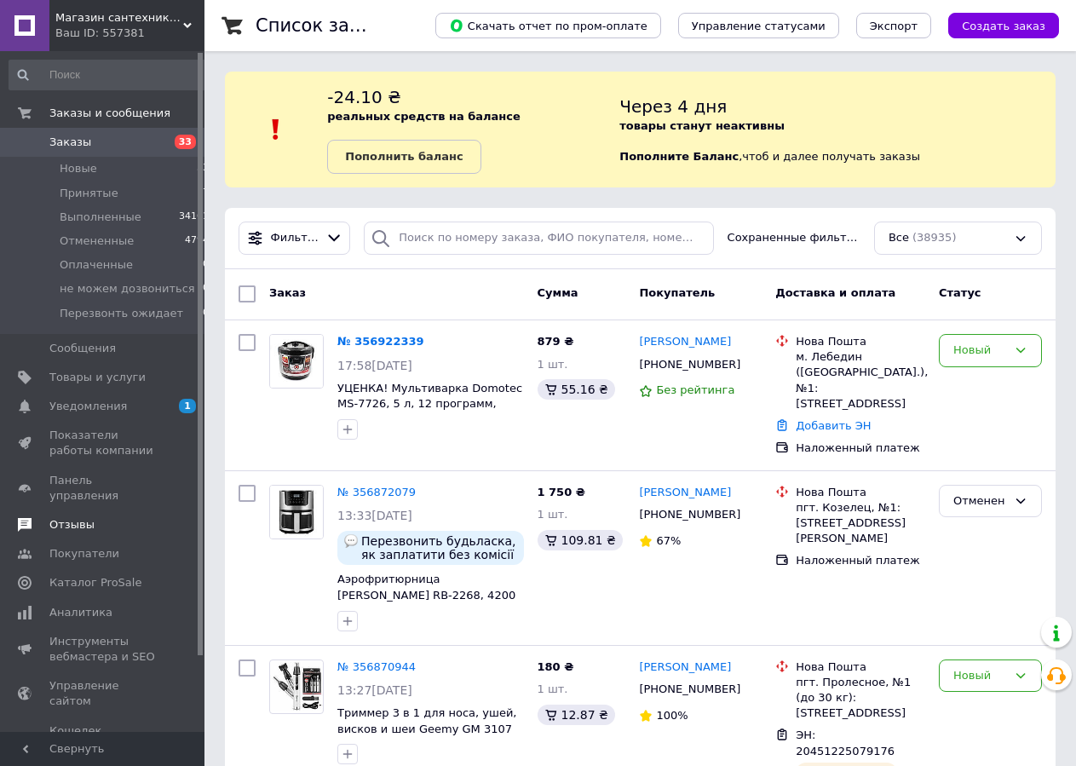
click at [82, 517] on span "Отзывы" at bounding box center [71, 524] width 45 height 15
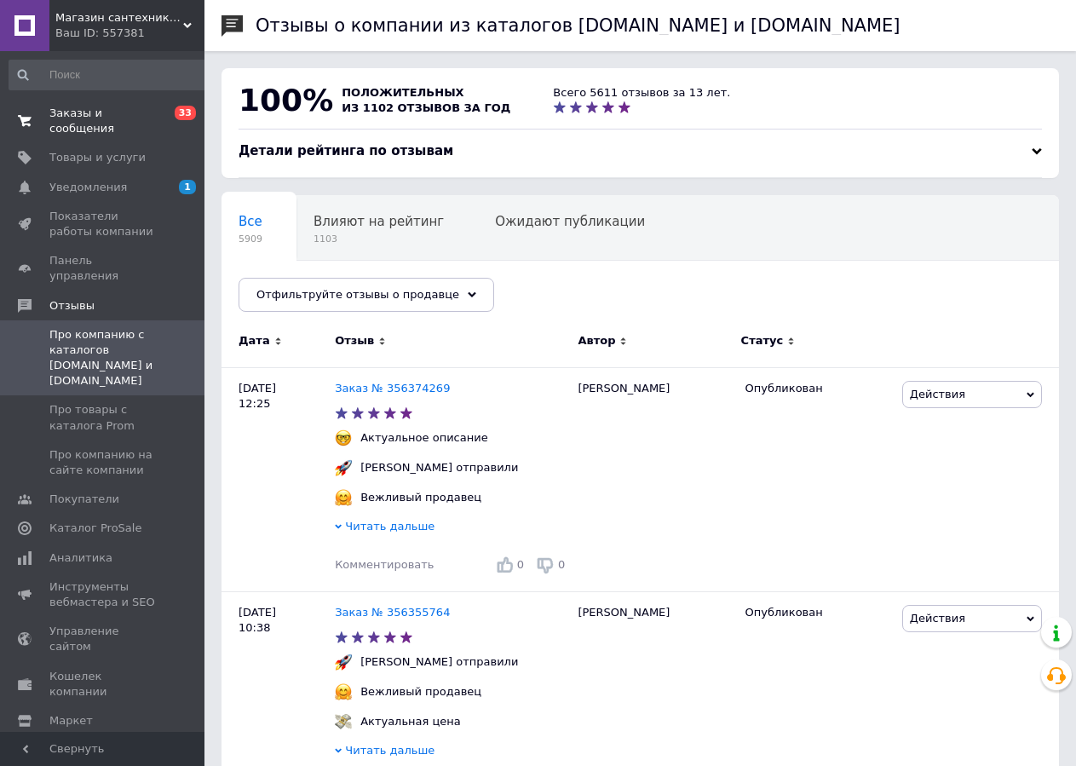
click at [74, 111] on span "Заказы и сообщения" at bounding box center [103, 121] width 108 height 31
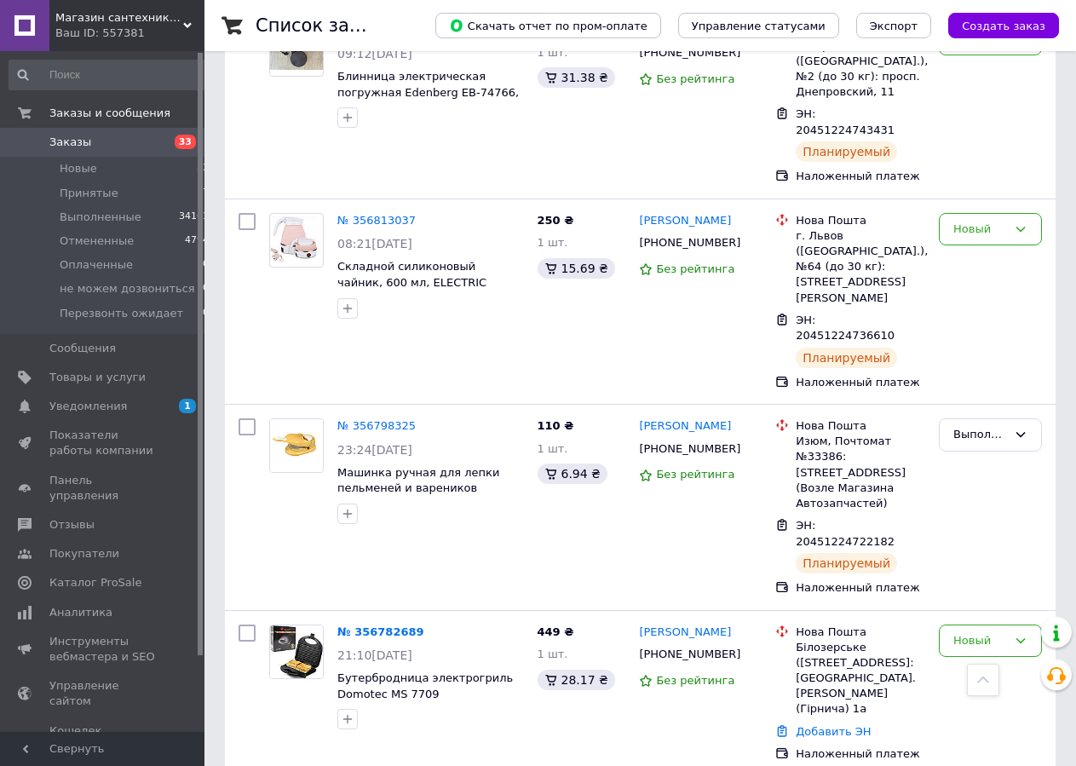
scroll to position [1738, 0]
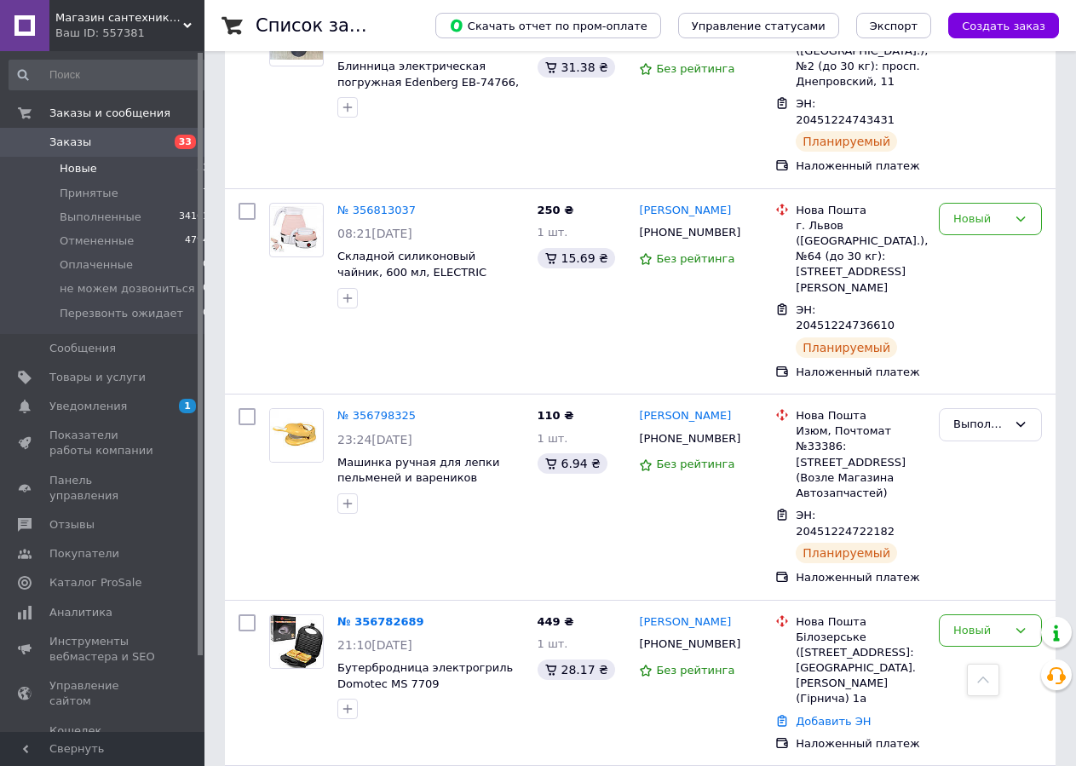
click at [123, 164] on li "Новые 33" at bounding box center [109, 169] width 219 height 24
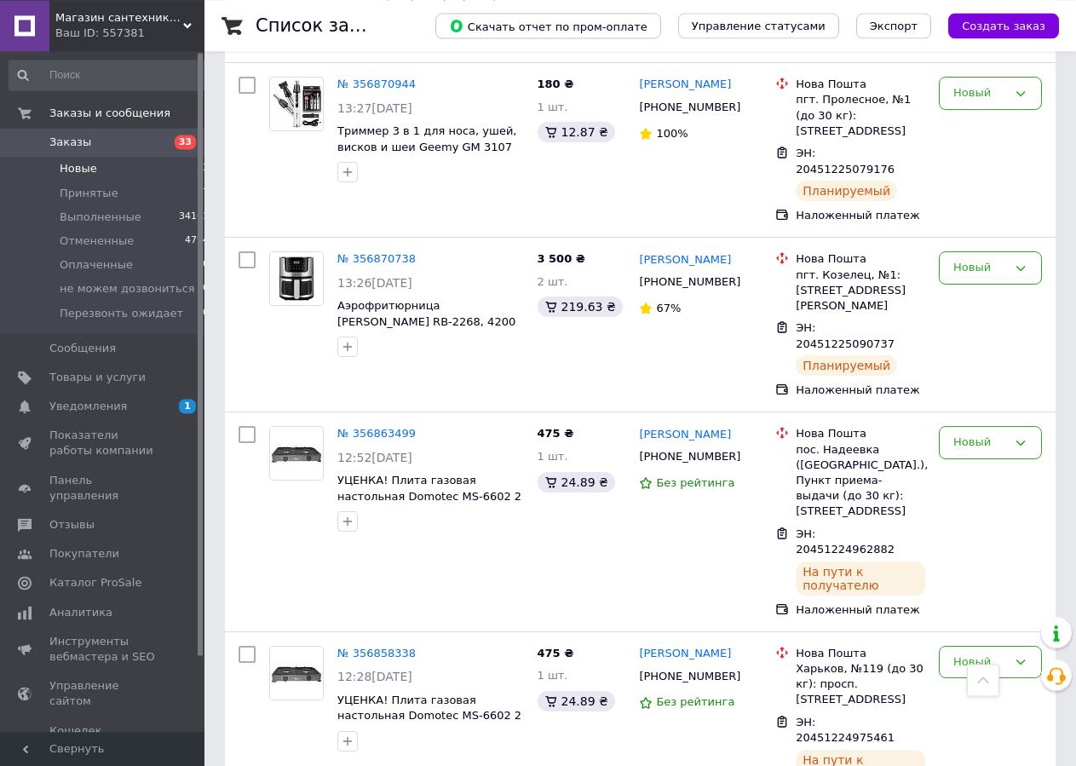
scroll to position [219, 0]
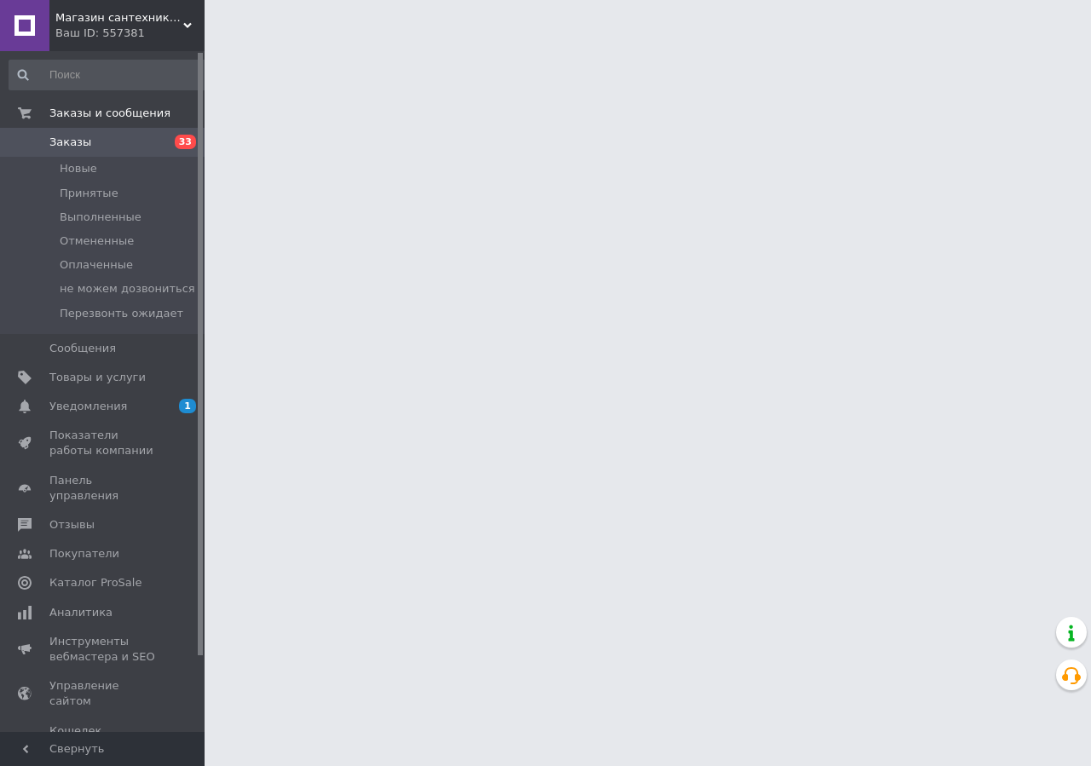
click at [103, 161] on li "Новые" at bounding box center [109, 169] width 219 height 24
